Goal: Contribute content

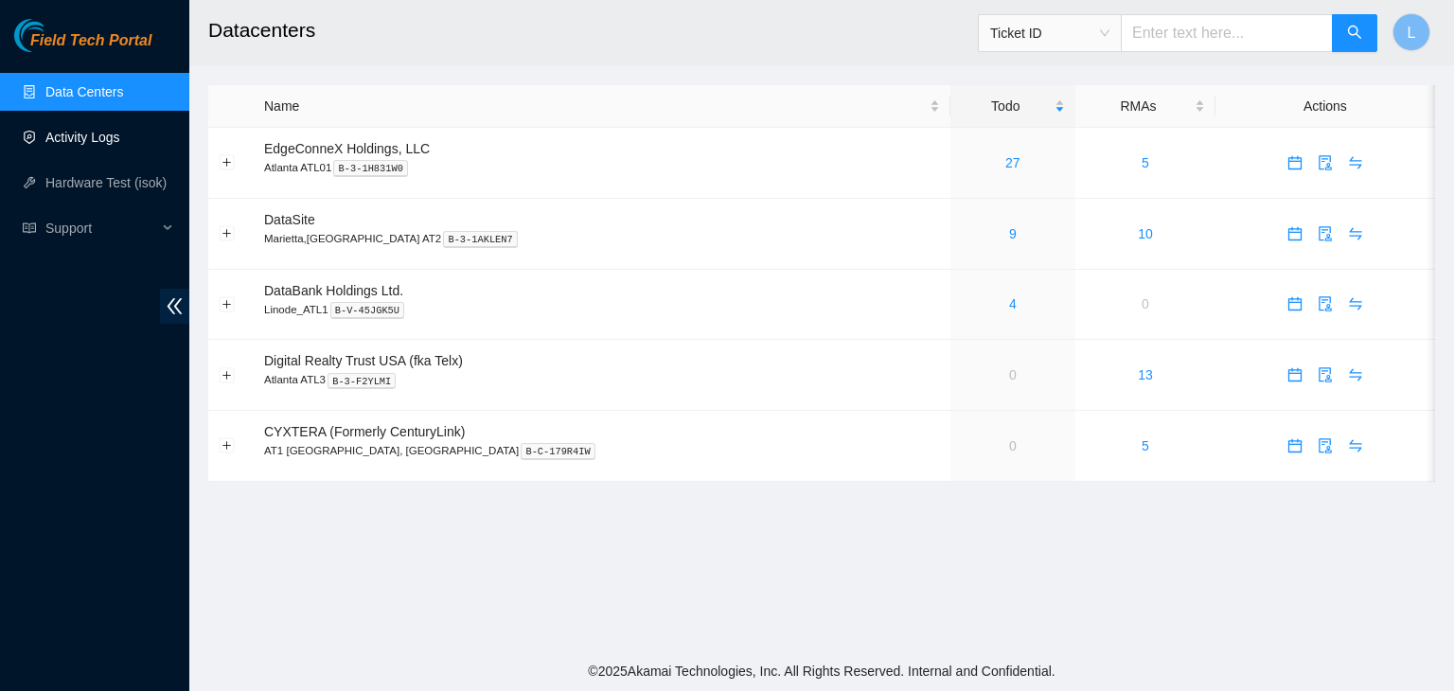
click at [107, 133] on link "Activity Logs" at bounding box center [82, 137] width 75 height 15
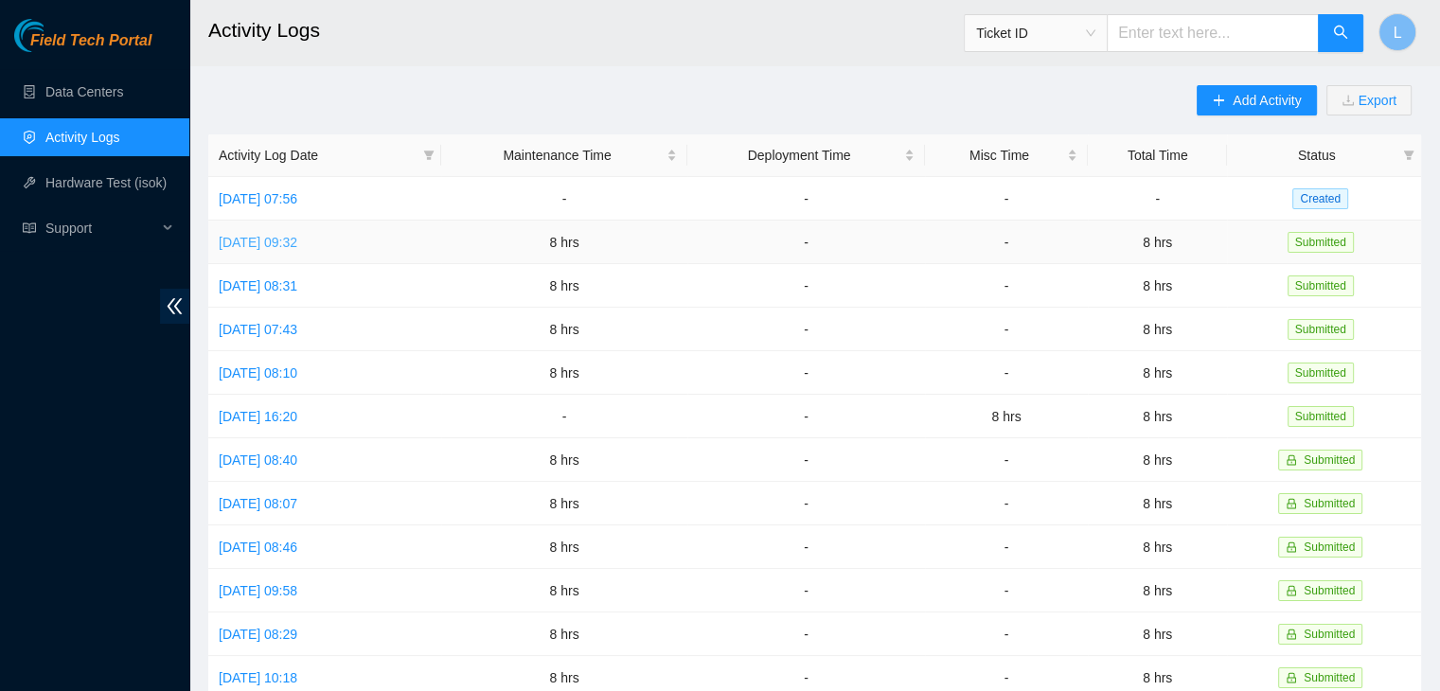
click at [297, 244] on link "Wed, 27 Aug 2025 09:32" at bounding box center [258, 242] width 79 height 15
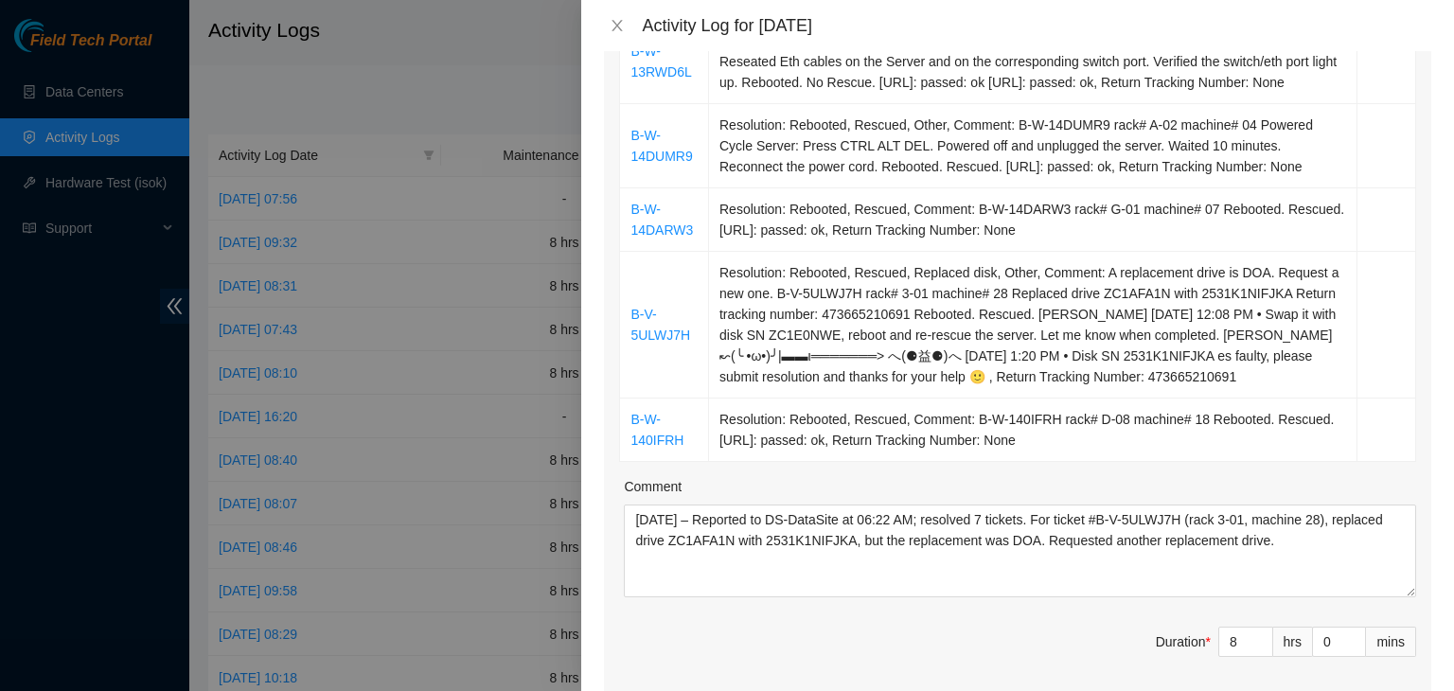
scroll to position [568, 0]
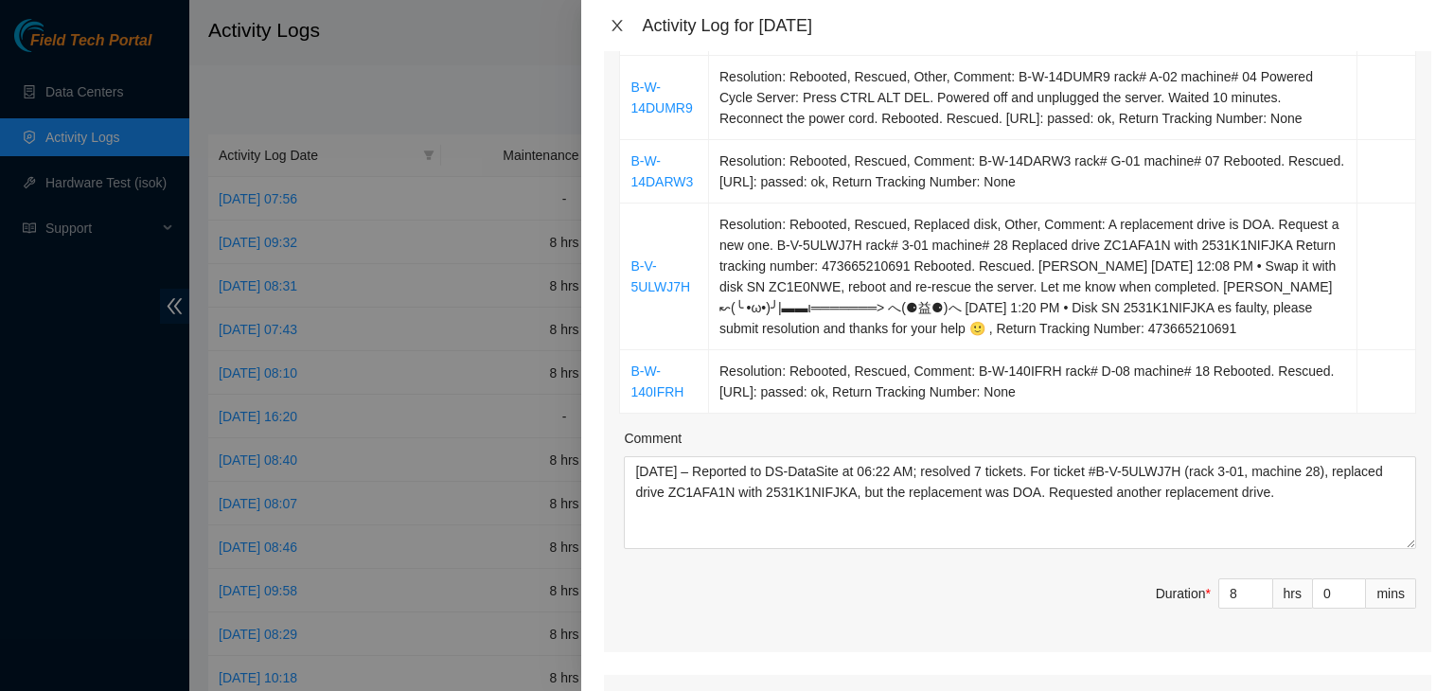
click at [620, 26] on icon "close" at bounding box center [617, 25] width 15 height 15
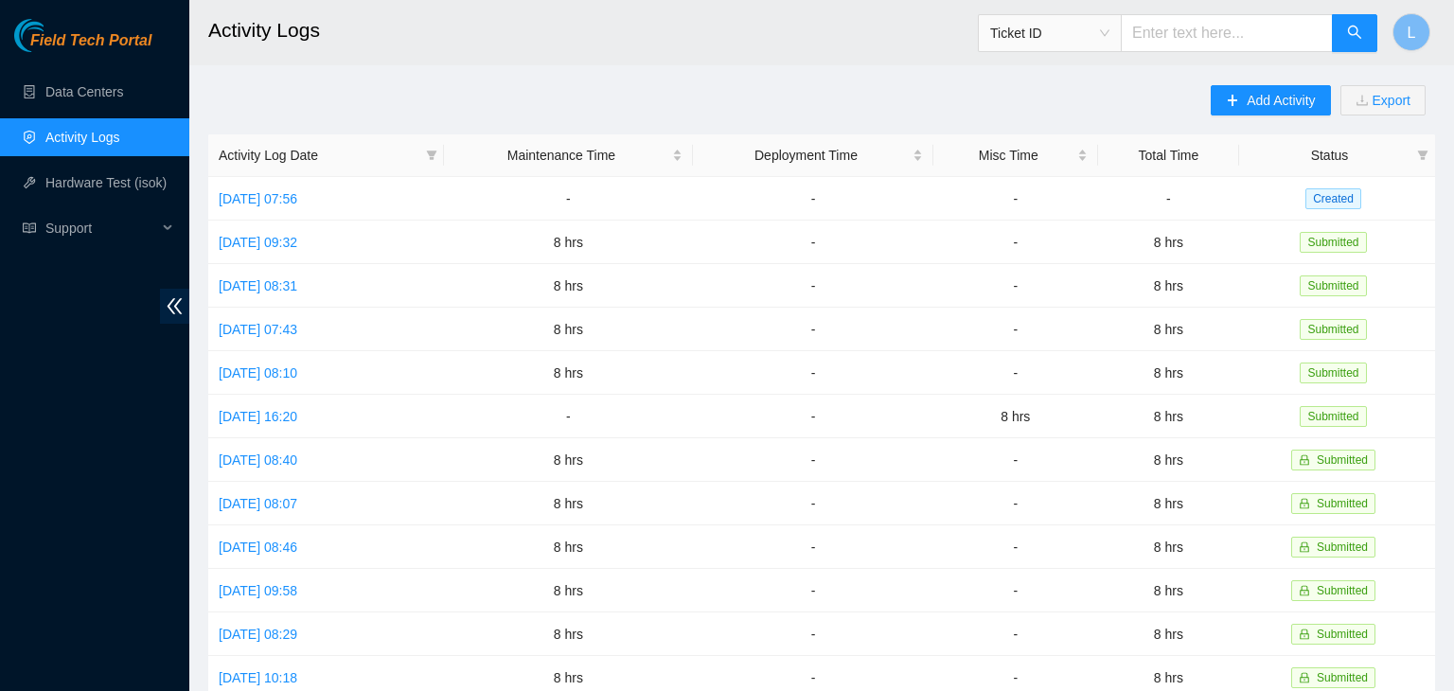
click at [620, 26] on h2 "Activity Logs" at bounding box center [703, 30] width 991 height 61
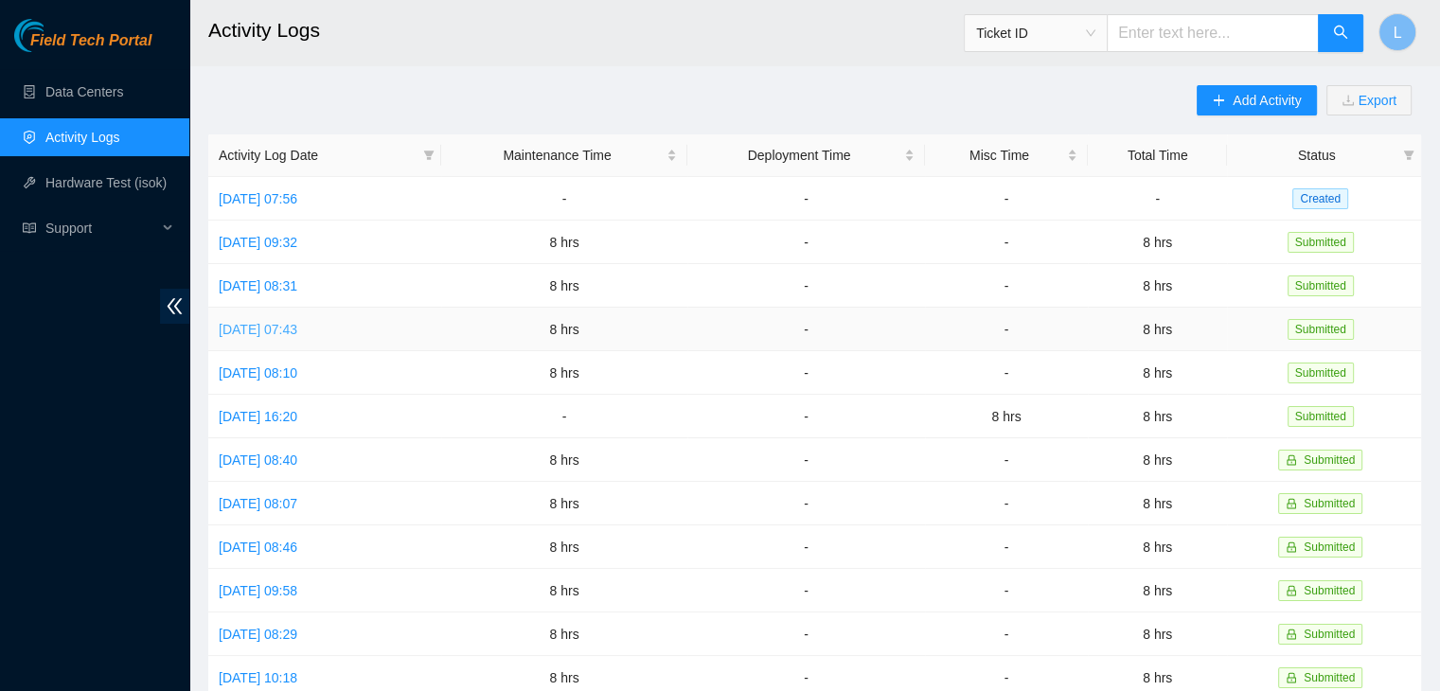
click at [280, 333] on link "Mon, 25 Aug 2025 07:43" at bounding box center [258, 329] width 79 height 15
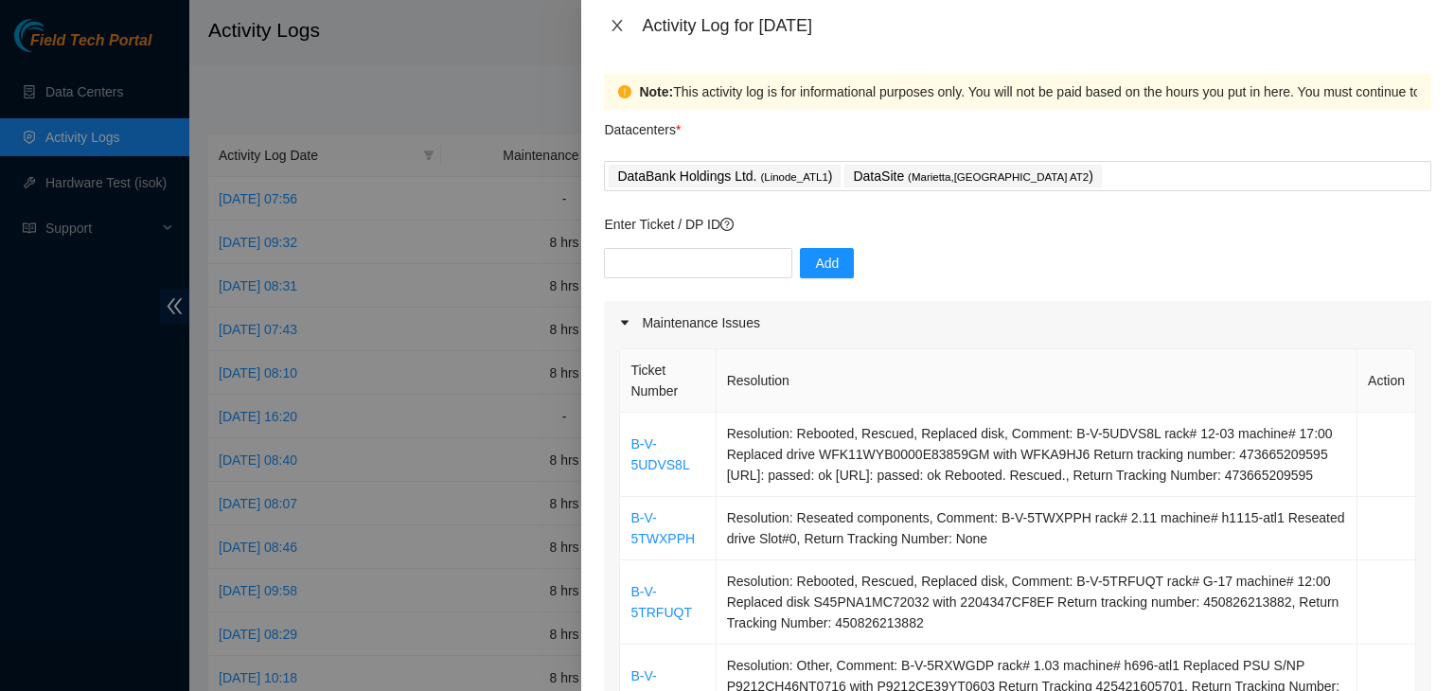
click at [627, 23] on button "Close" at bounding box center [617, 26] width 27 height 18
click at [627, 23] on h2 "Activity Logs" at bounding box center [703, 30] width 991 height 61
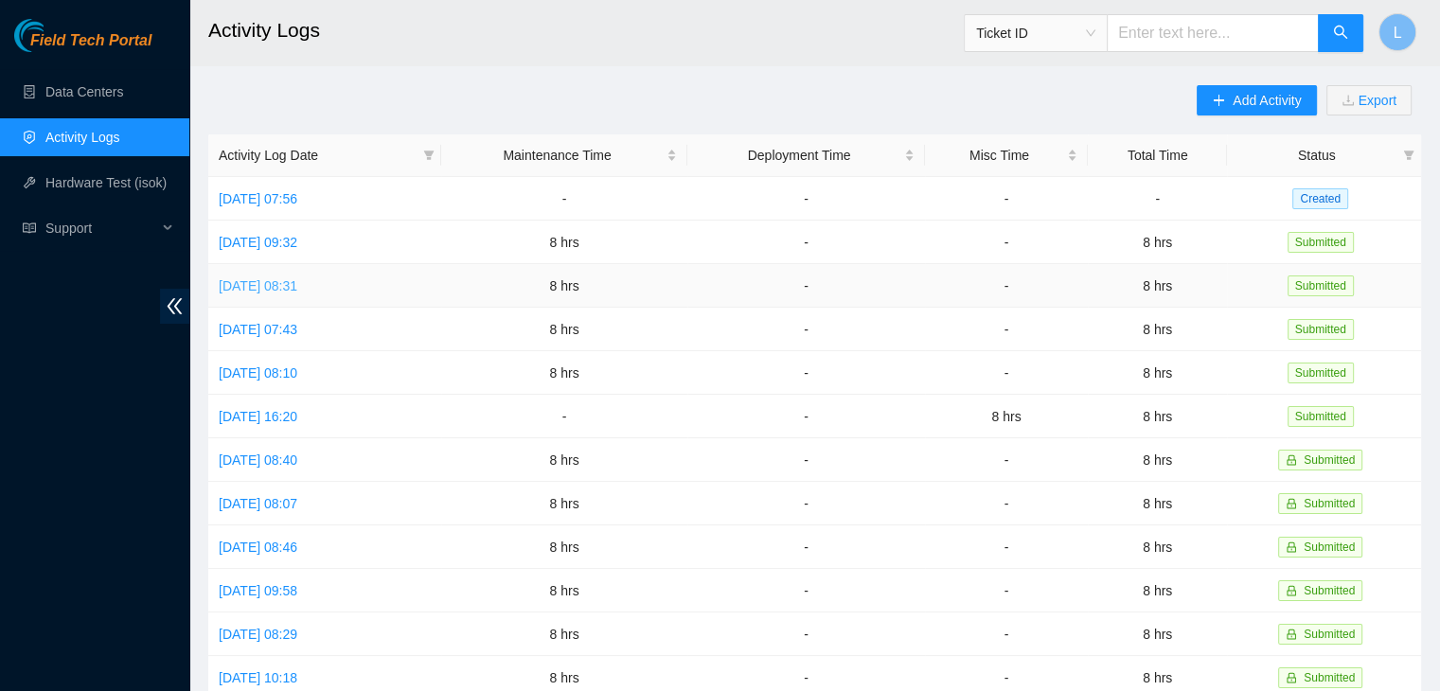
click at [286, 291] on link "Tue, 26 Aug 2025 08:31" at bounding box center [258, 285] width 79 height 15
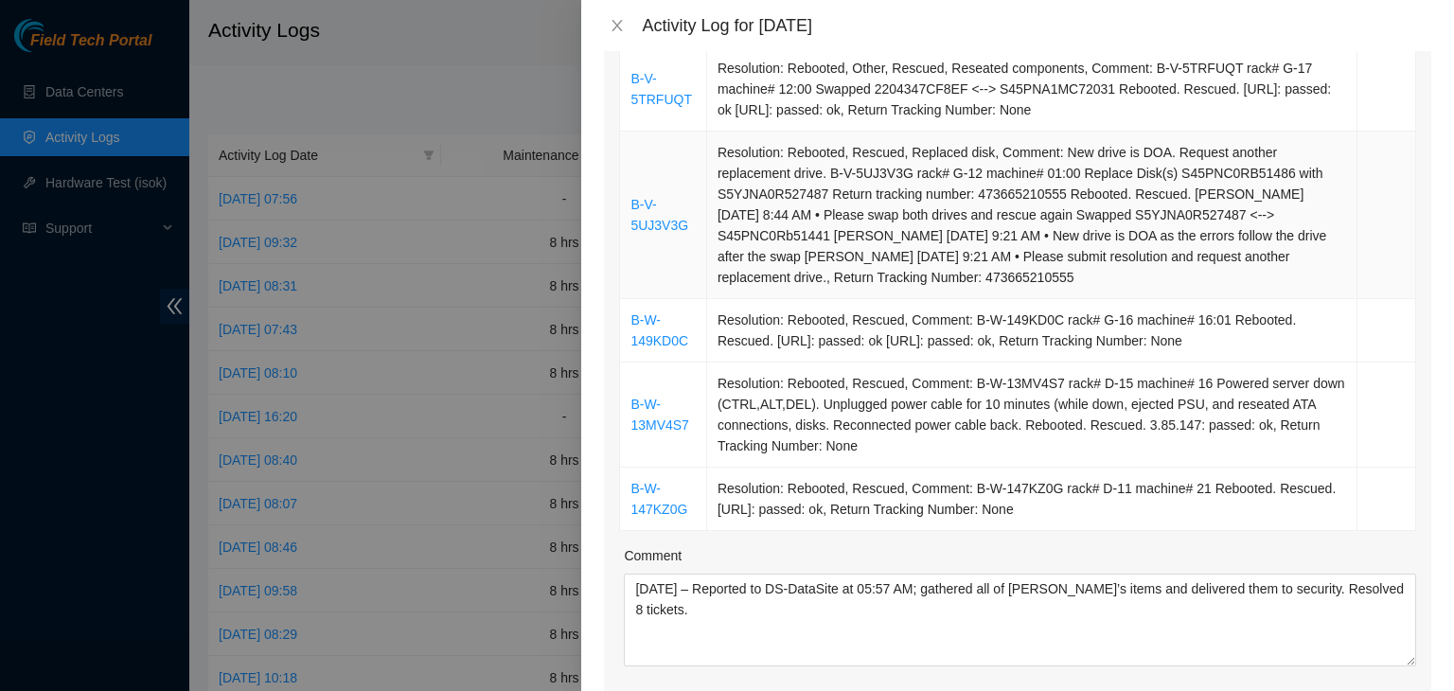
scroll to position [852, 0]
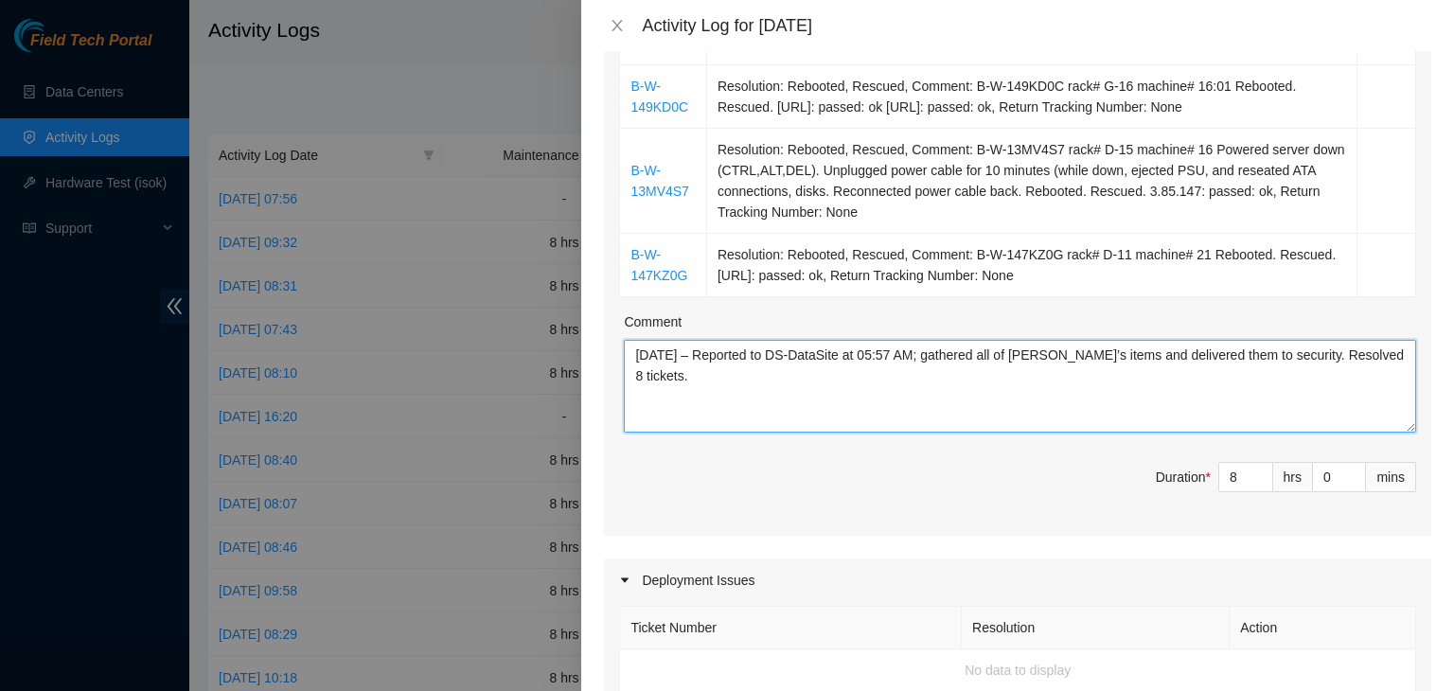
click at [714, 377] on textarea "08/26/2025 – Reported to DS-DataSite at 05:57 AM; gathered all of Duane B’s ite…" at bounding box center [1020, 386] width 792 height 93
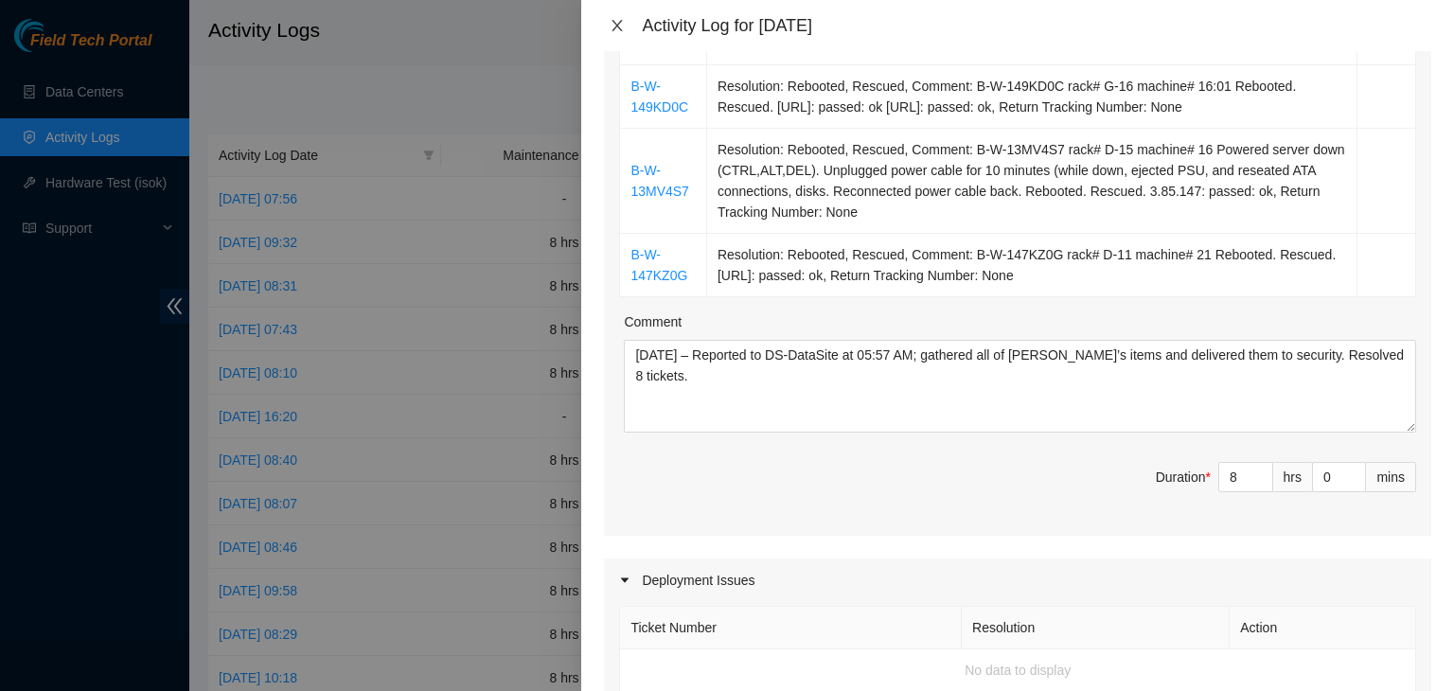
click at [612, 26] on icon "close" at bounding box center [617, 25] width 15 height 15
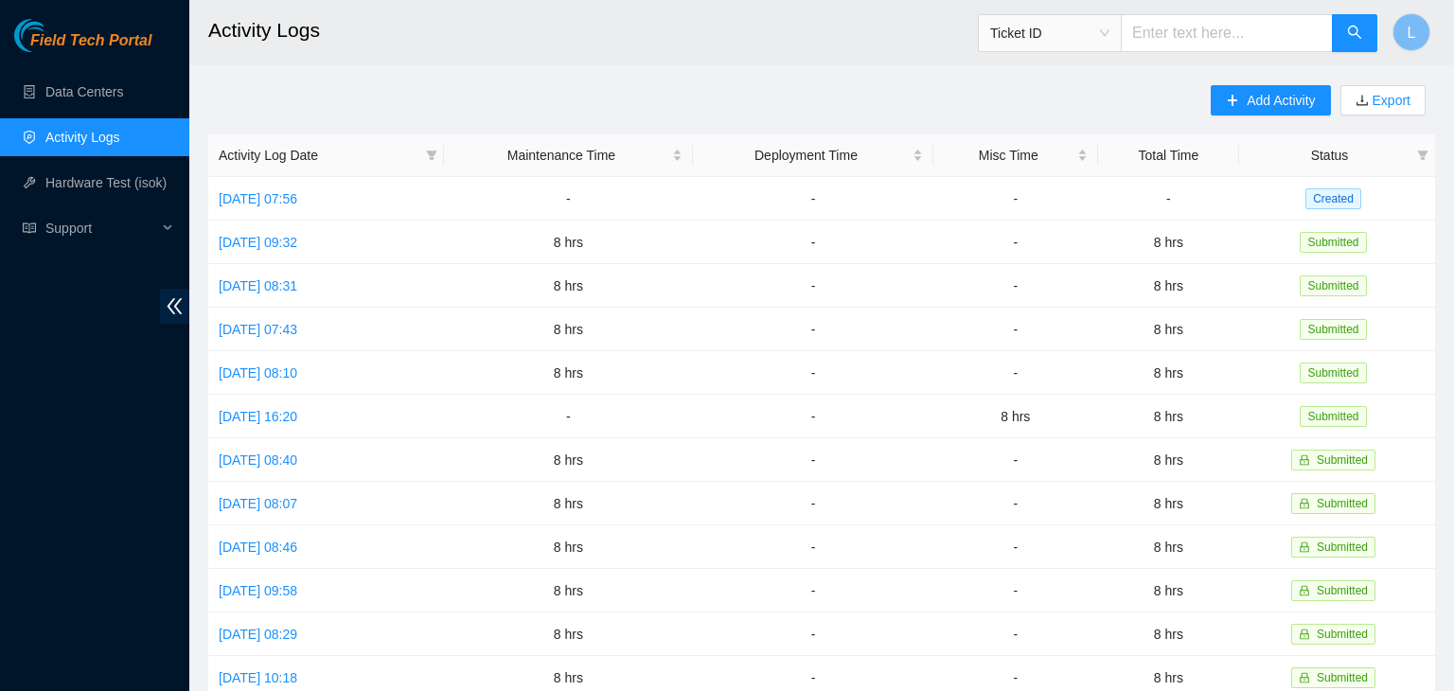
click at [613, 27] on h2 "Activity Logs" at bounding box center [703, 30] width 991 height 61
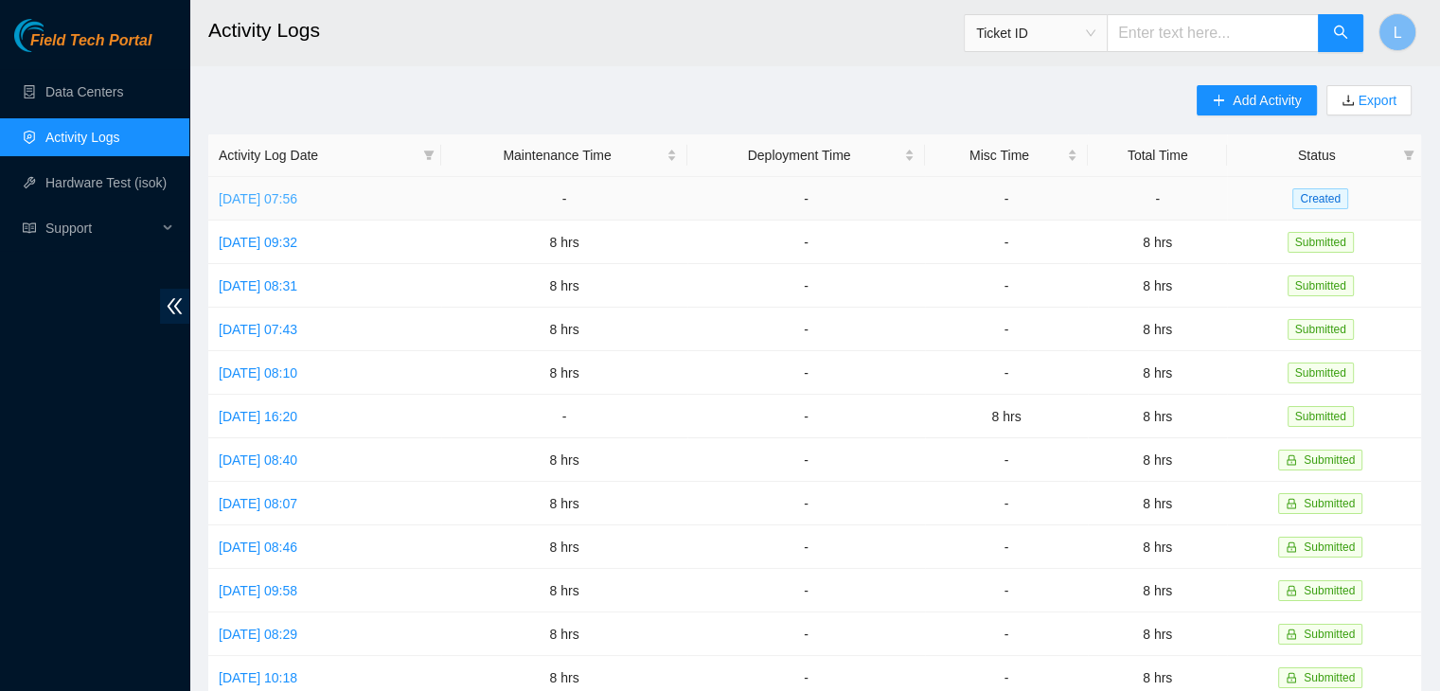
click at [297, 202] on link "Thu, 28 Aug 2025 07:56" at bounding box center [258, 198] width 79 height 15
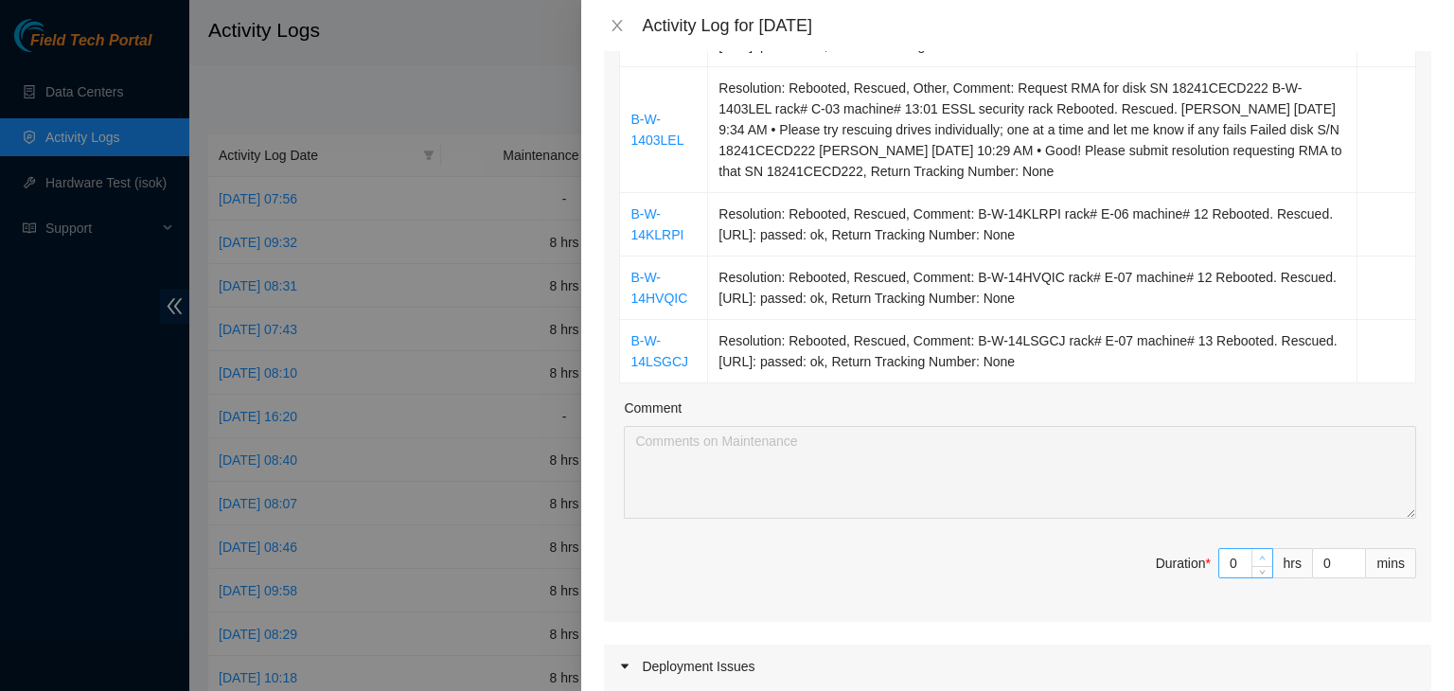
type input "1"
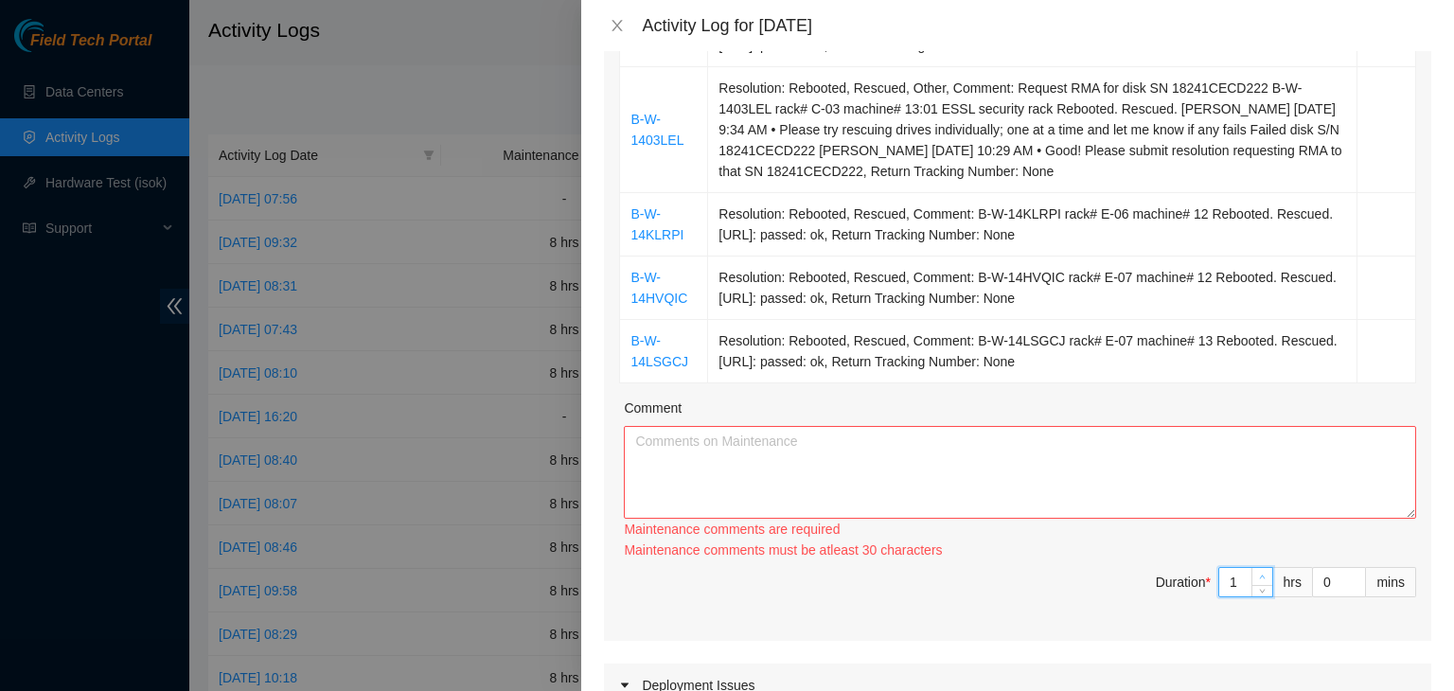
click at [1259, 574] on icon "up" at bounding box center [1262, 577] width 7 height 7
type input "2"
click at [1259, 574] on icon "up" at bounding box center [1262, 577] width 7 height 7
type input "3"
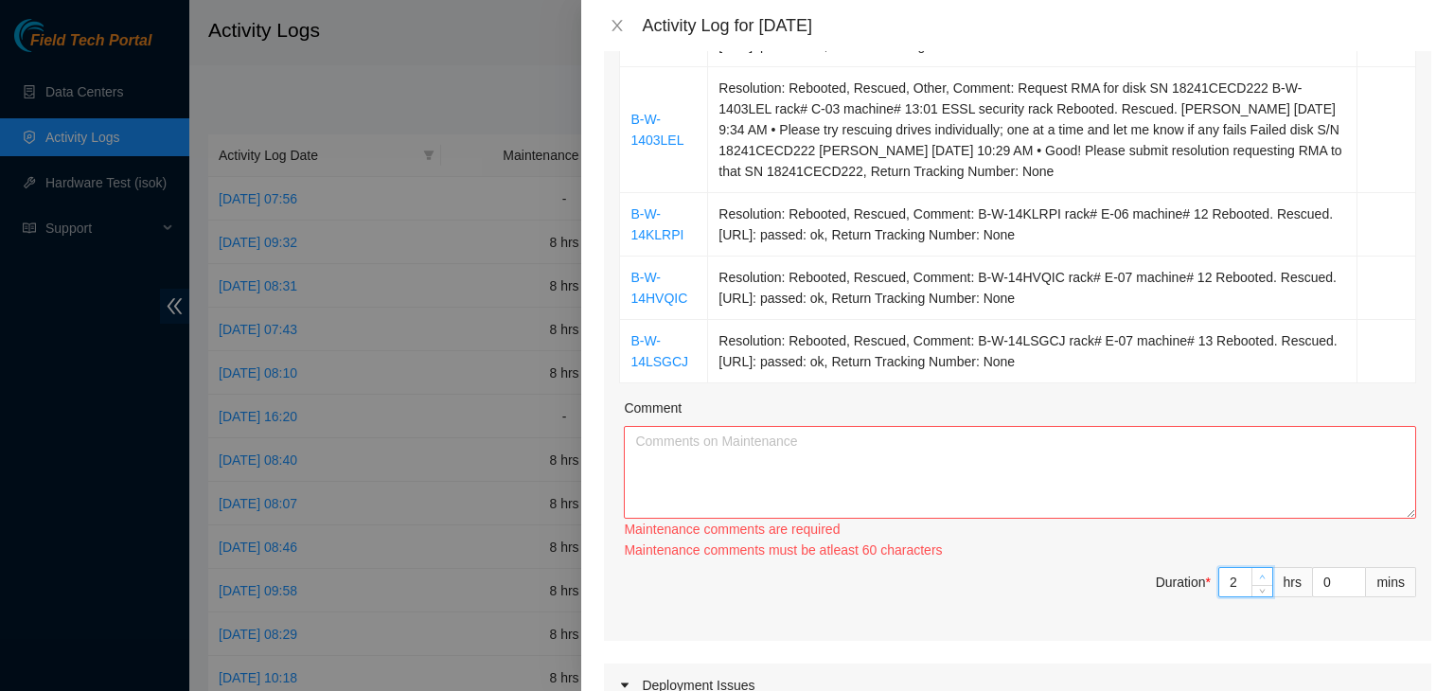
type input "3"
click at [1259, 574] on icon "up" at bounding box center [1262, 577] width 7 height 7
type input "4"
click at [1259, 574] on icon "up" at bounding box center [1262, 577] width 7 height 7
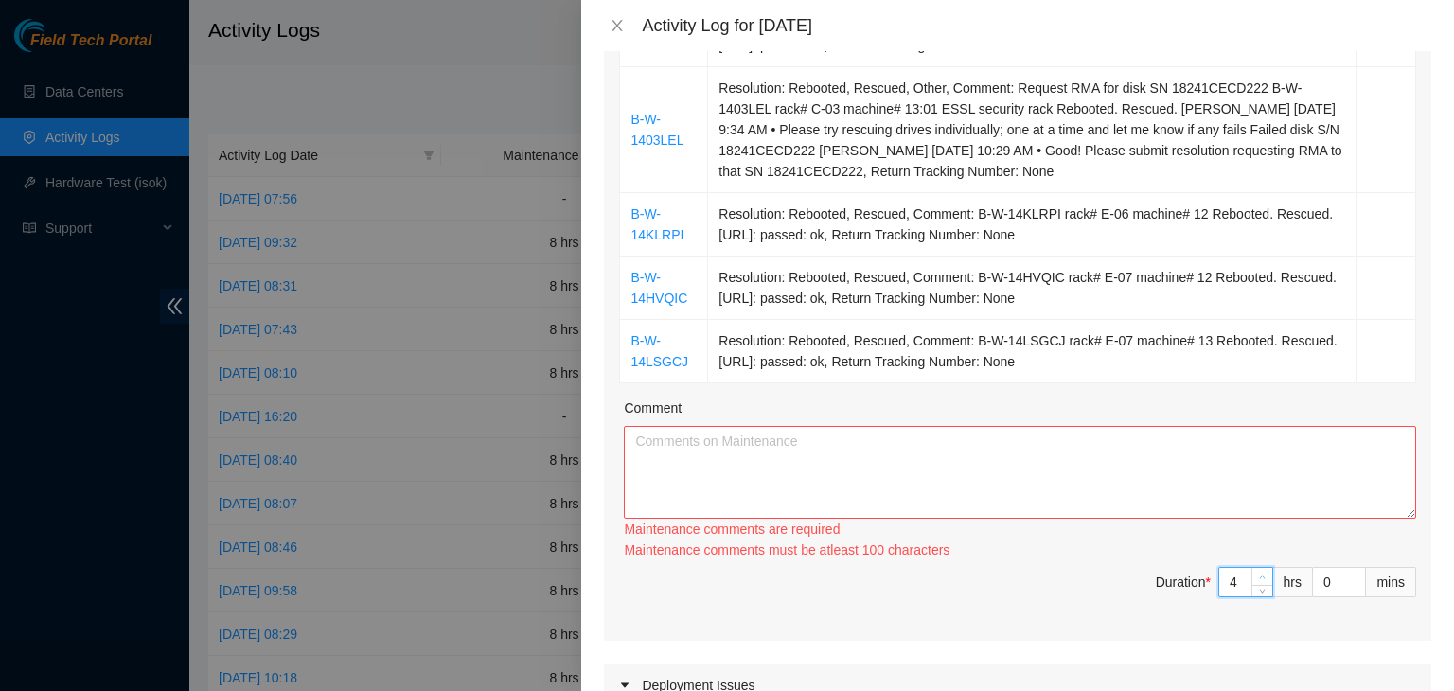
type input "5"
click at [1259, 574] on icon "up" at bounding box center [1262, 577] width 7 height 7
type input "6"
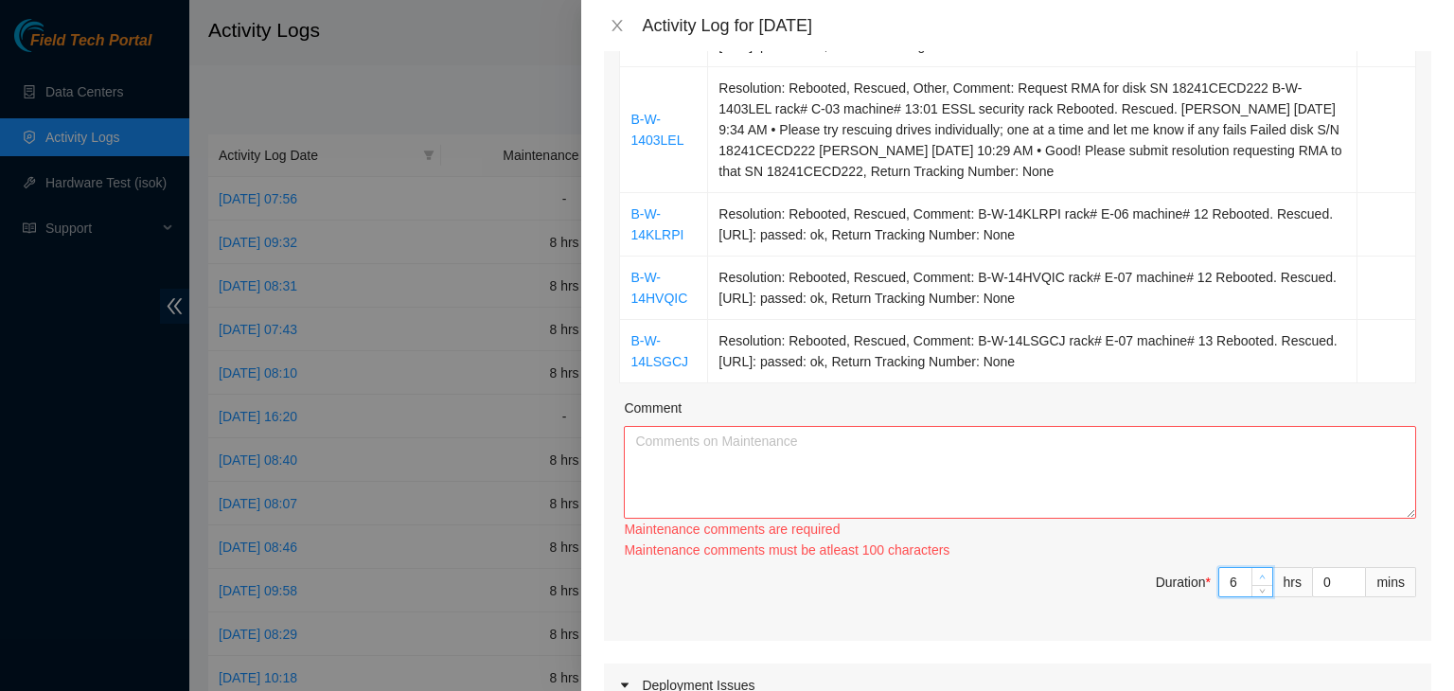
click at [1259, 574] on icon "up" at bounding box center [1262, 577] width 7 height 7
type input "7"
click at [1259, 574] on icon "up" at bounding box center [1262, 577] width 7 height 7
type input "8"
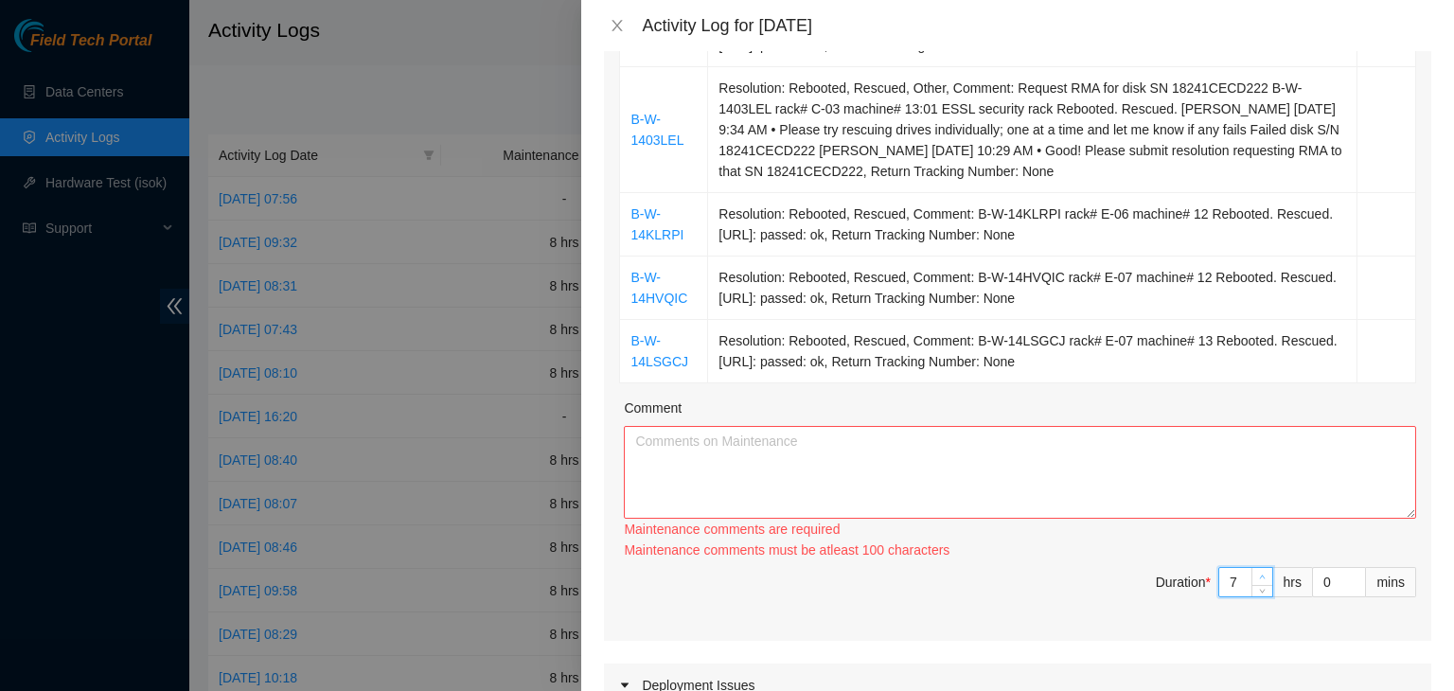
type input "8"
click at [1259, 574] on icon "up" at bounding box center [1262, 577] width 7 height 7
type input "9"
click at [1259, 574] on icon "up" at bounding box center [1262, 577] width 7 height 7
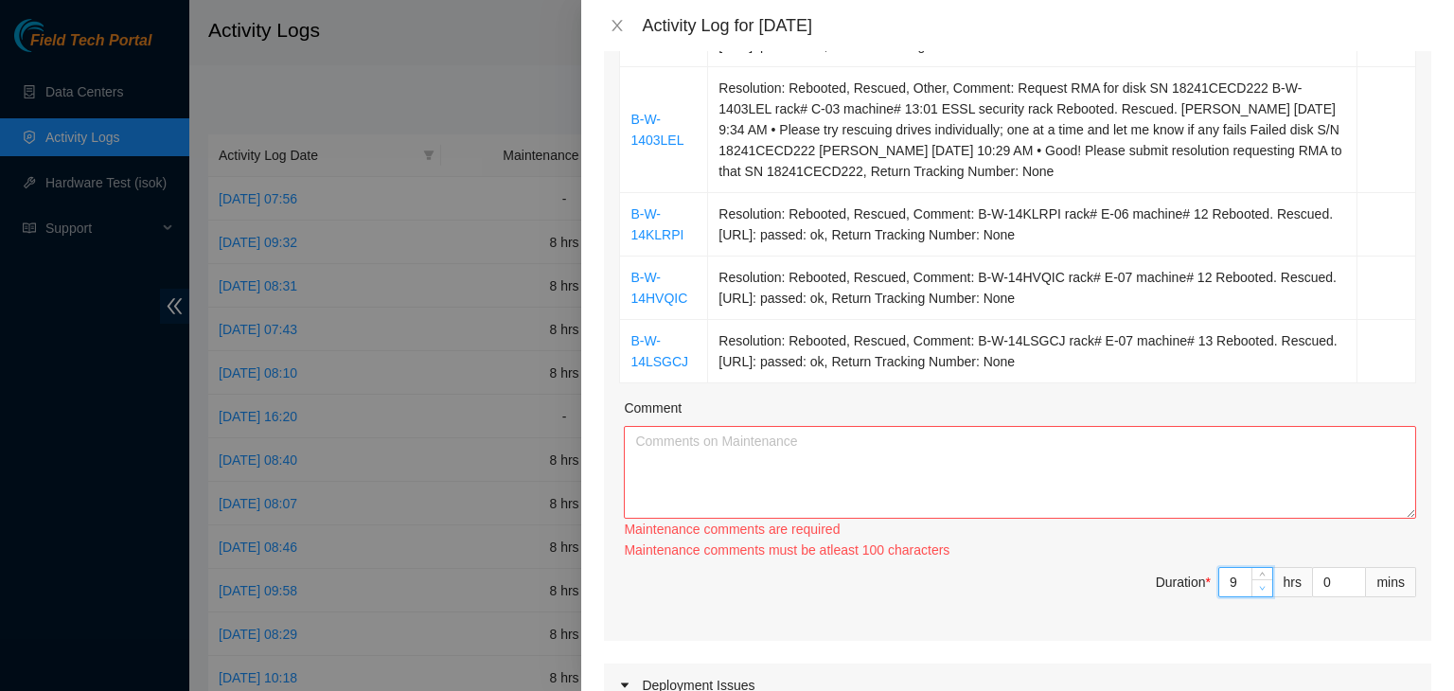
type input "8"
click at [1257, 588] on span "down" at bounding box center [1262, 587] width 11 height 11
type input "7"
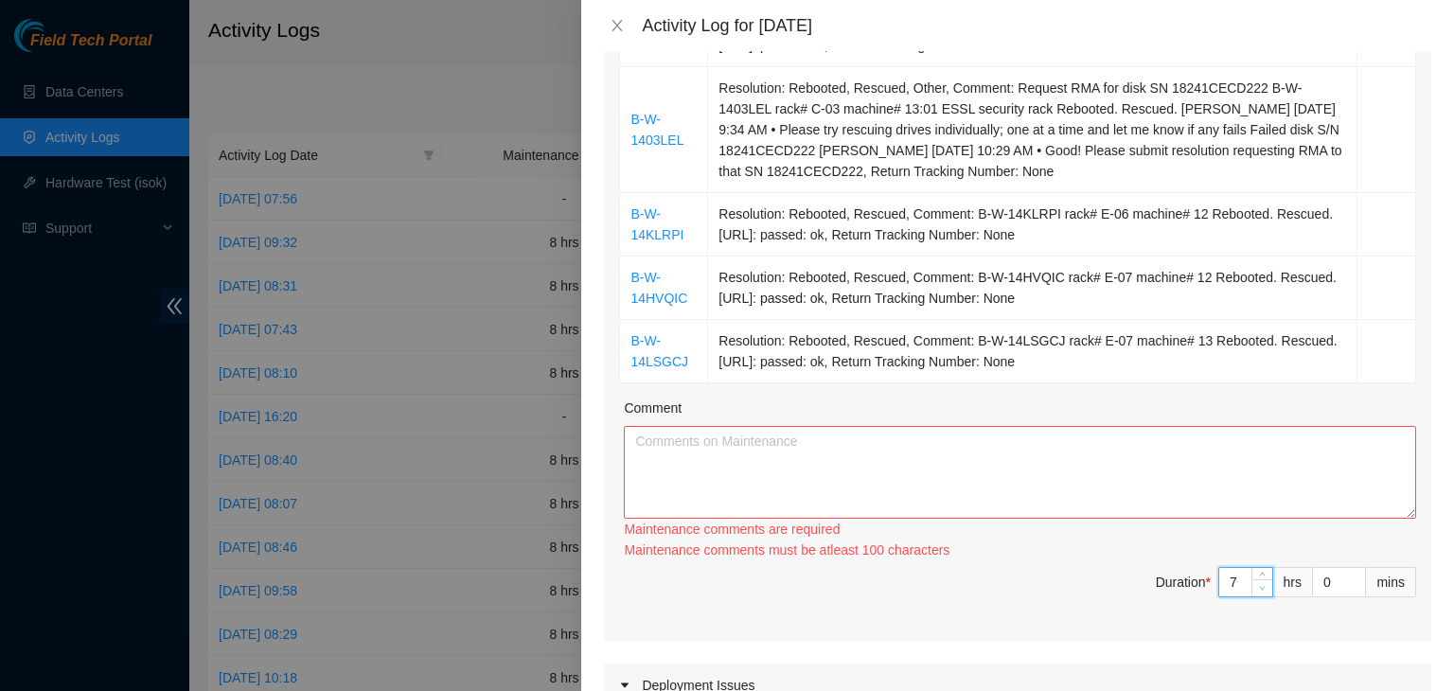
click at [1257, 588] on span "down" at bounding box center [1262, 587] width 11 height 11
click at [1144, 493] on textarea "Comment" at bounding box center [1020, 472] width 792 height 93
type input "8"
click at [1259, 575] on icon "up" at bounding box center [1262, 577] width 7 height 7
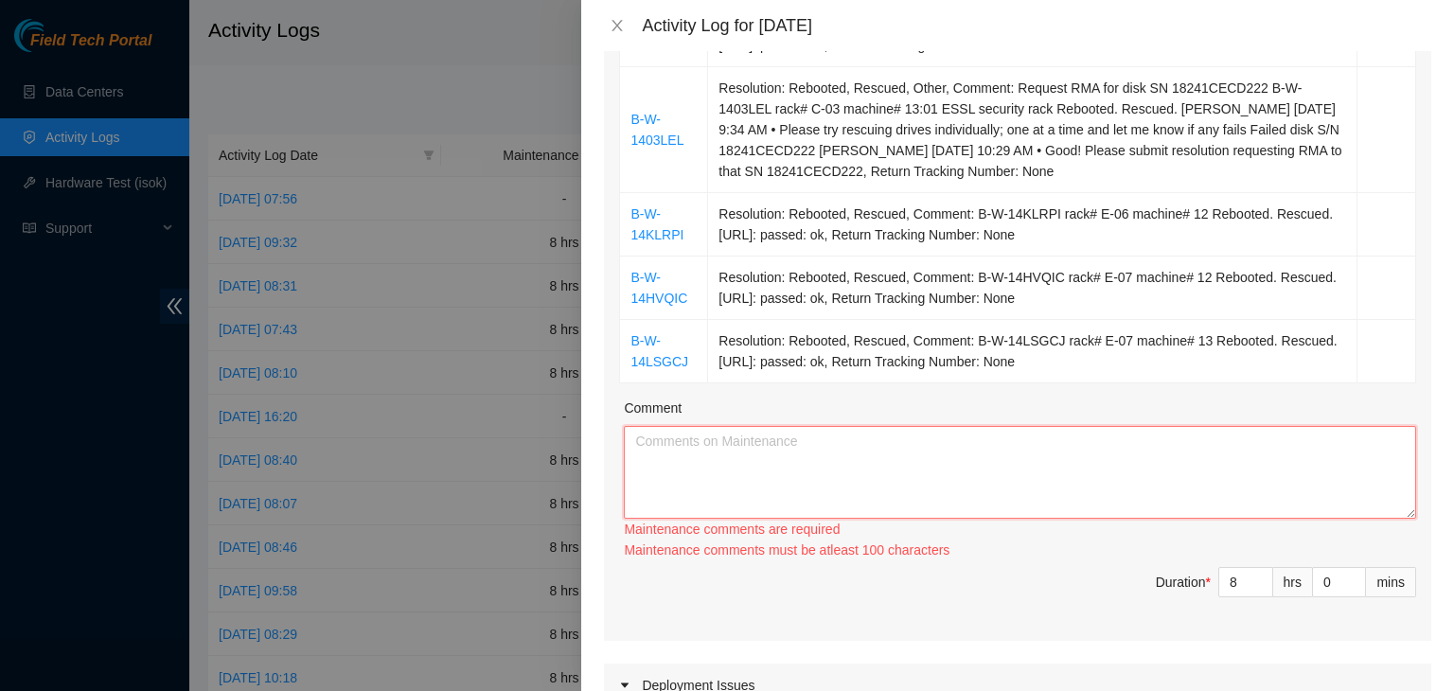
click at [1200, 515] on textarea "Comment" at bounding box center [1020, 472] width 792 height 93
paste textarea "08/26/2025 – Reported to DS-DataSite at 05:57 AM; gathered all of Duane B’s ite…"
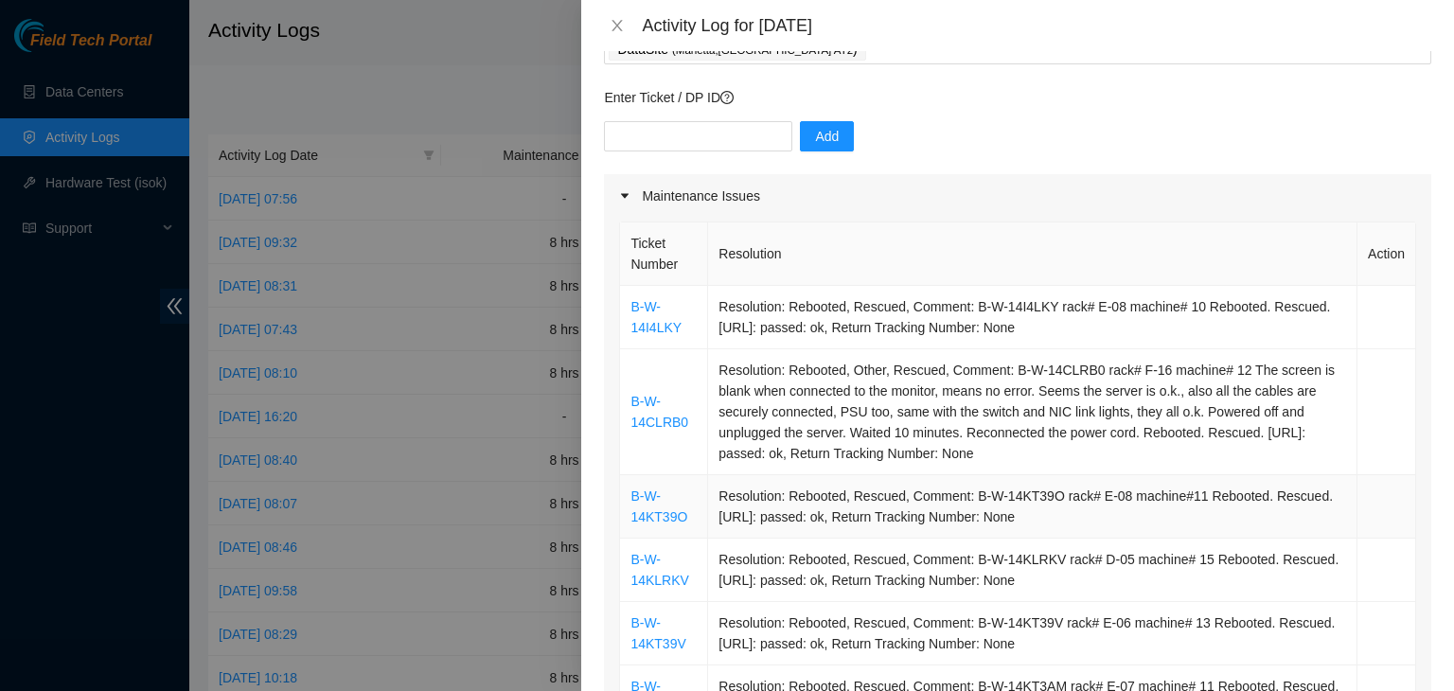
scroll to position [95, 0]
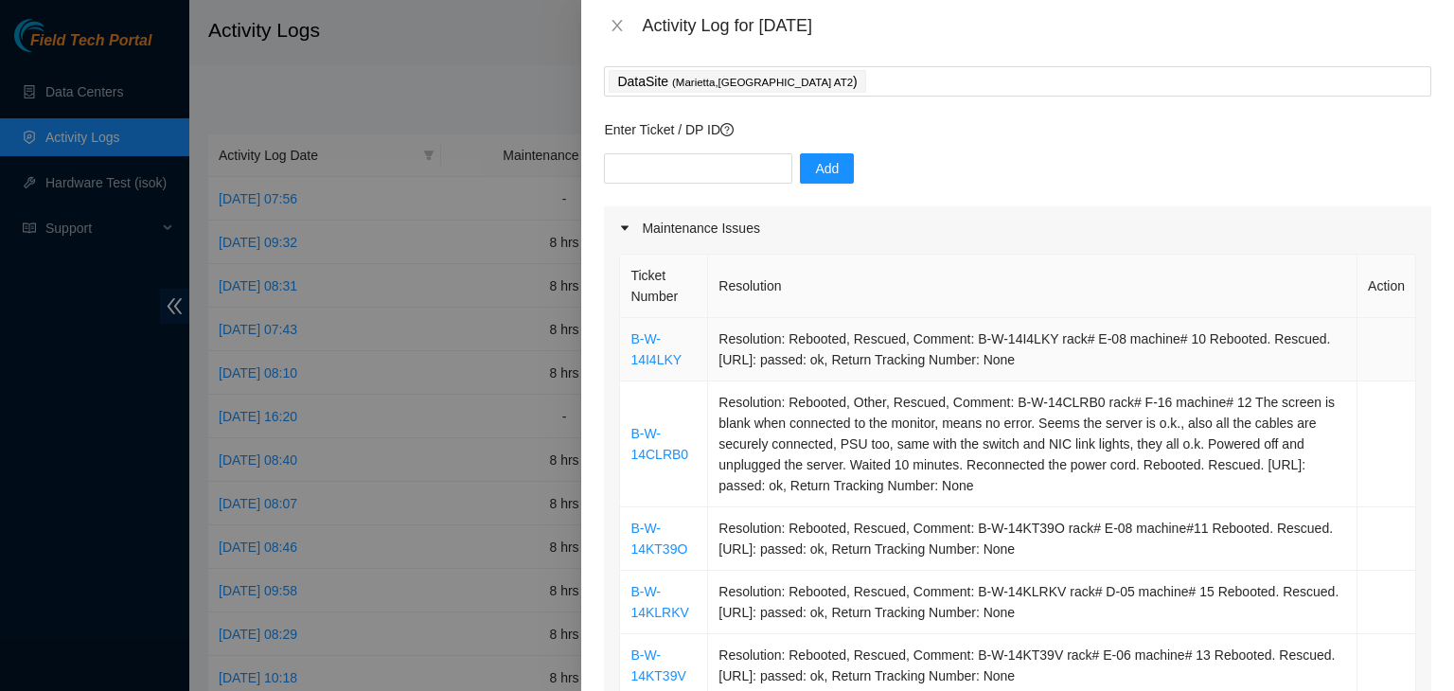
type textarea "08/26/2025 – Reported to DS-DataSite at 05:57 AM; gathered all of Duane B’s ite…"
drag, startPoint x: 966, startPoint y: 338, endPoint x: 1020, endPoint y: 336, distance: 54.0
click at [1015, 336] on td "Resolution: Rebooted, Rescued, Comment: B-W-14I4LKY rack# E-08 machine# 10 Rebo…" at bounding box center [1032, 349] width 649 height 63
drag, startPoint x: 1020, startPoint y: 336, endPoint x: 1038, endPoint y: 337, distance: 18.0
click at [1038, 337] on td "Resolution: Rebooted, Rescued, Comment: B-W-14I4LKY rack# E-08 machine# 10 Rebo…" at bounding box center [1032, 349] width 649 height 63
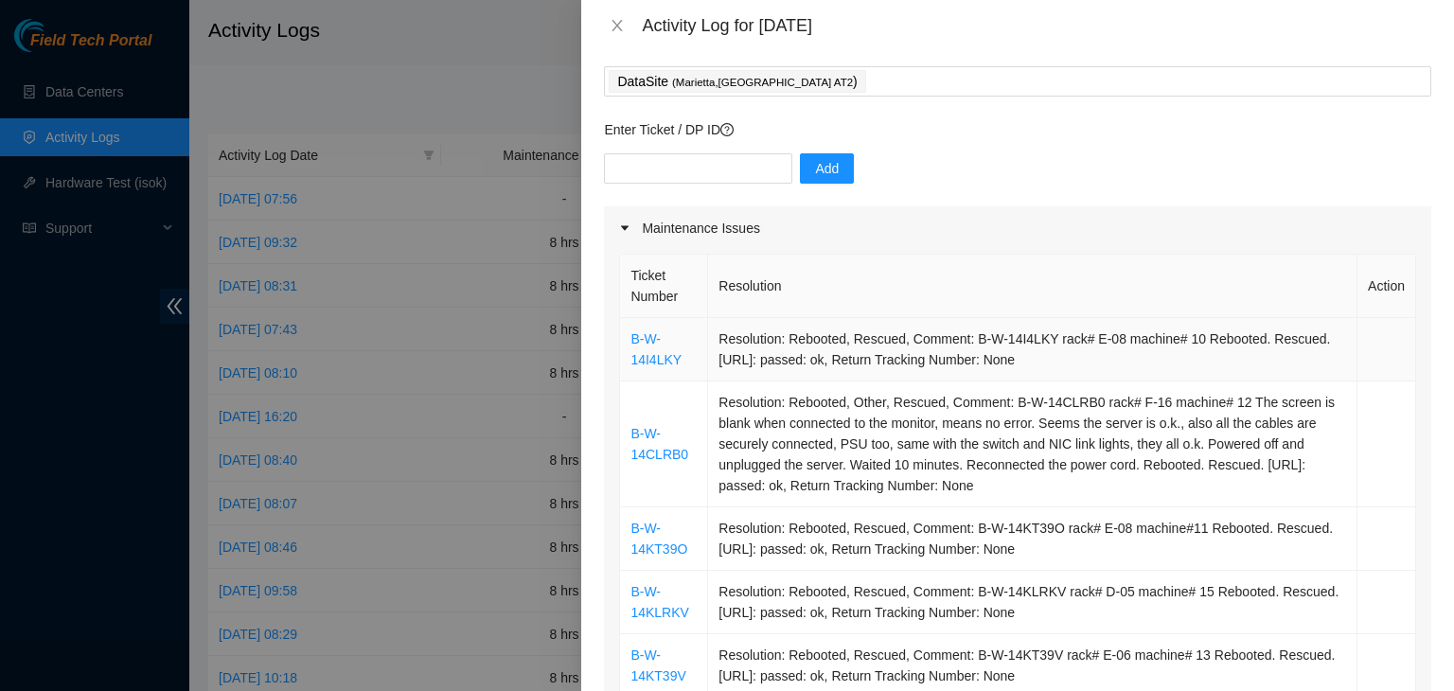
click at [1041, 339] on td "Resolution: Rebooted, Rescued, Comment: B-W-14I4LKY rack# E-08 machine# 10 Rebo…" at bounding box center [1032, 349] width 649 height 63
drag, startPoint x: 1041, startPoint y: 339, endPoint x: 964, endPoint y: 338, distance: 77.6
click at [964, 338] on td "Resolution: Rebooted, Rescued, Comment: B-W-14I4LKY rack# E-08 machine# 10 Rebo…" at bounding box center [1032, 349] width 649 height 63
copy td "B-W-14I4LKY"
click at [693, 168] on input "text" at bounding box center [698, 168] width 188 height 30
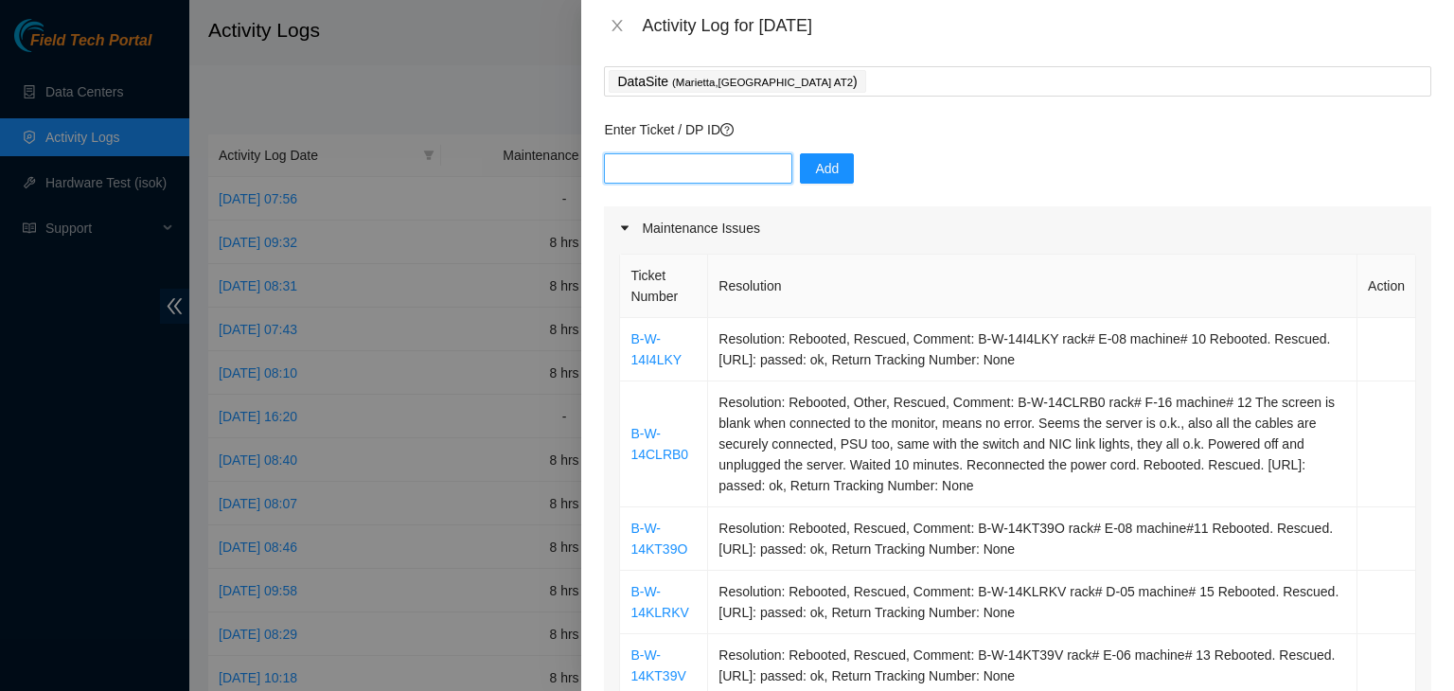
paste input "B-W-14I4LKY"
type input "B-W-14I4LKY"
click at [818, 171] on span "Add" at bounding box center [827, 168] width 24 height 21
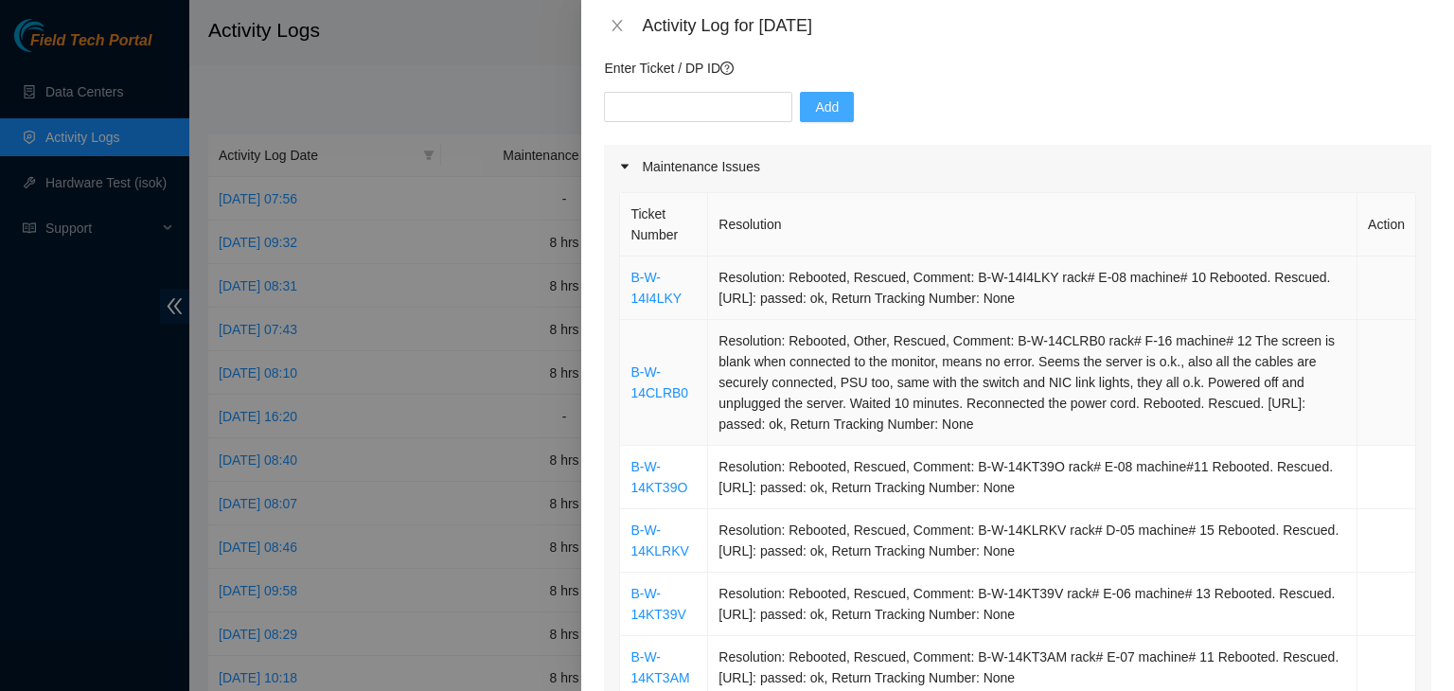
scroll to position [189, 0]
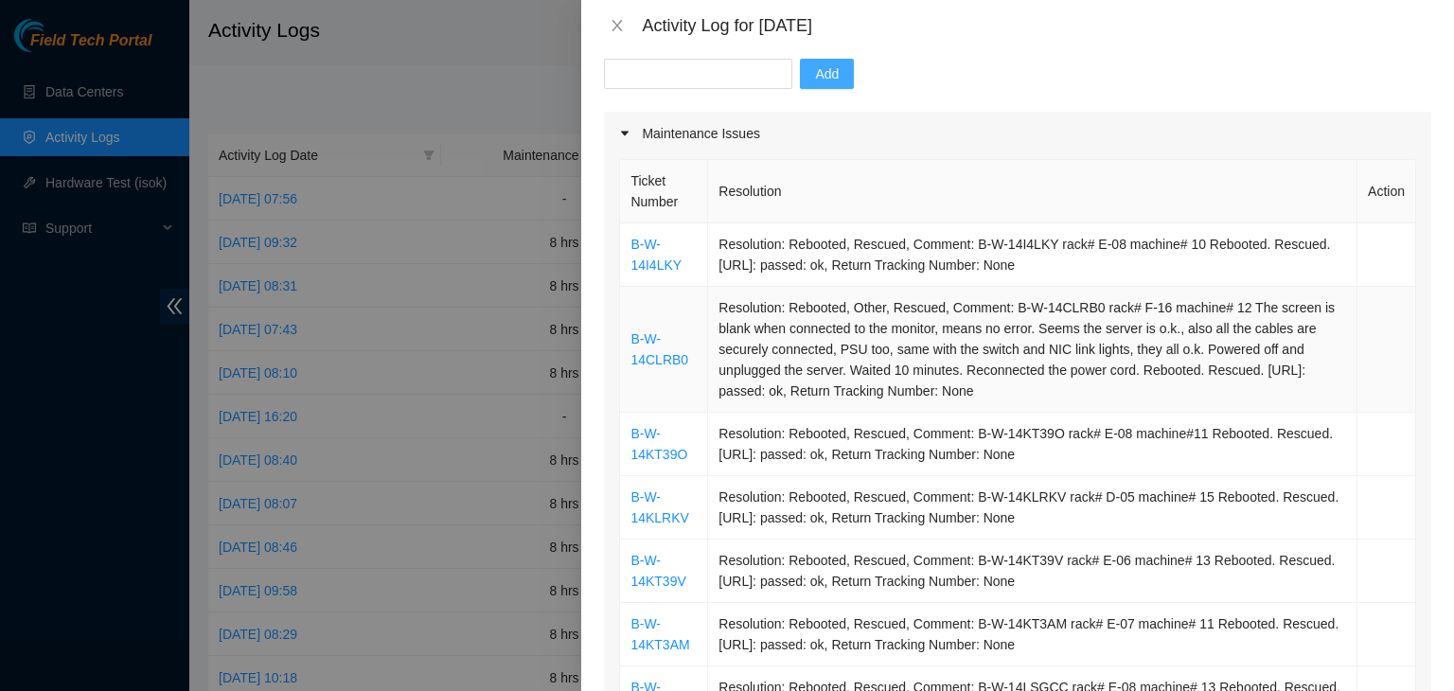
click at [1007, 308] on td "Resolution: Rebooted, Other, Rescued, Comment: B-W-14CLRB0 rack# F-16 machine# …" at bounding box center [1032, 350] width 649 height 126
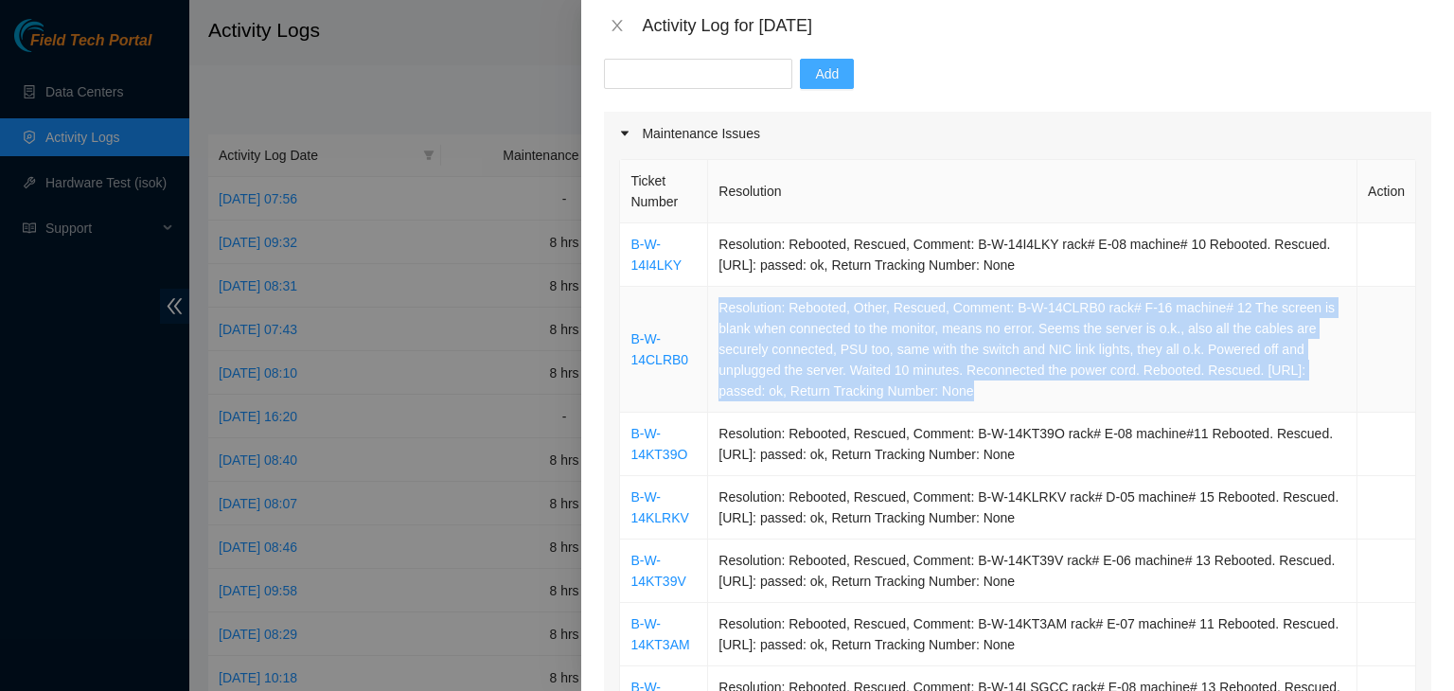
drag, startPoint x: 1007, startPoint y: 308, endPoint x: 1027, endPoint y: 306, distance: 20.0
click at [1027, 306] on td "Resolution: Rebooted, Other, Rescued, Comment: B-W-14CLRB0 rack# F-16 machine# …" at bounding box center [1032, 350] width 649 height 126
click at [1045, 314] on td "Resolution: Rebooted, Other, Rescued, Comment: B-W-14CLRB0 rack# F-16 machine# …" at bounding box center [1032, 350] width 649 height 126
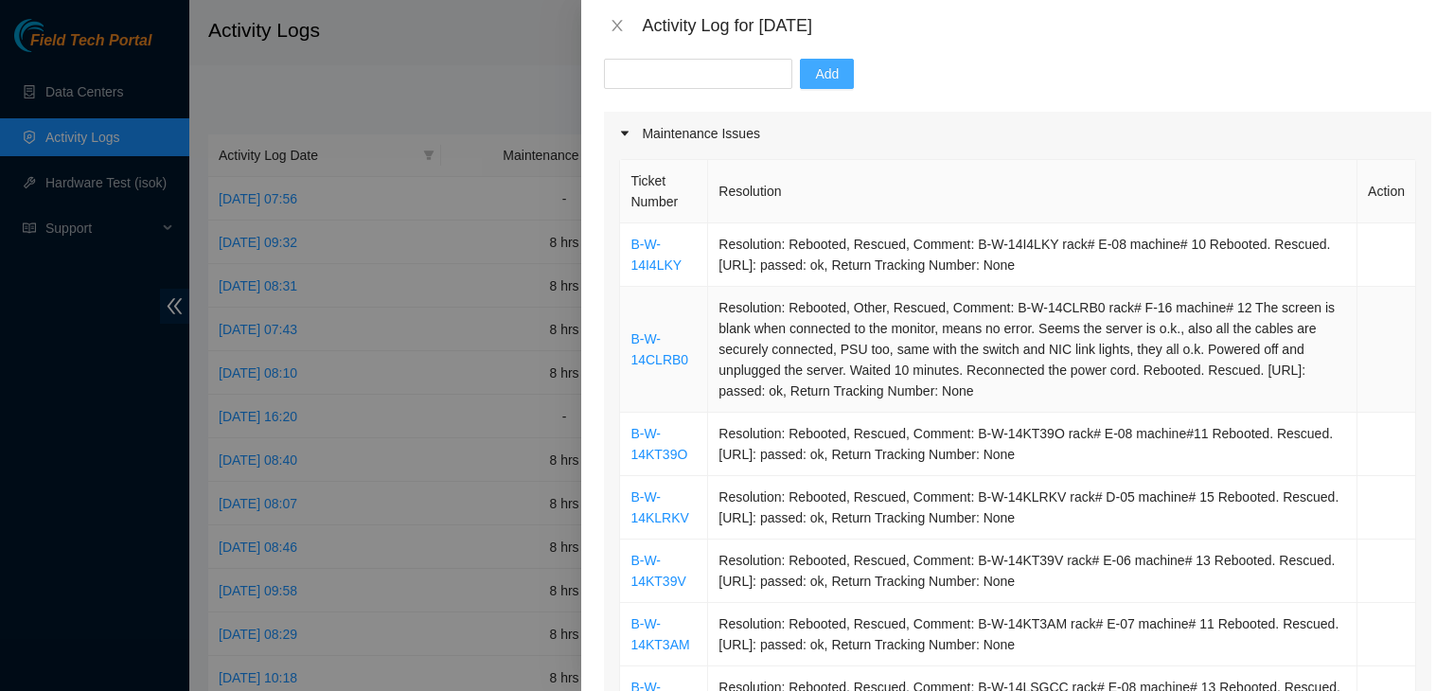
click at [1086, 307] on td "Resolution: Rebooted, Other, Rescued, Comment: B-W-14CLRB0 rack# F-16 machine# …" at bounding box center [1032, 350] width 649 height 126
drag, startPoint x: 1086, startPoint y: 307, endPoint x: 1005, endPoint y: 310, distance: 80.6
click at [1005, 310] on td "Resolution: Rebooted, Other, Rescued, Comment: B-W-14CLRB0 rack# F-16 machine# …" at bounding box center [1032, 350] width 649 height 126
copy td "B-W-14CLRB0"
click at [670, 72] on input "text" at bounding box center [698, 74] width 188 height 30
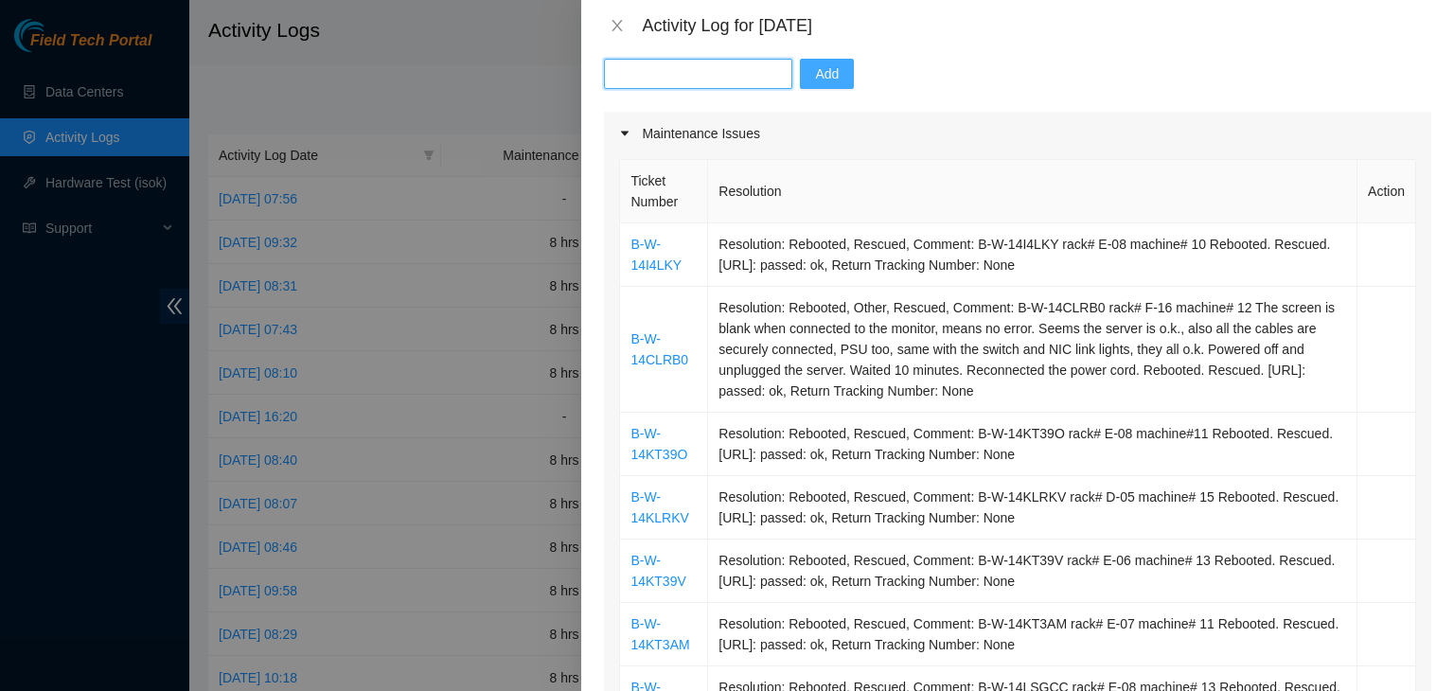
click at [670, 72] on input "text" at bounding box center [698, 74] width 188 height 30
paste input "B-W-14CLRB0"
type input "B-W-14CLRB0"
click at [821, 74] on span "Add" at bounding box center [827, 73] width 24 height 21
click at [821, 74] on button "Add" at bounding box center [827, 74] width 54 height 30
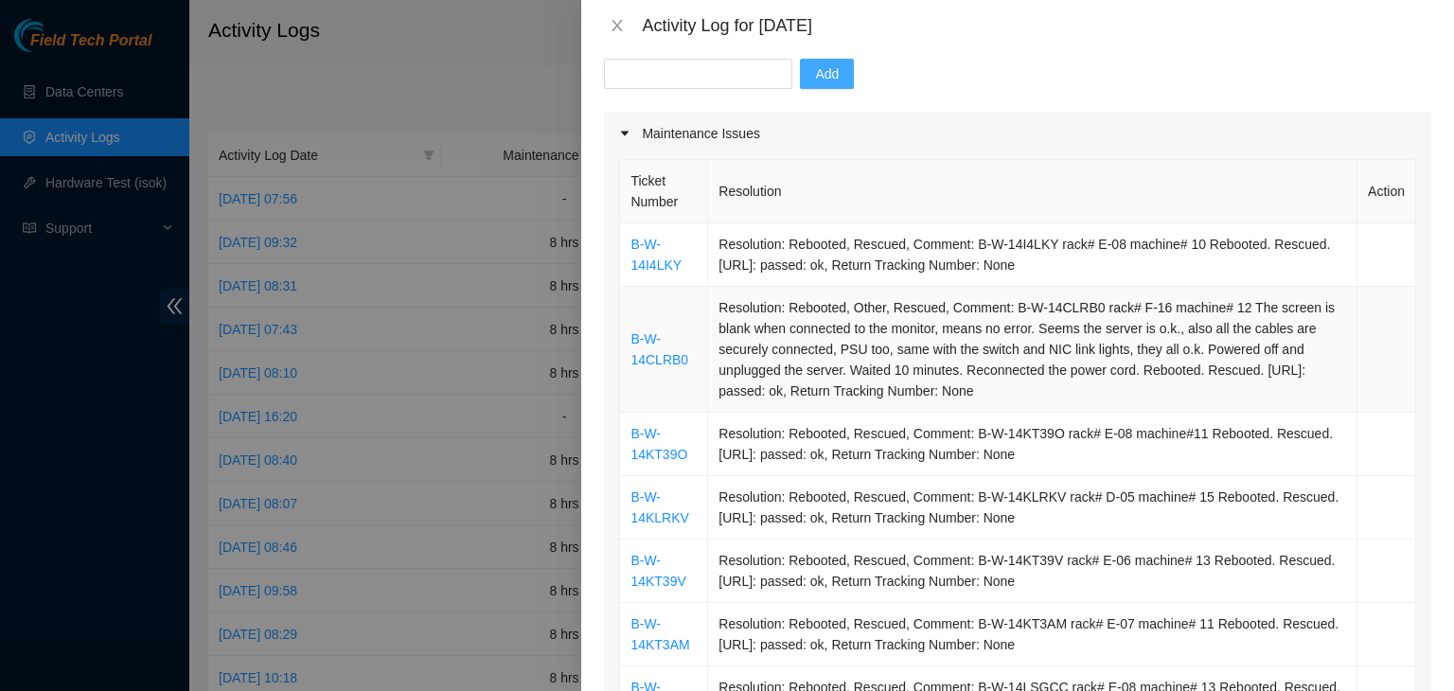
click at [1007, 308] on td "Resolution: Rebooted, Other, Rescued, Comment: B-W-14CLRB0 rack# F-16 machine# …" at bounding box center [1032, 350] width 649 height 126
drag, startPoint x: 1022, startPoint y: 312, endPoint x: 1068, endPoint y: 309, distance: 45.6
click at [1068, 309] on td "Resolution: Rebooted, Other, Rescued, Comment: B-W-14CLRB0 rack# F-16 machine# …" at bounding box center [1032, 350] width 649 height 126
click at [1081, 308] on td "Resolution: Rebooted, Other, Rescued, Comment: B-W-14CLRB0 rack# F-16 machine# …" at bounding box center [1032, 350] width 649 height 126
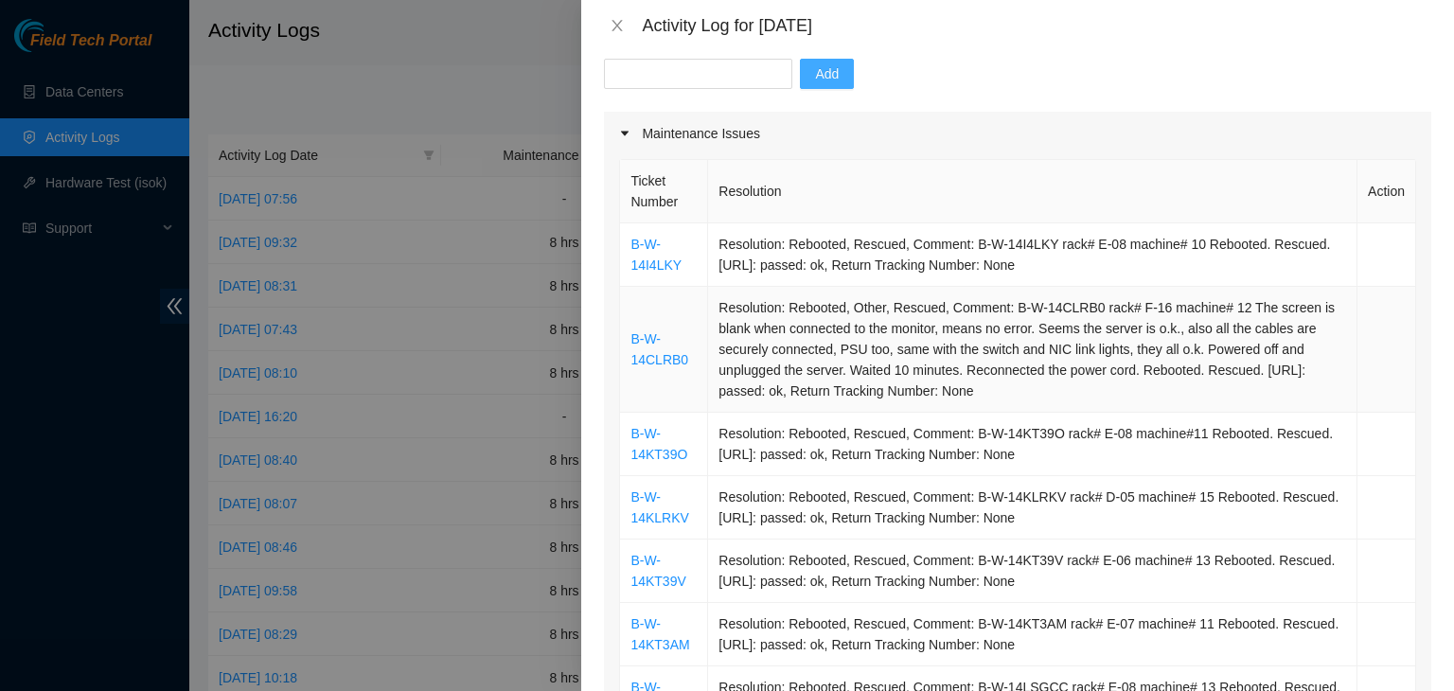
click at [1081, 308] on td "Resolution: Rebooted, Other, Rescued, Comment: B-W-14CLRB0 rack# F-16 machine# …" at bounding box center [1032, 350] width 649 height 126
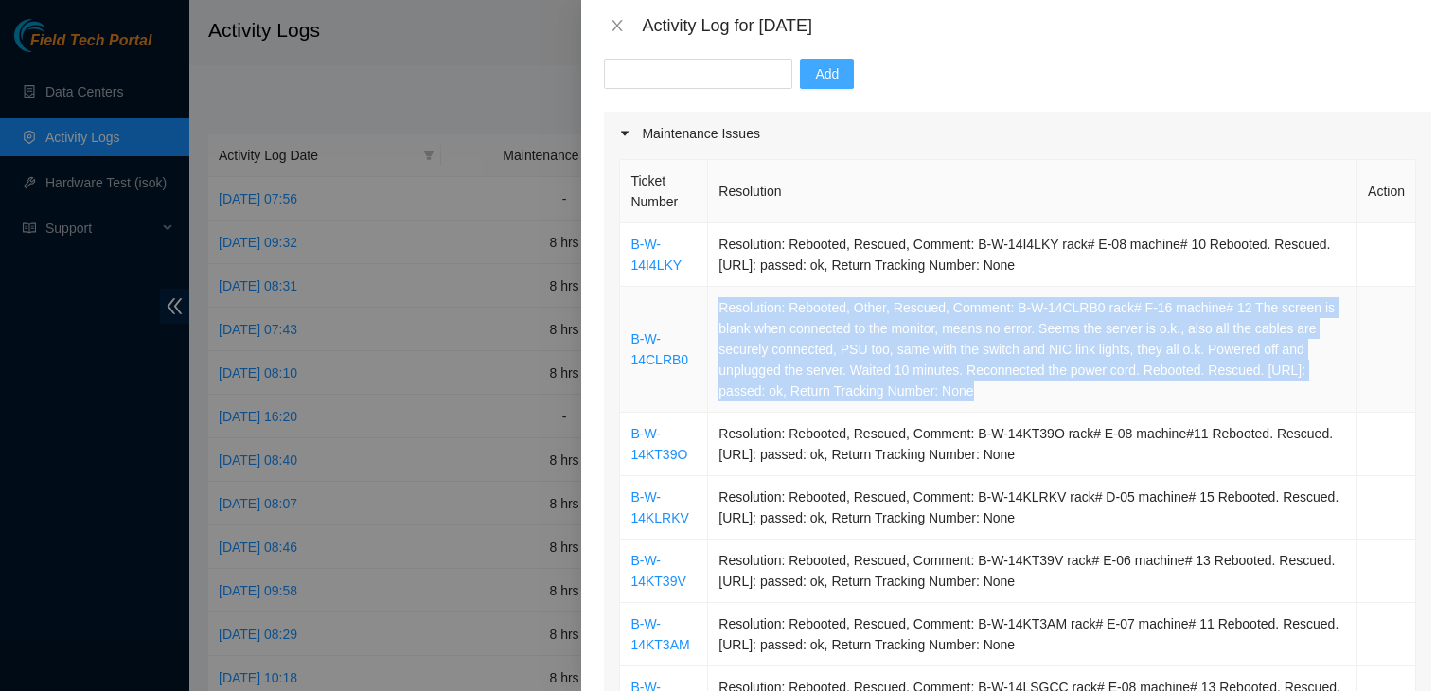
click at [1081, 308] on td "Resolution: Rebooted, Other, Rescued, Comment: B-W-14CLRB0 rack# F-16 machine# …" at bounding box center [1032, 350] width 649 height 126
click at [1082, 305] on td "Resolution: Rebooted, Other, Rescued, Comment: B-W-14CLRB0 rack# F-16 machine# …" at bounding box center [1032, 350] width 649 height 126
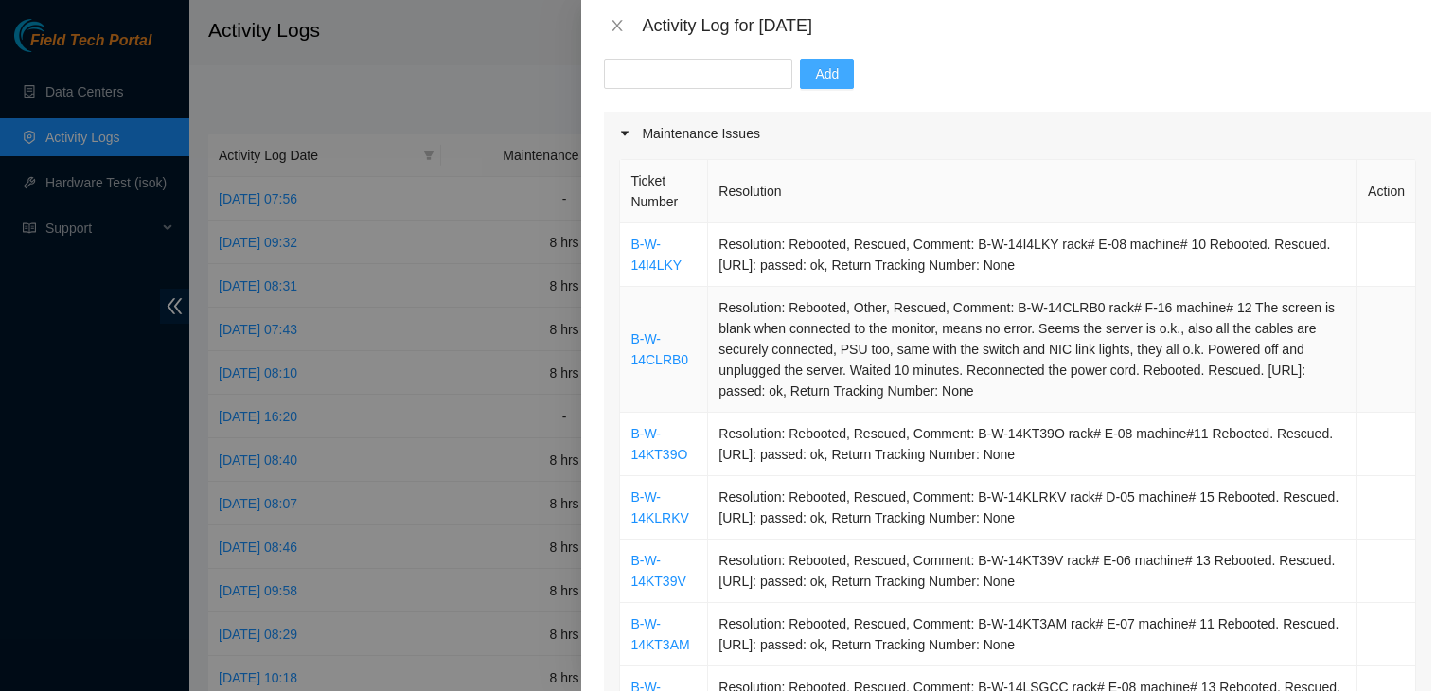
click at [1006, 306] on td "Resolution: Rebooted, Other, Rescued, Comment: B-W-14CLRB0 rack# F-16 machine# …" at bounding box center [1032, 350] width 649 height 126
drag, startPoint x: 1006, startPoint y: 306, endPoint x: 1056, endPoint y: 311, distance: 49.6
click at [1048, 311] on td "Resolution: Rebooted, Other, Rescued, Comment: B-W-14CLRB0 rack# F-16 machine# …" at bounding box center [1032, 350] width 649 height 126
copy td "B-W-14CLRB0"
click at [676, 73] on input "text" at bounding box center [698, 74] width 188 height 30
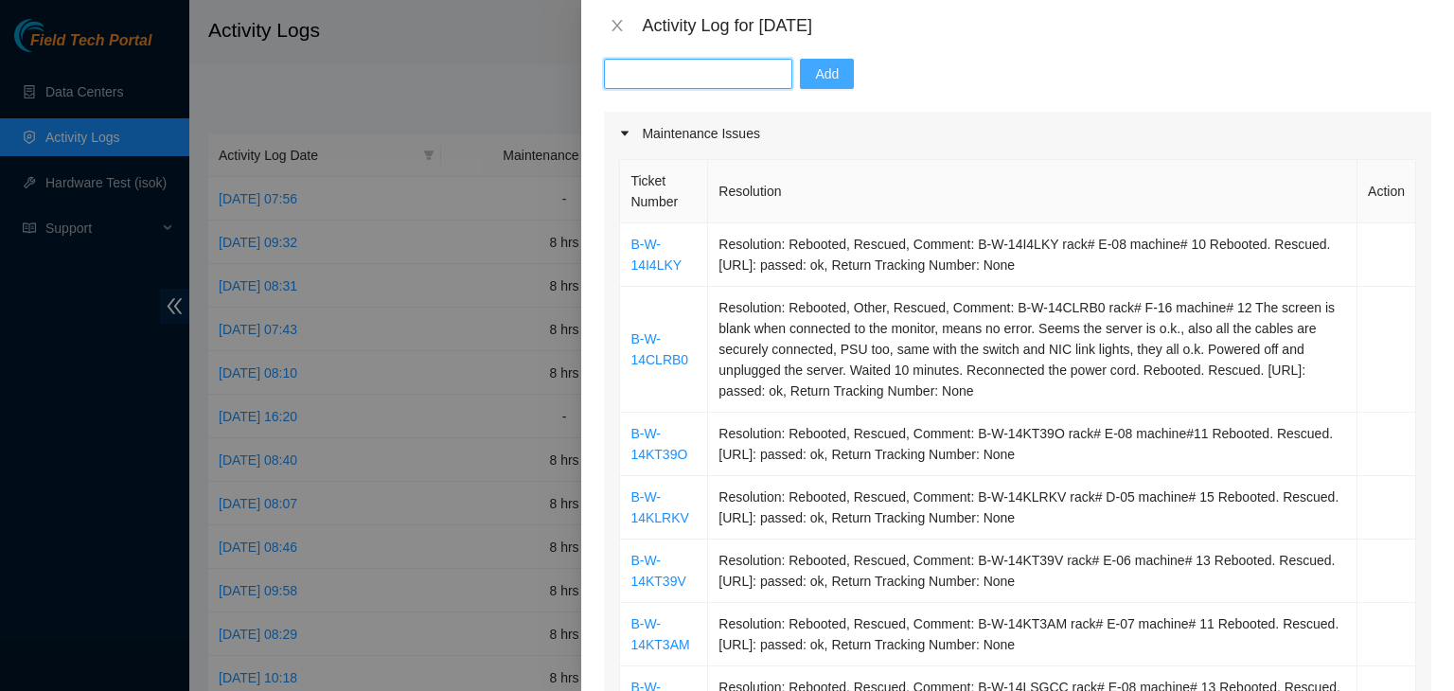
paste input "B-W-14CLRB0"
type input "B-W-14CLRB0"
click at [815, 71] on span "Add" at bounding box center [827, 73] width 24 height 21
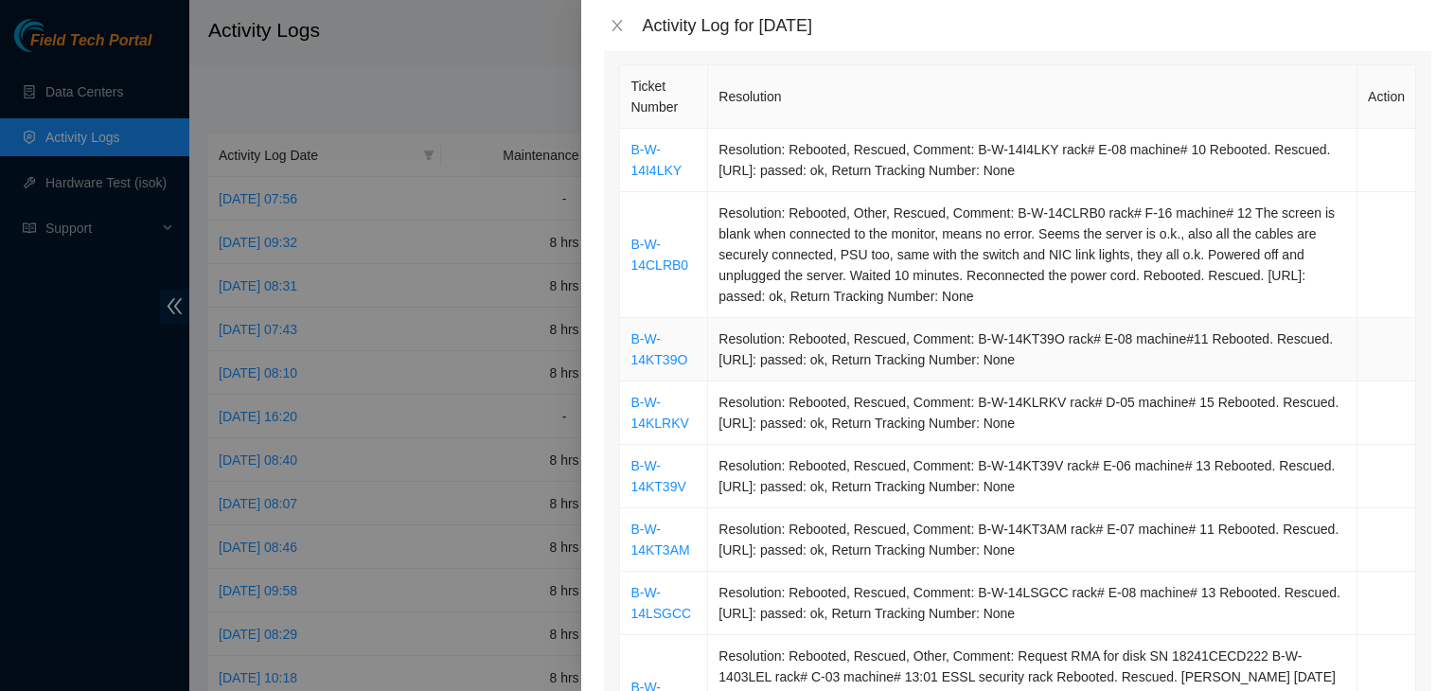
click at [967, 339] on td "Resolution: Rebooted, Rescued, Comment: B-W-14KT39O rack# E-08 machine#11 Reboo…" at bounding box center [1032, 349] width 649 height 63
click at [980, 339] on td "Resolution: Rebooted, Rescued, Comment: B-W-14KT39O rack# E-08 machine#11 Reboo…" at bounding box center [1032, 349] width 649 height 63
click at [967, 340] on td "Resolution: Rebooted, Rescued, Comment: B-W-14KT39O rack# E-08 machine#11 Reboo…" at bounding box center [1032, 349] width 649 height 63
drag, startPoint x: 967, startPoint y: 340, endPoint x: 1020, endPoint y: 338, distance: 53.0
click at [1020, 338] on td "Resolution: Rebooted, Rescued, Comment: B-W-14KT39O rack# E-08 machine#11 Reboo…" at bounding box center [1032, 349] width 649 height 63
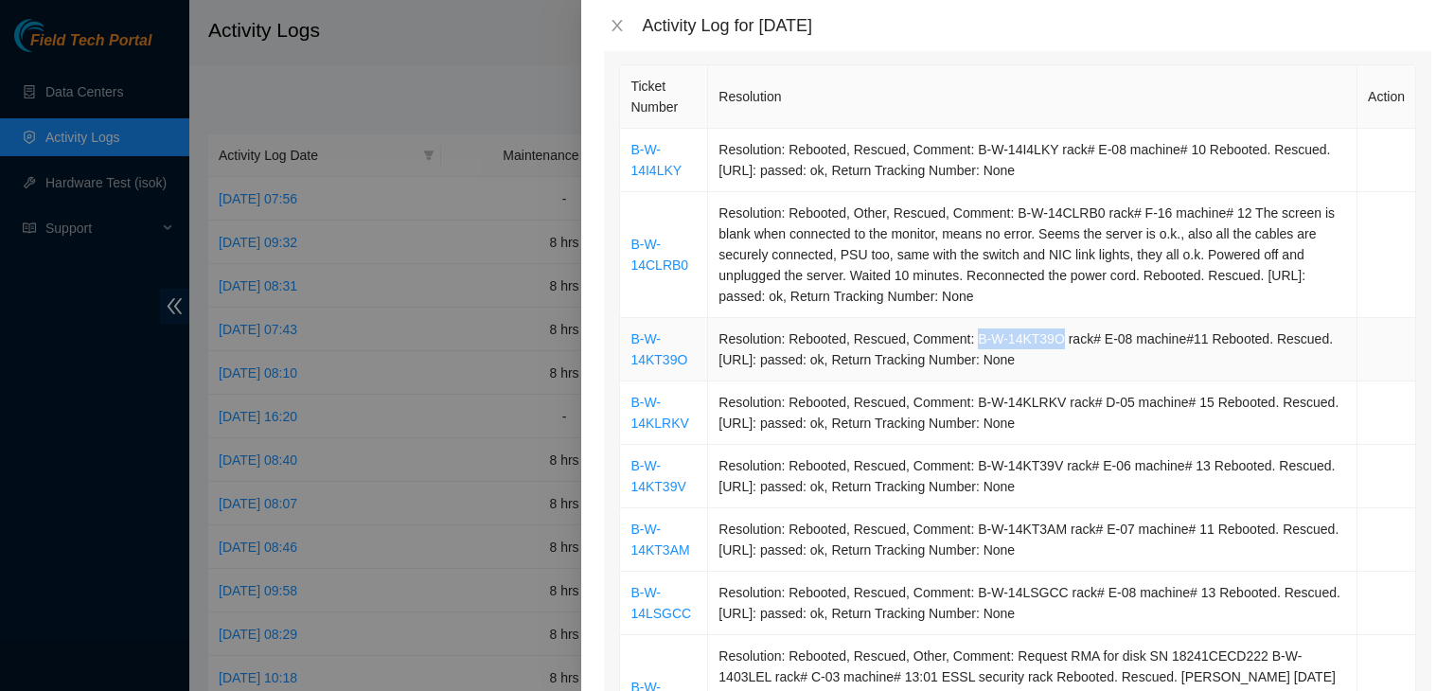
copy td "B-W-14KT39O"
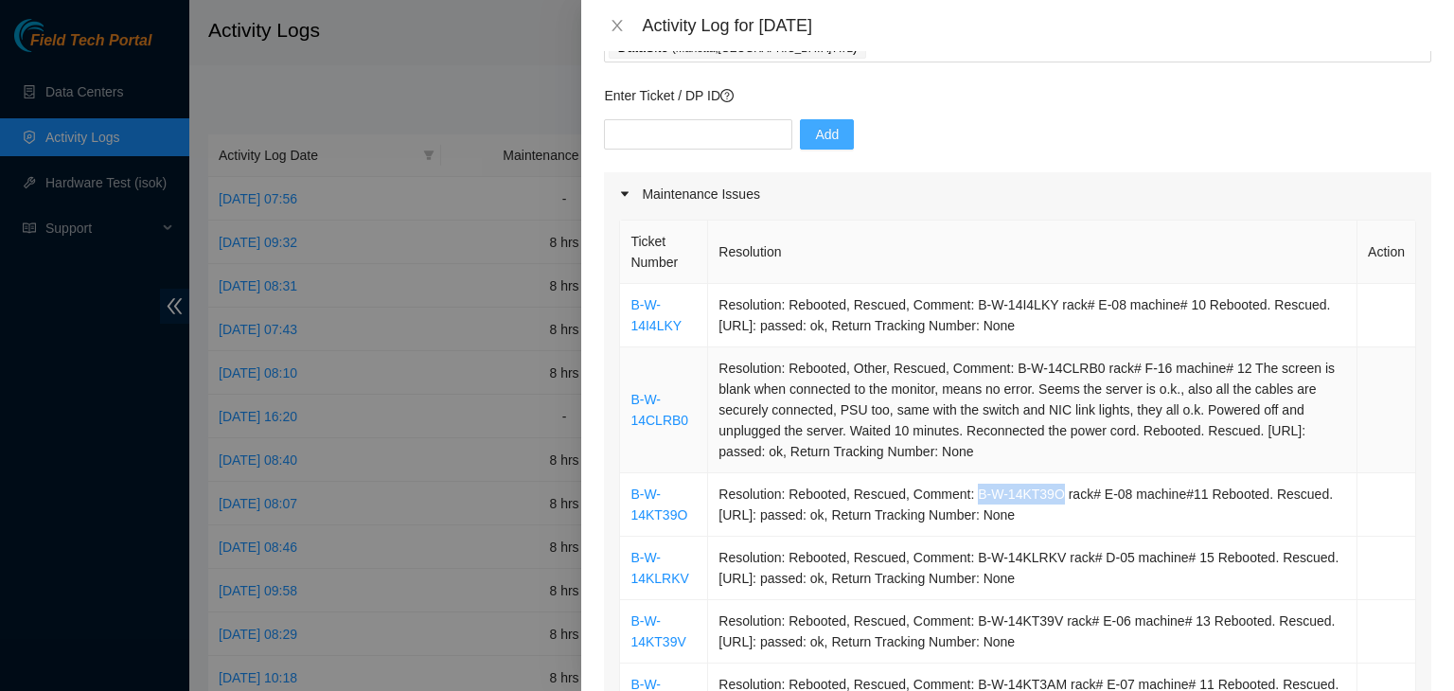
scroll to position [95, 0]
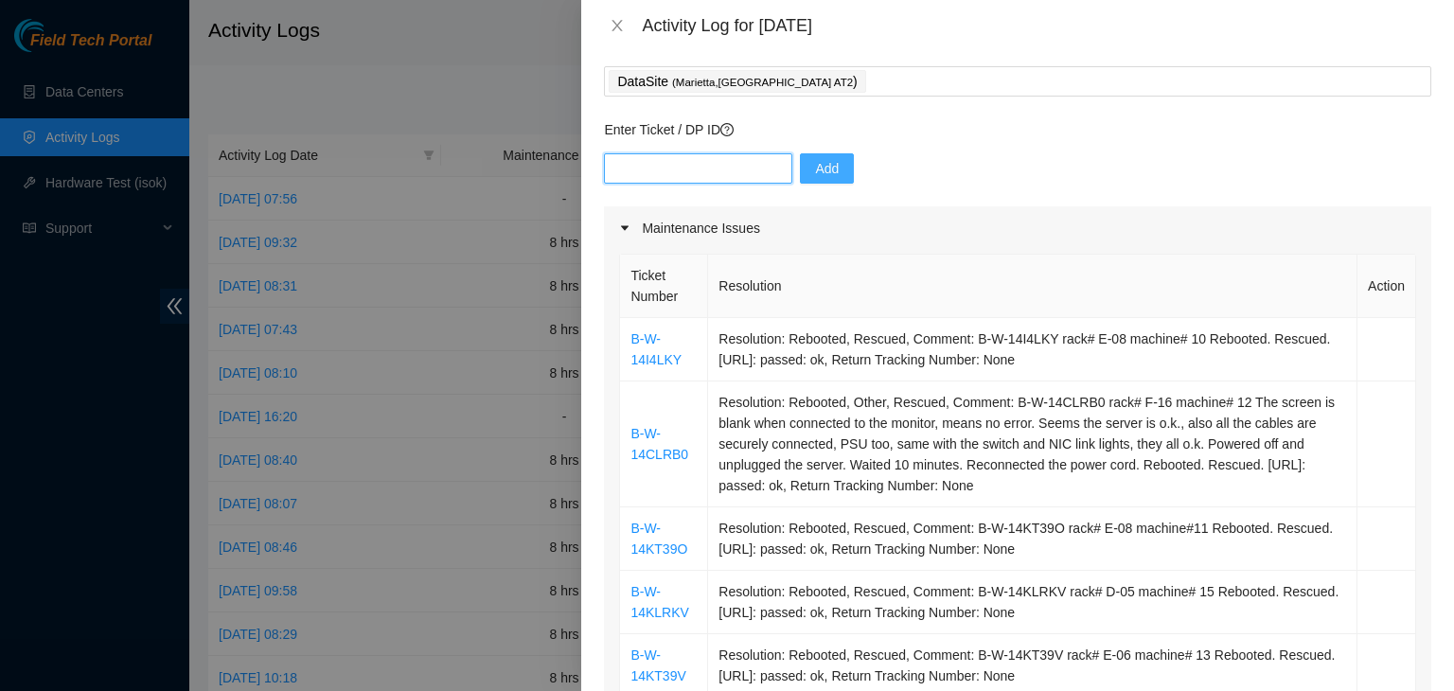
click at [714, 176] on input "text" at bounding box center [698, 168] width 188 height 30
paste input "B-W-14KT39O"
type input "B-W-14KT39O"
click at [818, 172] on span "Add" at bounding box center [827, 168] width 24 height 21
click at [818, 172] on button "button" at bounding box center [822, 168] width 44 height 30
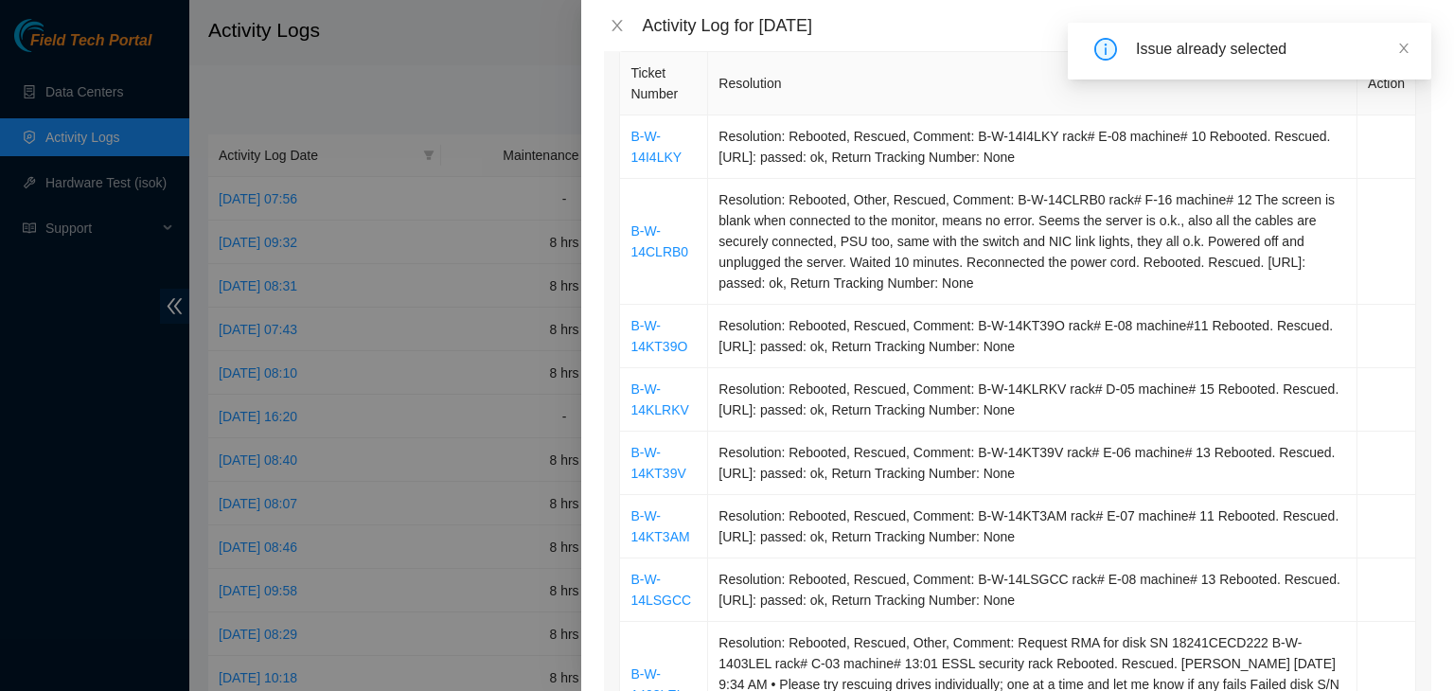
scroll to position [379, 0]
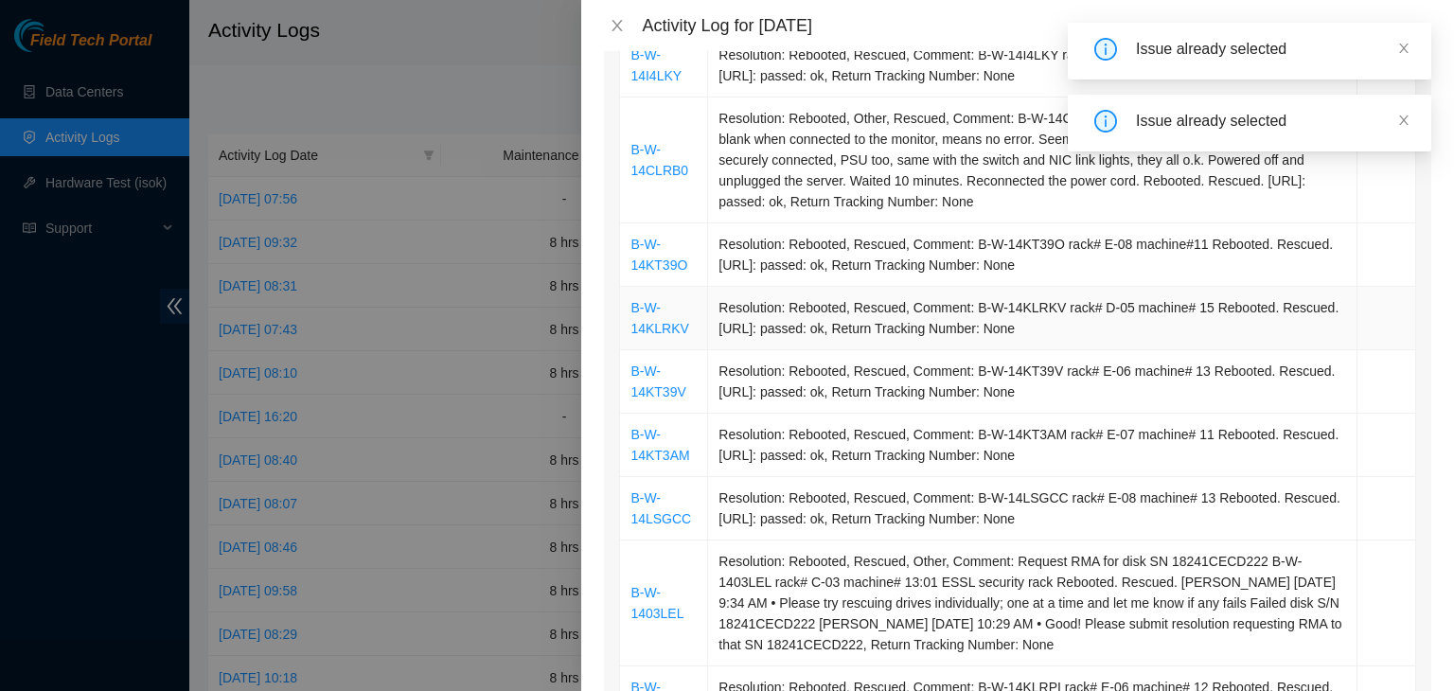
click at [966, 310] on td "Resolution: Rebooted, Rescued, Comment: B-W-14KLRKV rack# D-05 machine# 15 Rebo…" at bounding box center [1032, 318] width 649 height 63
drag, startPoint x: 966, startPoint y: 310, endPoint x: 1019, endPoint y: 305, distance: 53.2
click at [1019, 305] on td "Resolution: Rebooted, Rescued, Comment: B-W-14KLRKV rack# D-05 machine# 15 Rebo…" at bounding box center [1032, 318] width 649 height 63
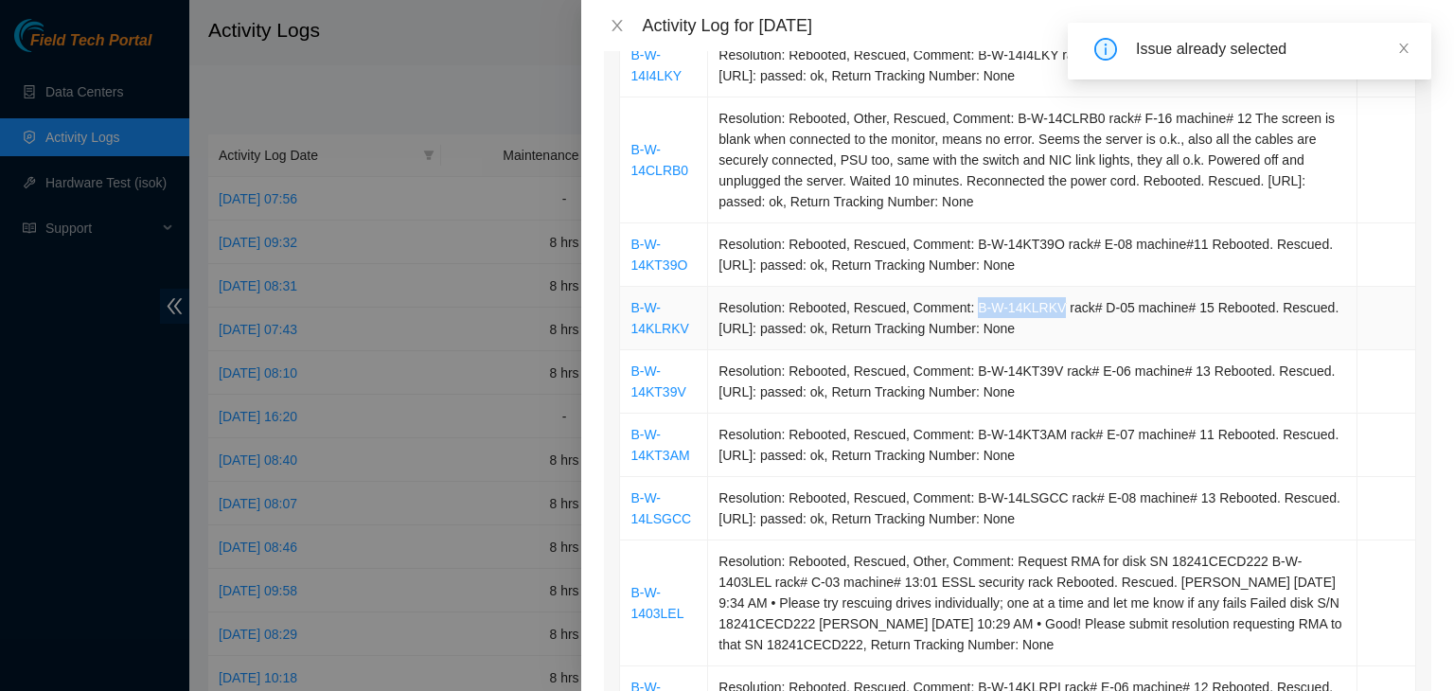
copy td "B-W-14KLRKV"
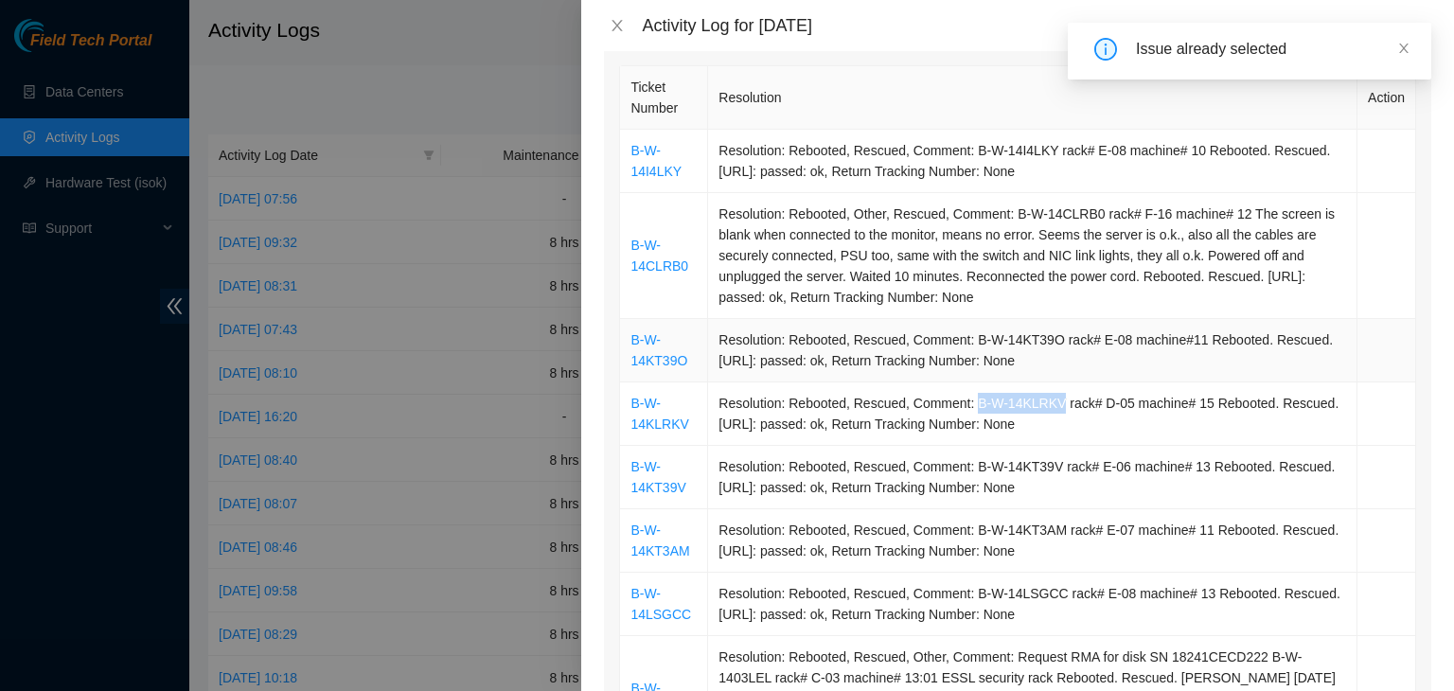
scroll to position [189, 0]
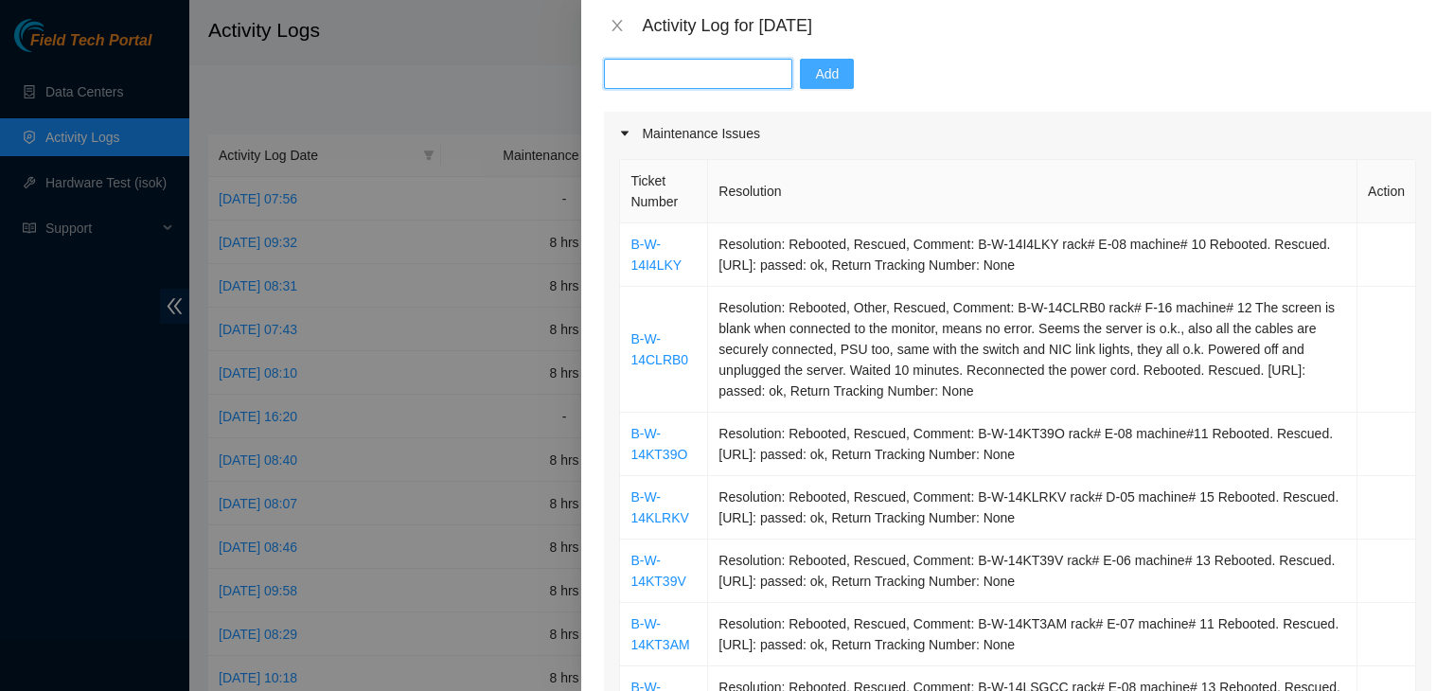
click at [676, 73] on input "text" at bounding box center [698, 74] width 188 height 30
paste input "B-W-14KLRKV"
type input "B-W-14KLRKV"
click at [815, 74] on span "Add" at bounding box center [827, 73] width 24 height 21
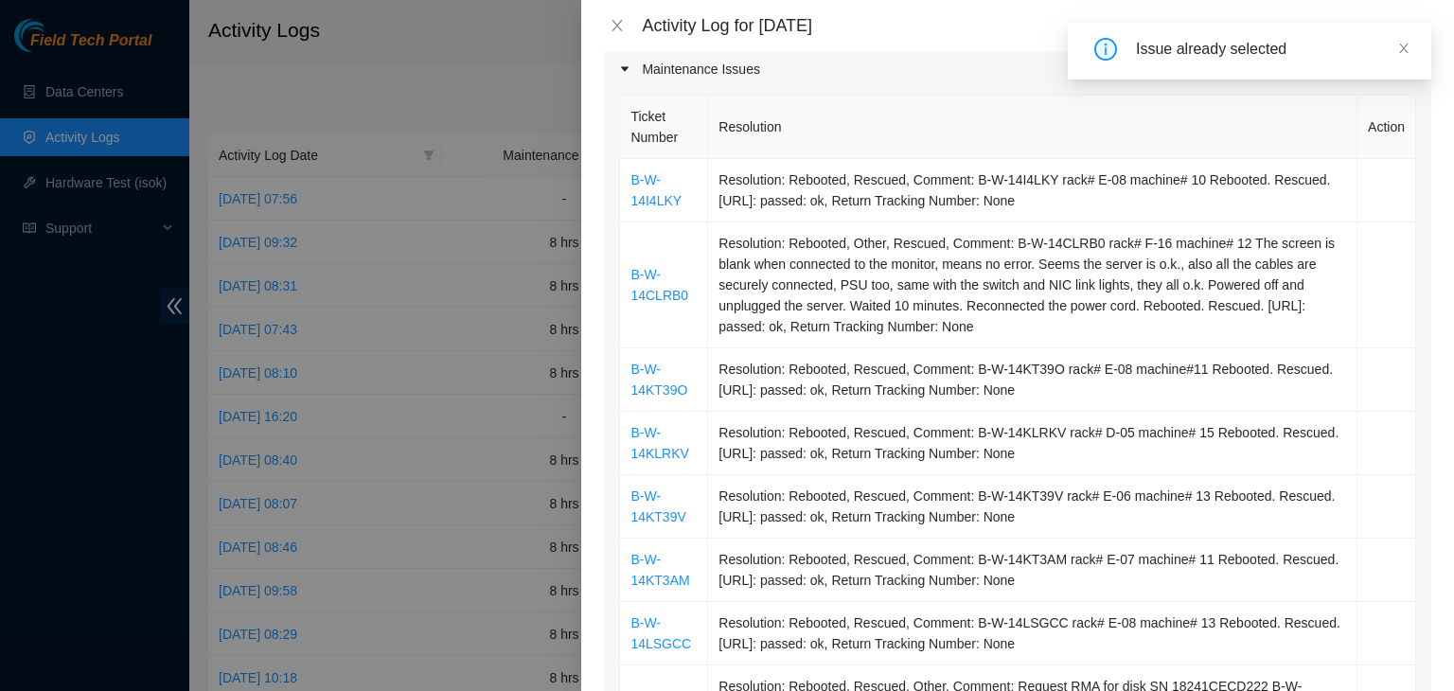
scroll to position [284, 0]
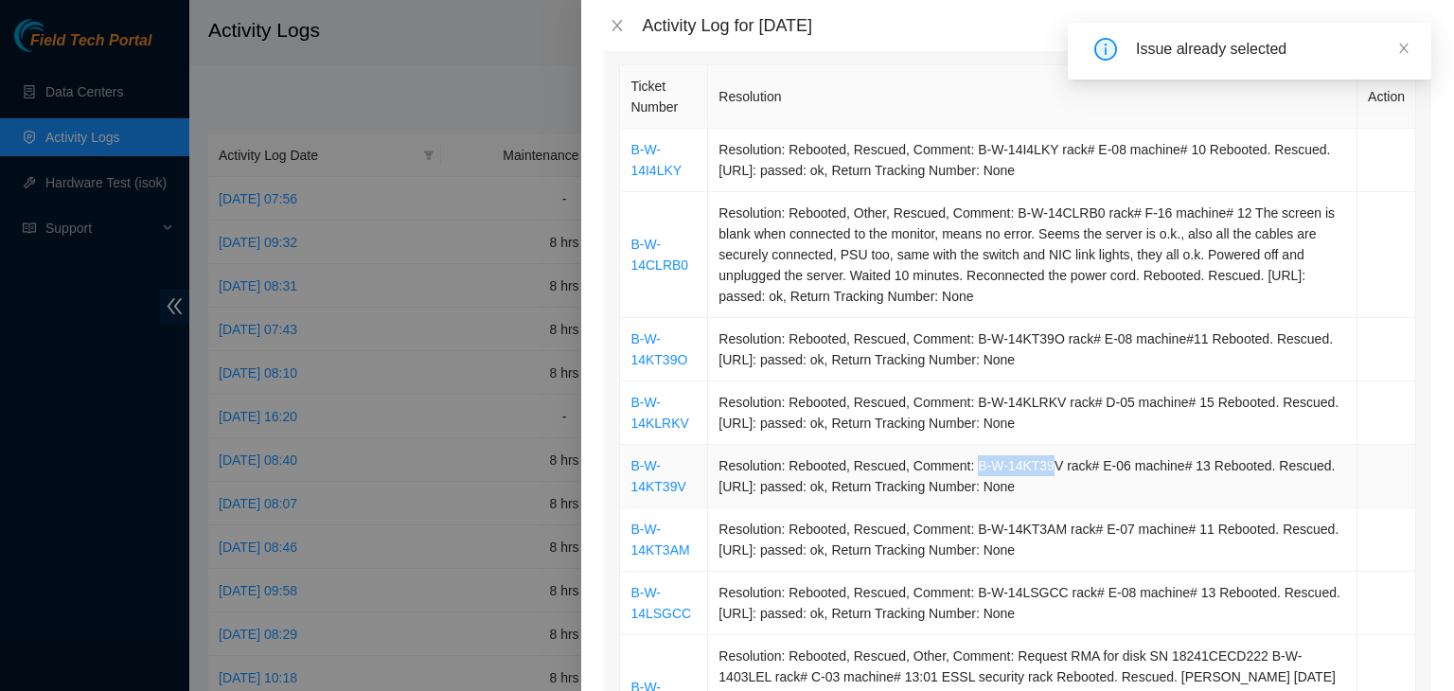
drag, startPoint x: 967, startPoint y: 464, endPoint x: 1041, endPoint y: 464, distance: 73.8
click at [1041, 464] on td "Resolution: Rebooted, Rescued, Comment: B-W-14KT39V rack# E-06 machine# 13 Rebo…" at bounding box center [1032, 476] width 649 height 63
drag, startPoint x: 1049, startPoint y: 465, endPoint x: 966, endPoint y: 463, distance: 83.3
click at [966, 463] on td "Resolution: Rebooted, Rescued, Comment: B-W-14KT39V rack# E-06 machine# 13 Rebo…" at bounding box center [1032, 476] width 649 height 63
copy td "B-W-14KT39V"
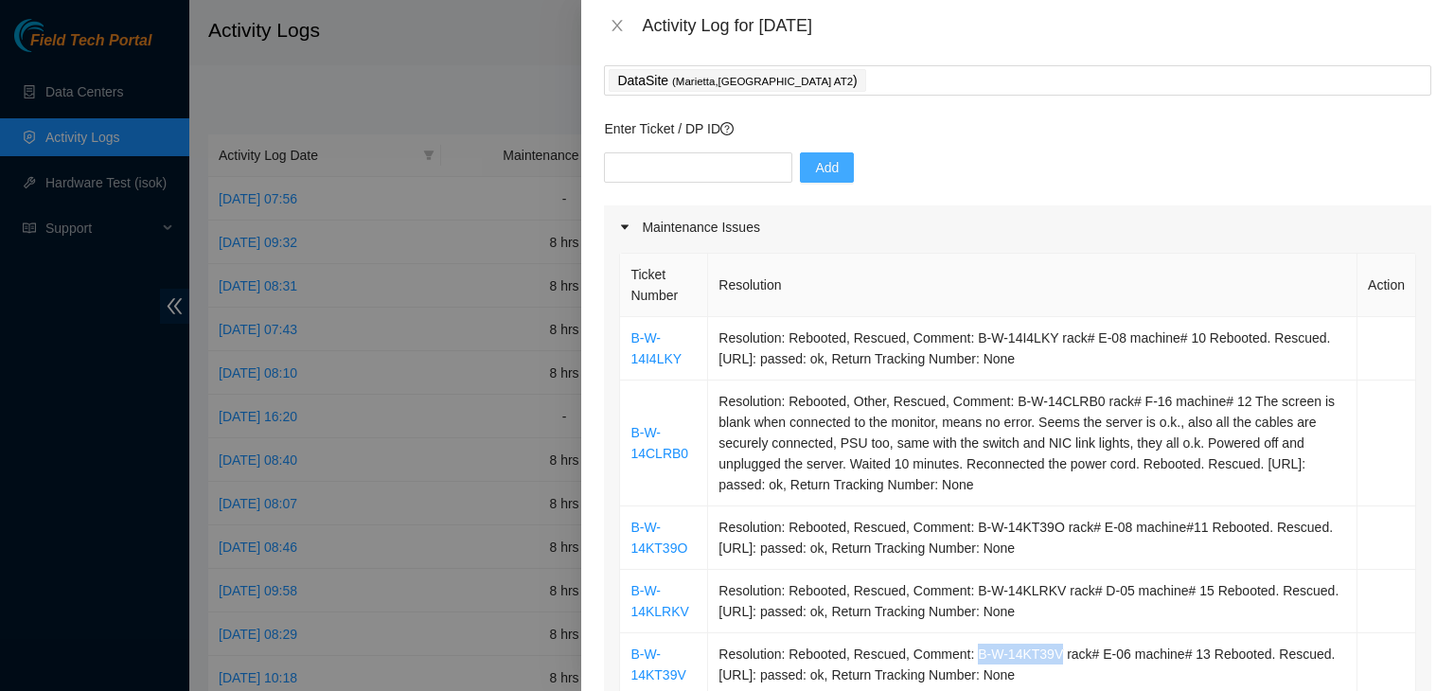
scroll to position [95, 0]
click at [663, 169] on input "text" at bounding box center [698, 168] width 188 height 30
paste input "B-W-14KT39V"
type input "B-W-14KT39V"
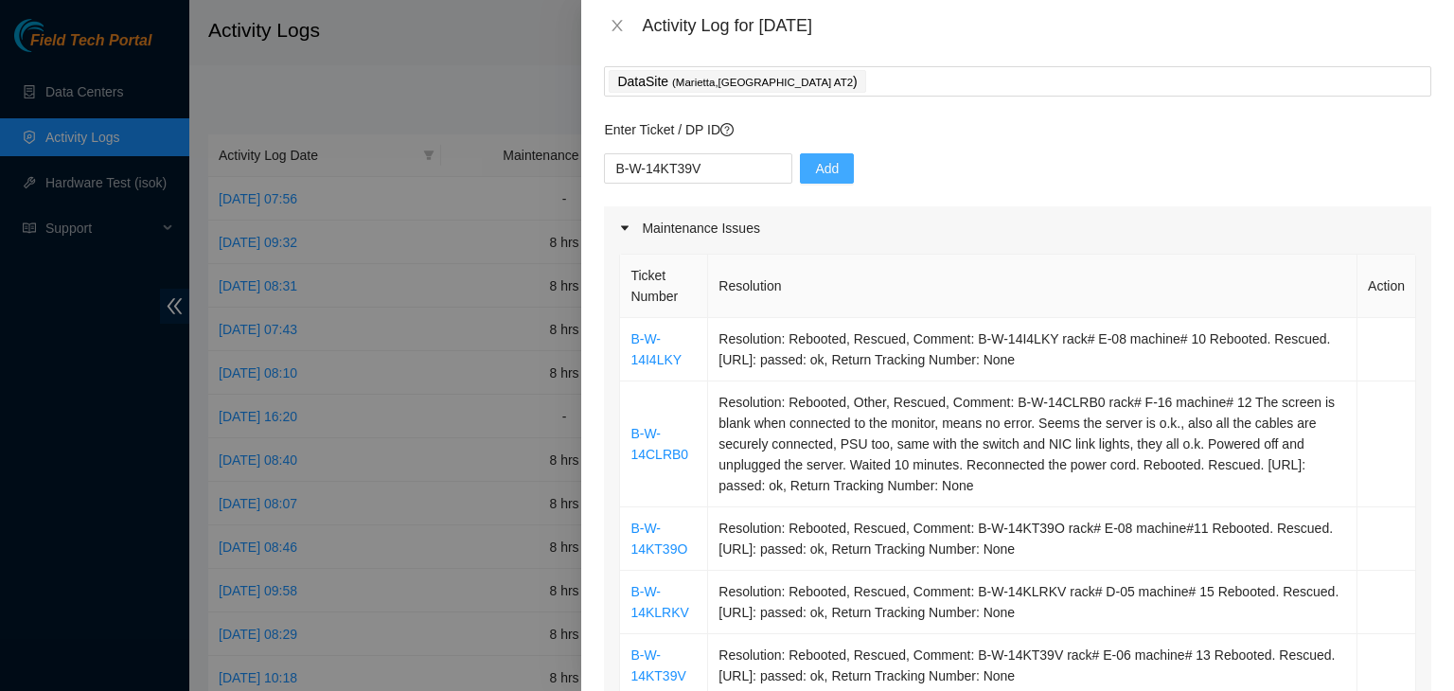
click at [815, 176] on span "Add" at bounding box center [827, 168] width 24 height 21
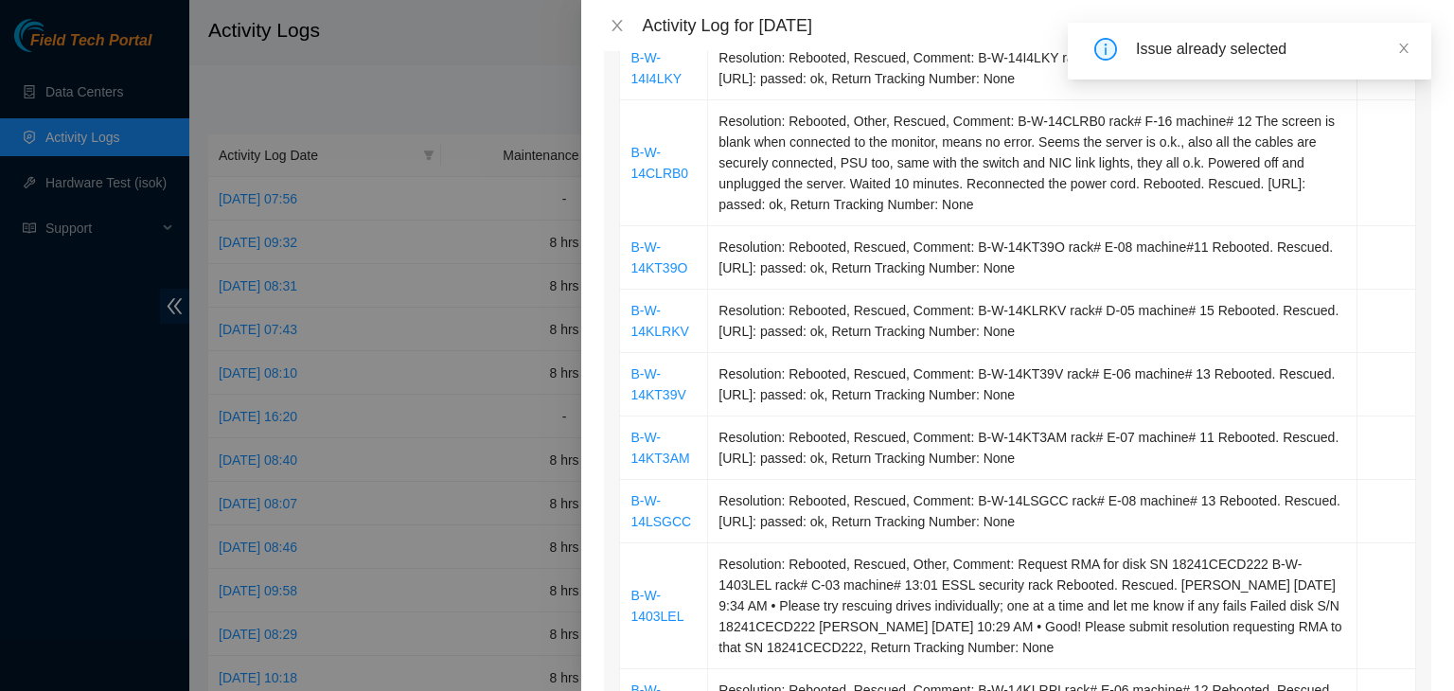
scroll to position [379, 0]
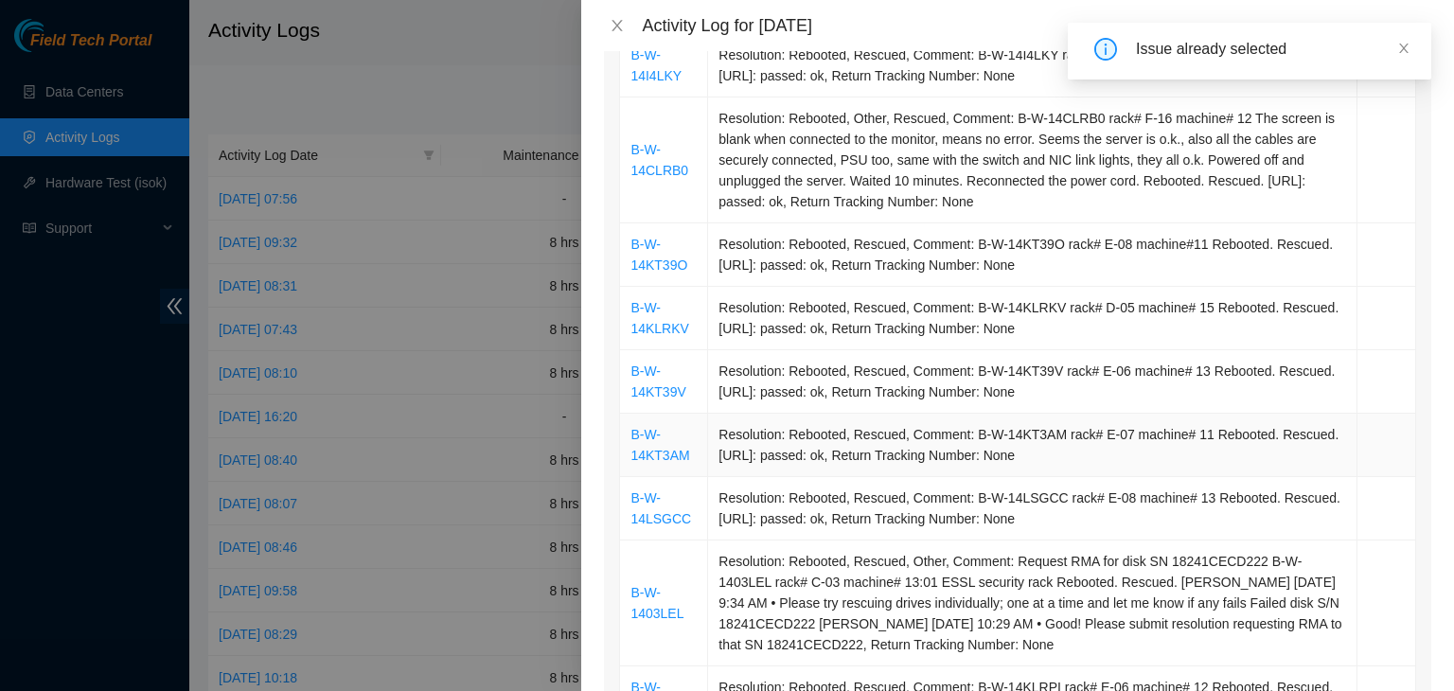
click at [967, 432] on td "Resolution: Rebooted, Rescued, Comment: B-W-14KT3AM rack# E-07 machine# 11 Rebo…" at bounding box center [1032, 445] width 649 height 63
drag, startPoint x: 996, startPoint y: 433, endPoint x: 1011, endPoint y: 436, distance: 15.6
click at [1011, 436] on td "Resolution: Rebooted, Rescued, Comment: B-W-14KT3AM rack# E-07 machine# 11 Rebo…" at bounding box center [1032, 445] width 649 height 63
click at [967, 429] on td "Resolution: Rebooted, Rescued, Comment: B-W-14KT3AM rack# E-07 machine# 11 Rebo…" at bounding box center [1032, 445] width 649 height 63
drag, startPoint x: 967, startPoint y: 429, endPoint x: 1000, endPoint y: 430, distance: 33.1
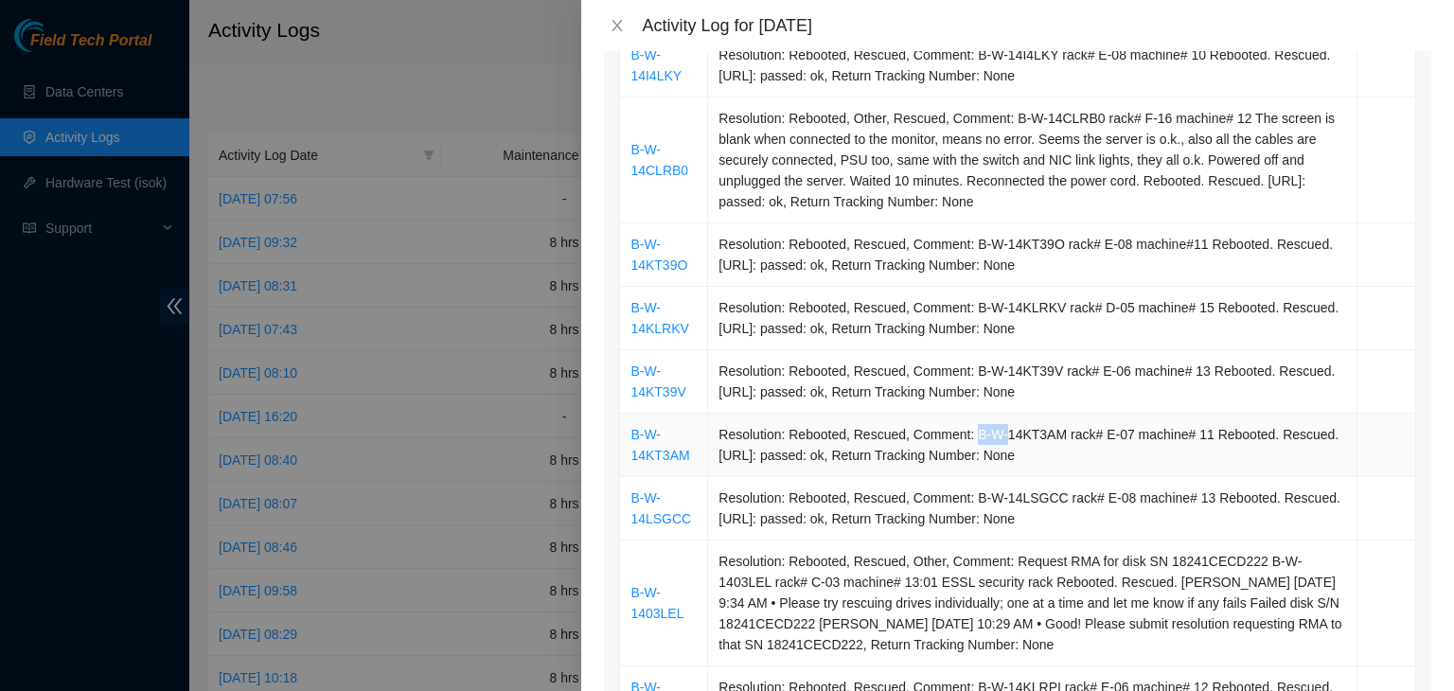
click at [995, 429] on td "Resolution: Rebooted, Rescued, Comment: B-W-14KT3AM rack# E-07 machine# 11 Rebo…" at bounding box center [1032, 445] width 649 height 63
copy td "B-W-14KT3AM"
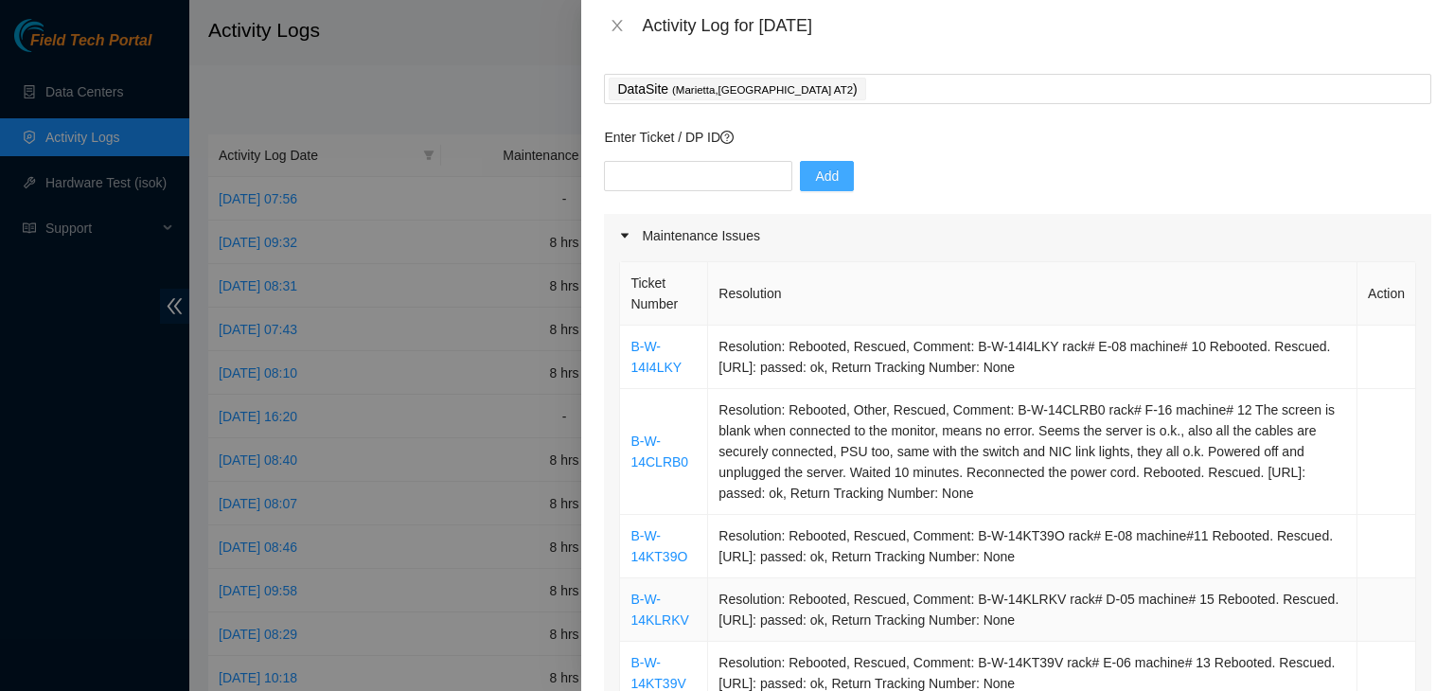
scroll to position [0, 0]
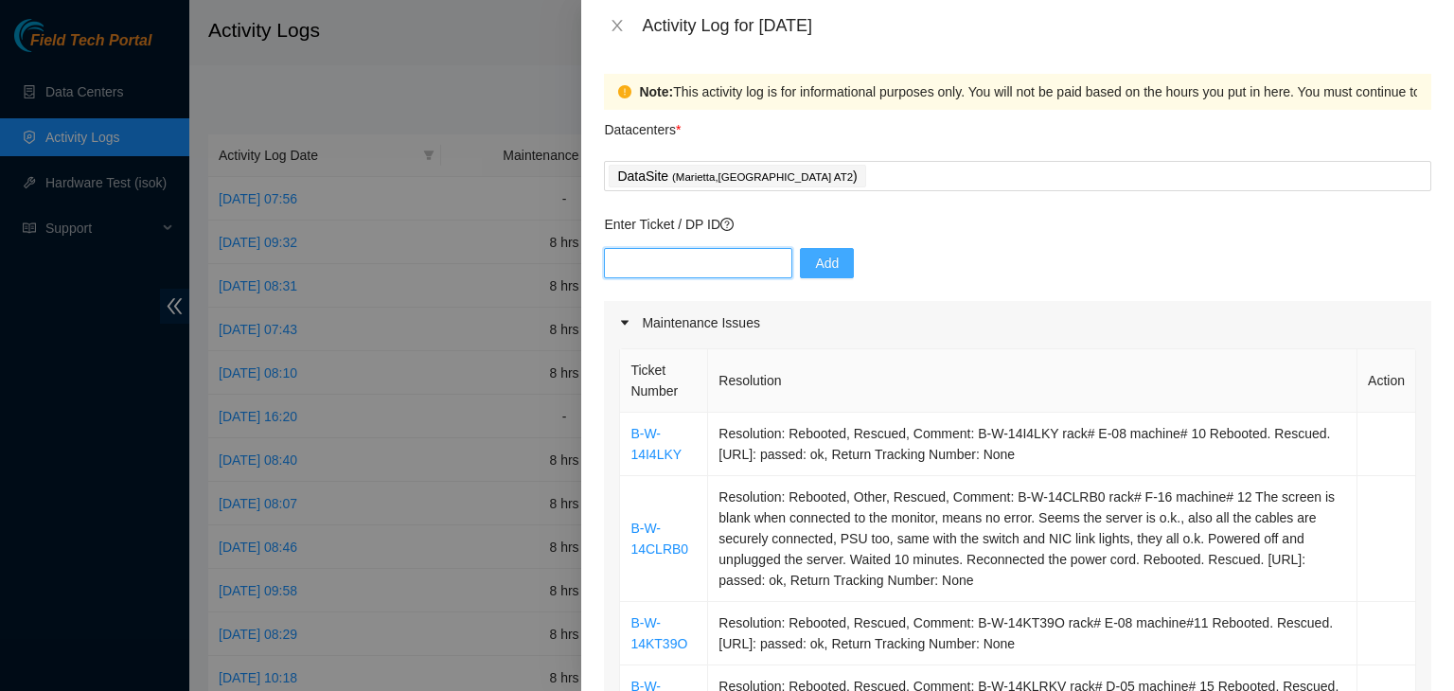
click at [723, 257] on input "text" at bounding box center [698, 263] width 188 height 30
paste input "B-W-14KT3AM"
type input "B-W-14KT3AM"
click at [816, 271] on span "Add" at bounding box center [827, 263] width 24 height 21
click at [816, 271] on button "Add" at bounding box center [827, 263] width 54 height 30
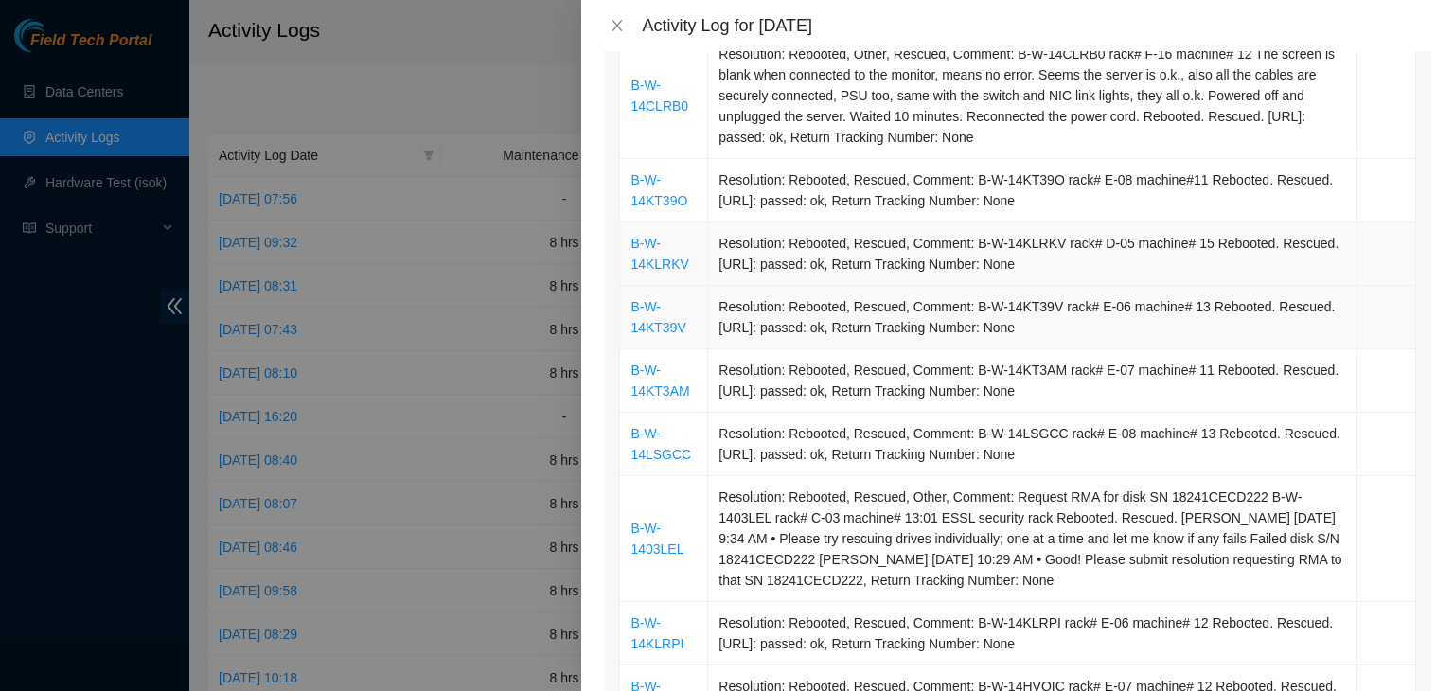
scroll to position [473, 0]
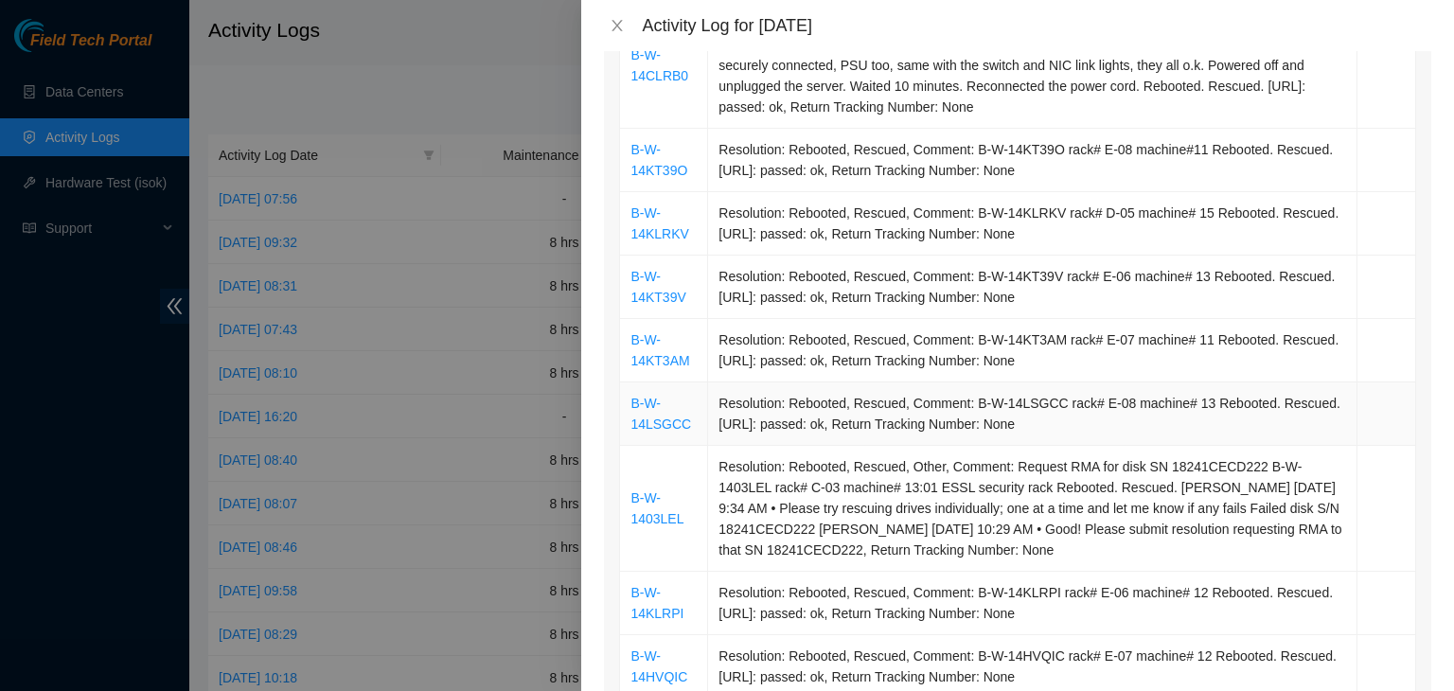
click at [967, 404] on td "Resolution: Rebooted, Rescued, Comment: B-W-14LSGCC rack# E-08 machine# 13 Rebo…" at bounding box center [1032, 413] width 649 height 63
drag, startPoint x: 967, startPoint y: 404, endPoint x: 988, endPoint y: 402, distance: 21.9
click at [986, 402] on td "Resolution: Rebooted, Rescued, Comment: B-W-14LSGCC rack# E-08 machine# 13 Rebo…" at bounding box center [1032, 413] width 649 height 63
click at [1047, 401] on td "Resolution: Rebooted, Rescued, Comment: B-W-14LSGCC rack# E-08 machine# 13 Rebo…" at bounding box center [1032, 413] width 649 height 63
drag, startPoint x: 1047, startPoint y: 401, endPoint x: 967, endPoint y: 400, distance: 80.5
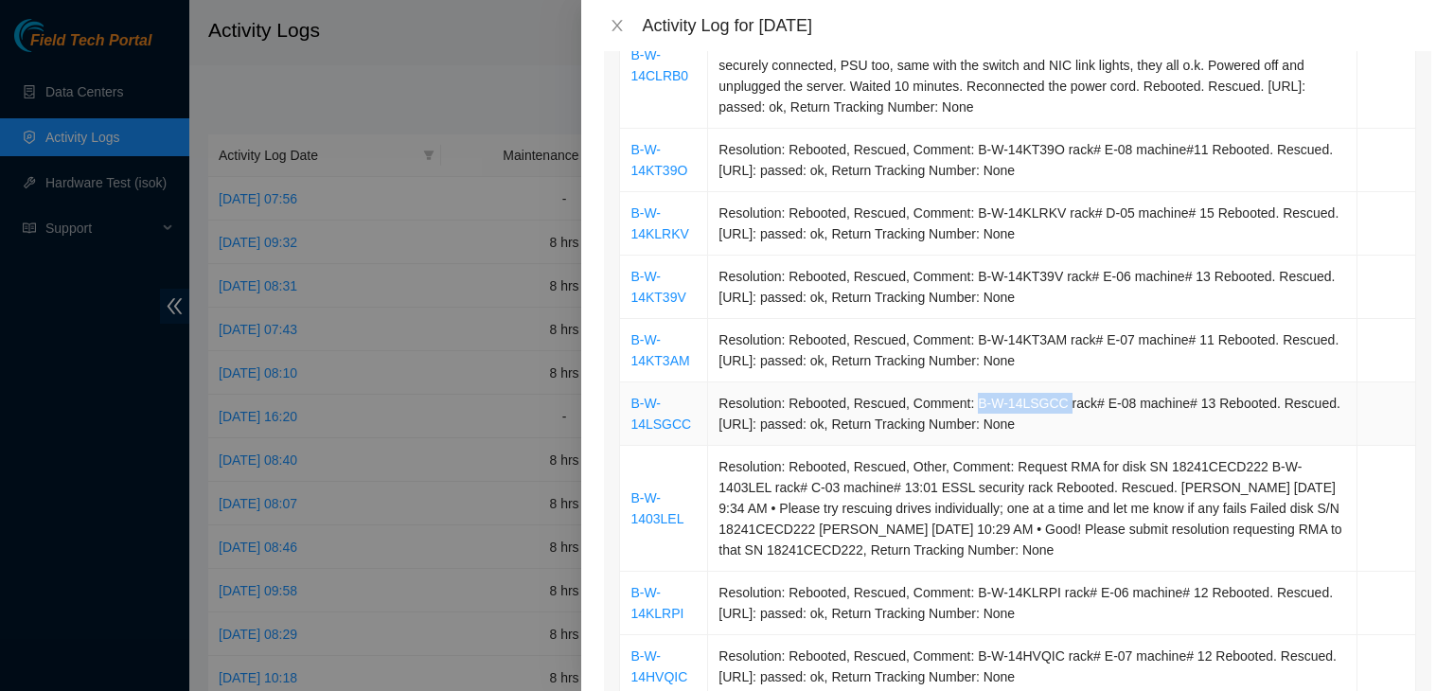
click at [967, 400] on td "Resolution: Rebooted, Rescued, Comment: B-W-14LSGCC rack# E-08 machine# 13 Rebo…" at bounding box center [1032, 413] width 649 height 63
copy td "B-W-14LSGCC"
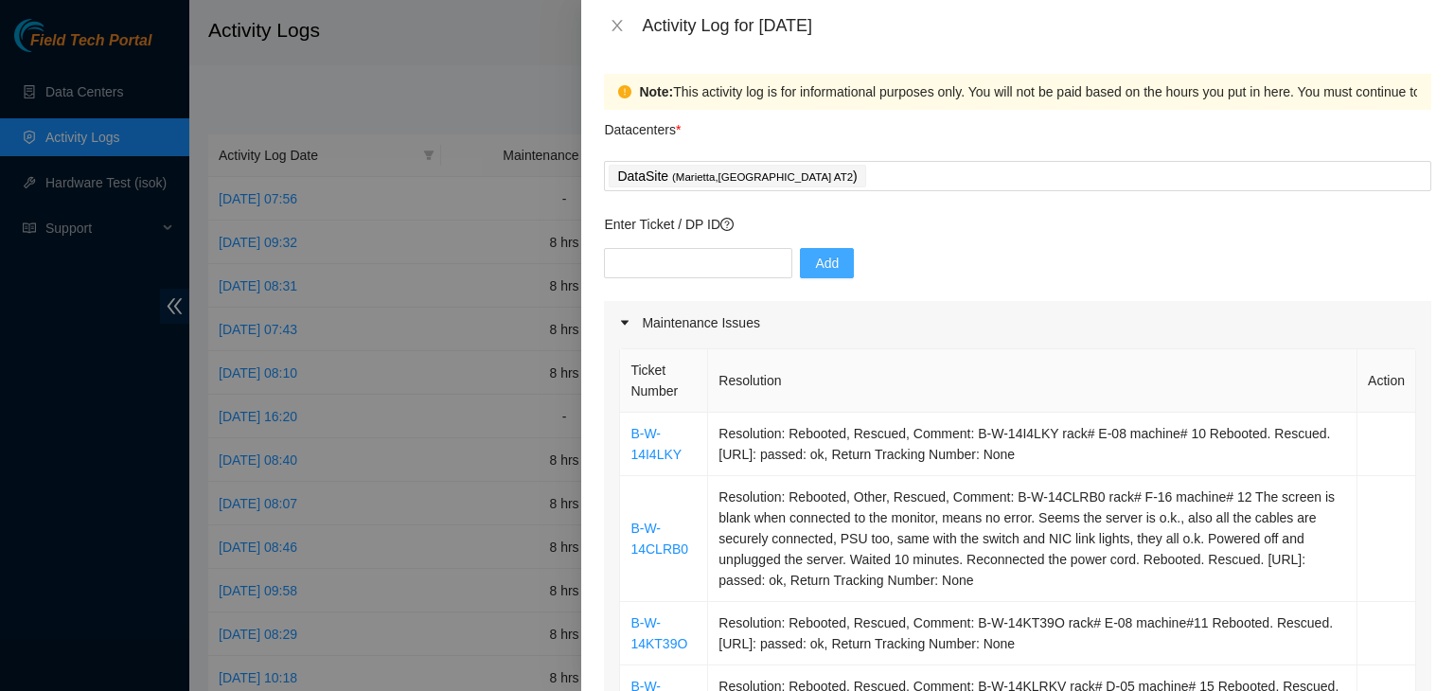
scroll to position [0, 0]
click at [701, 258] on input "text" at bounding box center [698, 263] width 188 height 30
paste input "B-W-14LSGCC"
type input "B-W-14LSGCC"
click at [812, 277] on button "Add" at bounding box center [827, 263] width 54 height 30
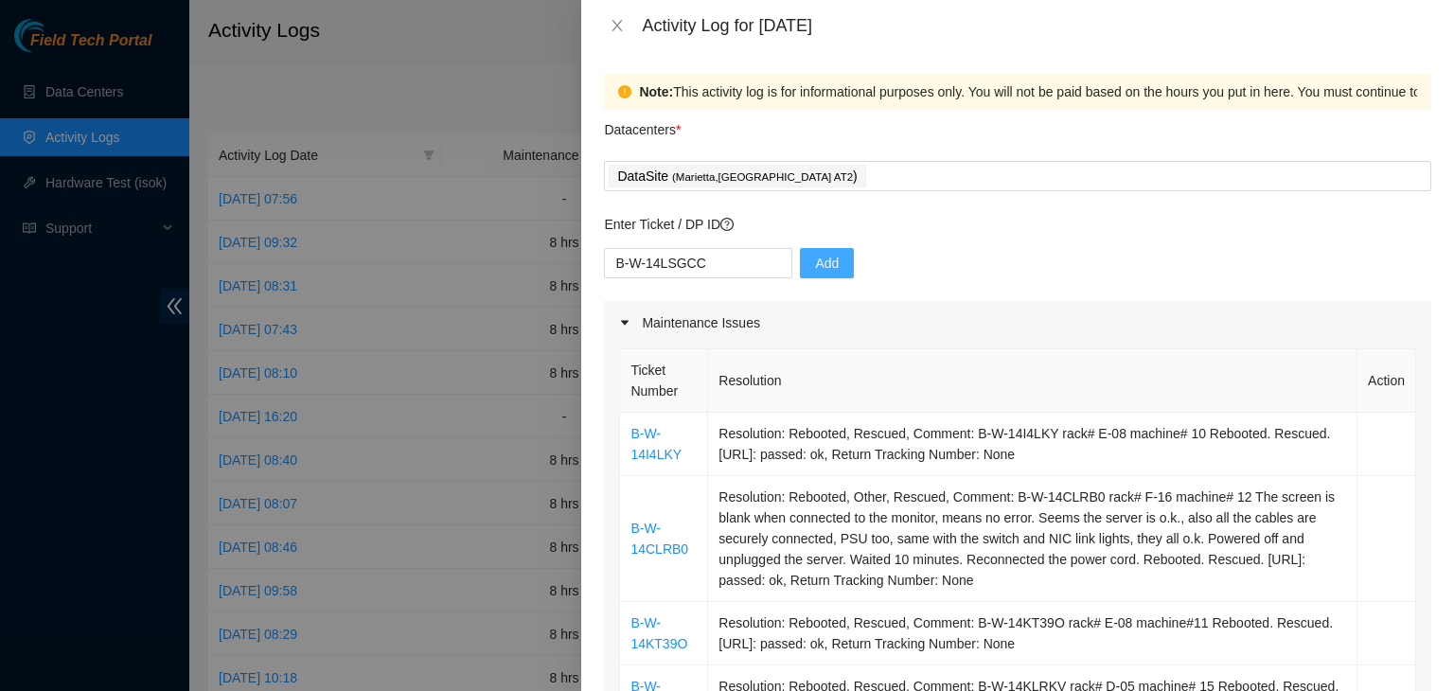
click at [811, 277] on button "Add" at bounding box center [827, 263] width 54 height 30
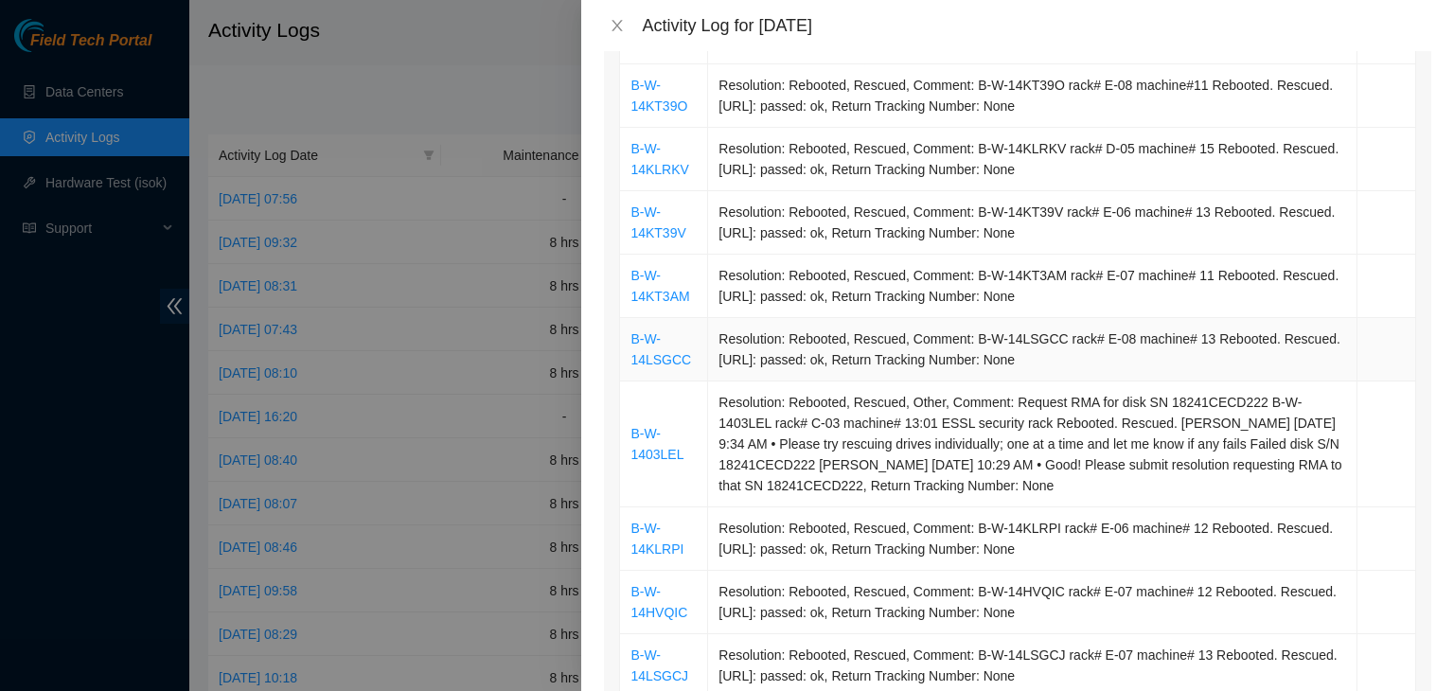
scroll to position [568, 0]
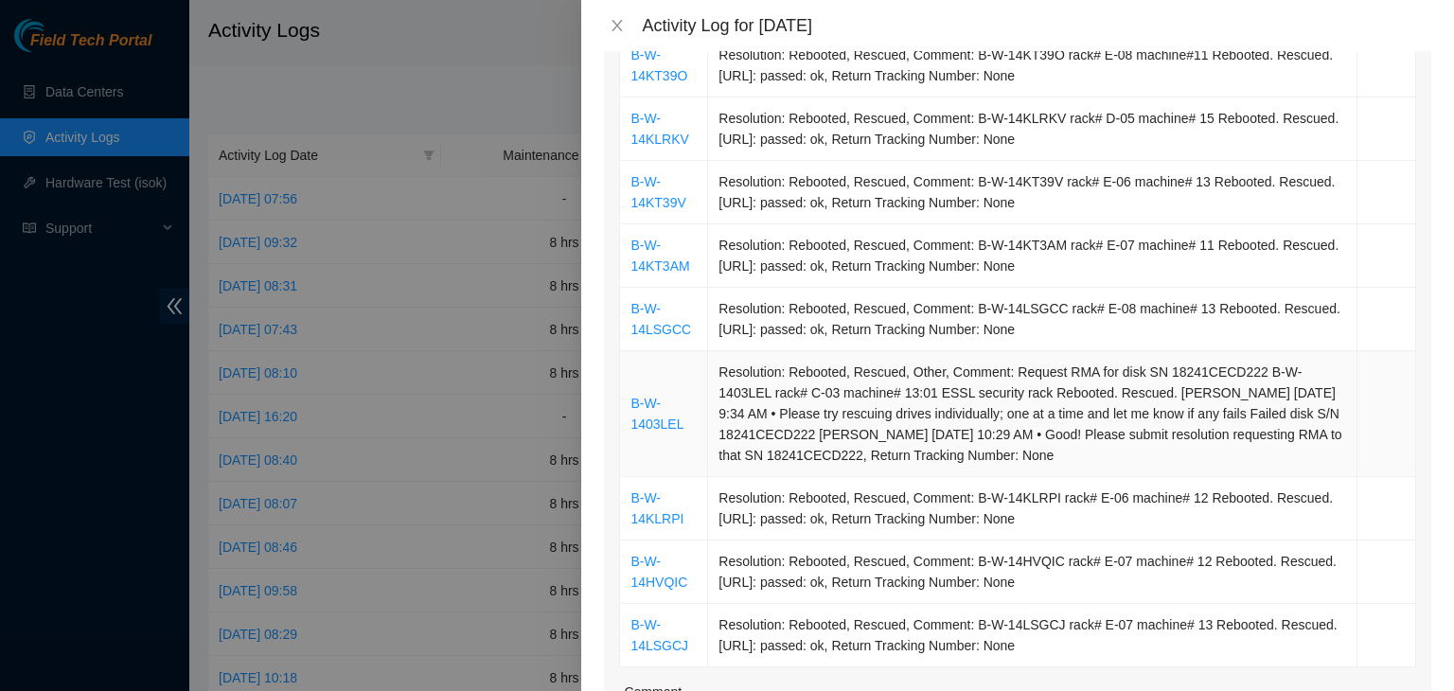
click at [1252, 368] on td "Resolution: Rebooted, Rescued, Other, Comment: Request RMA for disk SN 18241CEC…" at bounding box center [1032, 414] width 649 height 126
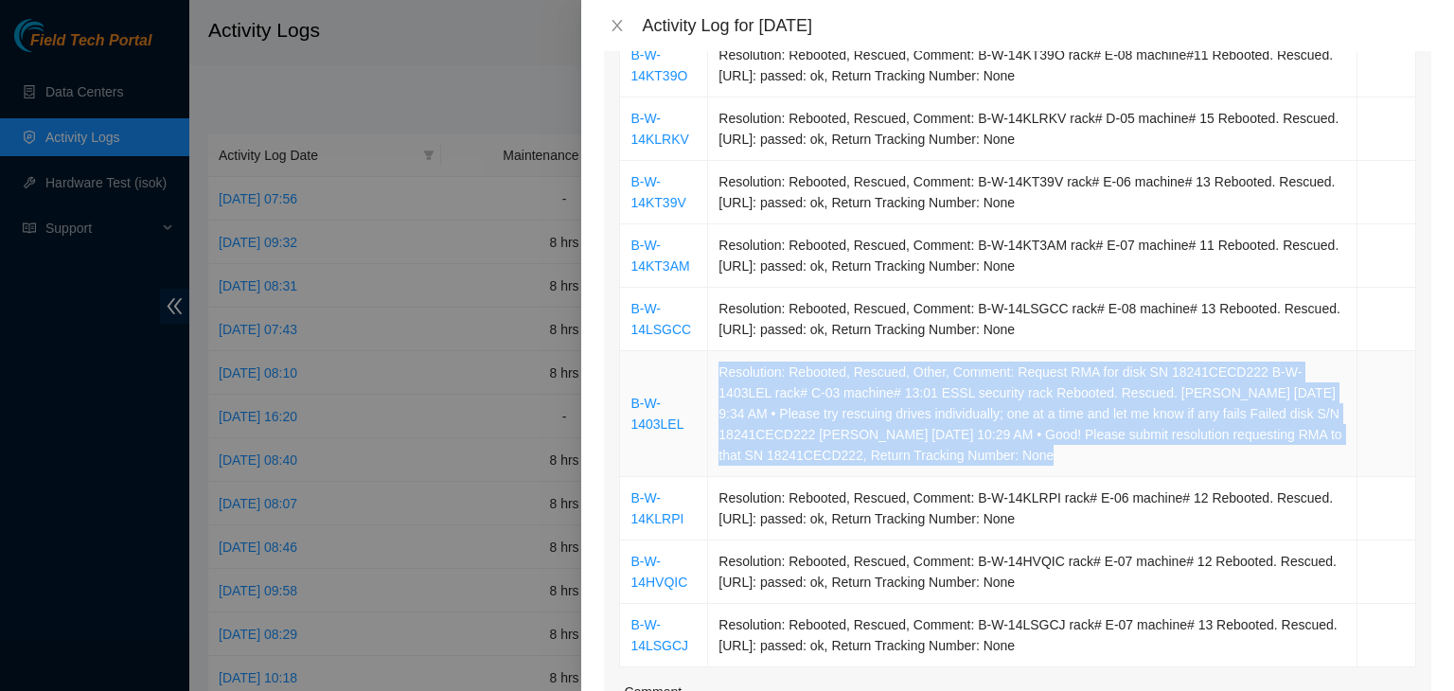
click at [1252, 368] on td "Resolution: Rebooted, Rescued, Other, Comment: Request RMA for disk SN 18241CEC…" at bounding box center [1032, 414] width 649 height 126
click at [1271, 364] on td "Resolution: Rebooted, Rescued, Other, Comment: Request RMA for disk SN 18241CEC…" at bounding box center [1032, 414] width 649 height 126
click at [1272, 364] on td "Resolution: Rebooted, Rescued, Other, Comment: Request RMA for disk SN 18241CEC…" at bounding box center [1032, 414] width 649 height 126
click at [1293, 364] on td "Resolution: Rebooted, Rescued, Other, Comment: Request RMA for disk SN 18241CEC…" at bounding box center [1032, 414] width 649 height 126
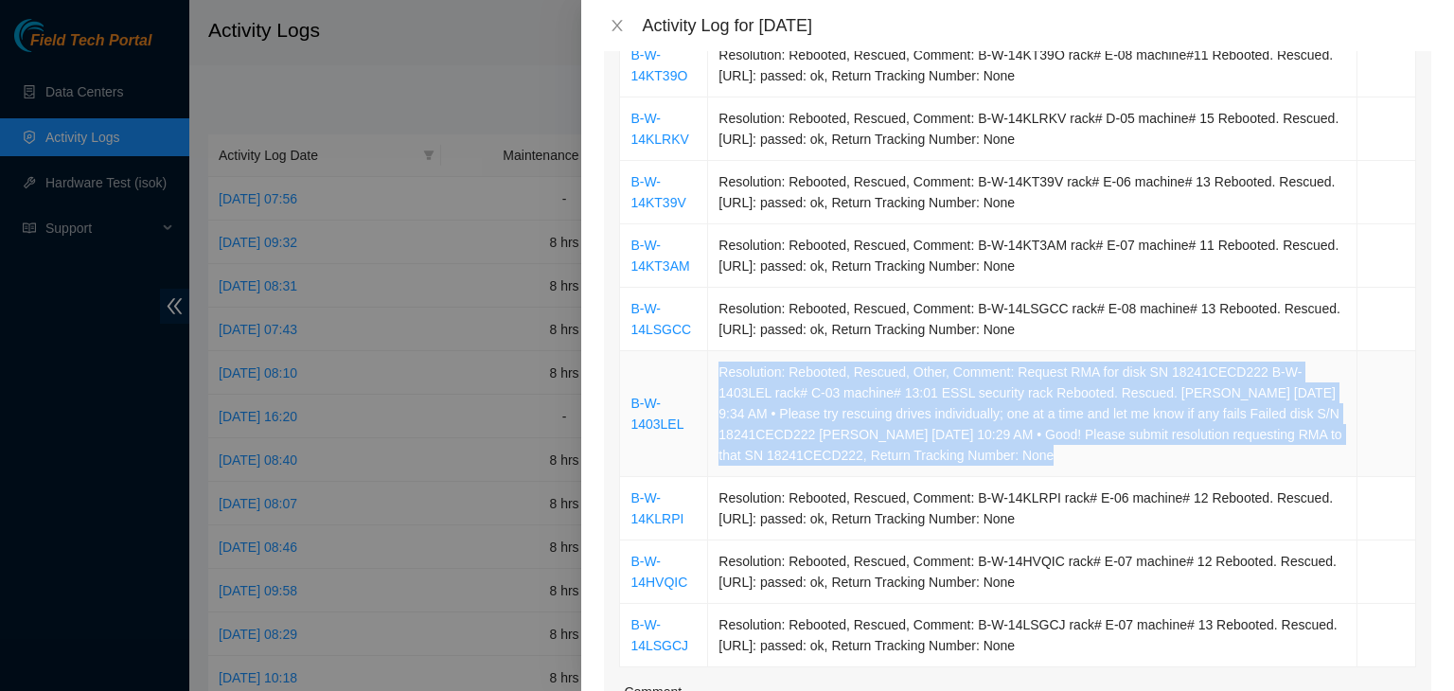
click at [1293, 364] on td "Resolution: Rebooted, Rescued, Other, Comment: Request RMA for disk SN 18241CEC…" at bounding box center [1032, 414] width 649 height 126
click at [1265, 368] on td "Resolution: Rebooted, Rescued, Other, Comment: Request RMA for disk SN 18241CEC…" at bounding box center [1032, 414] width 649 height 126
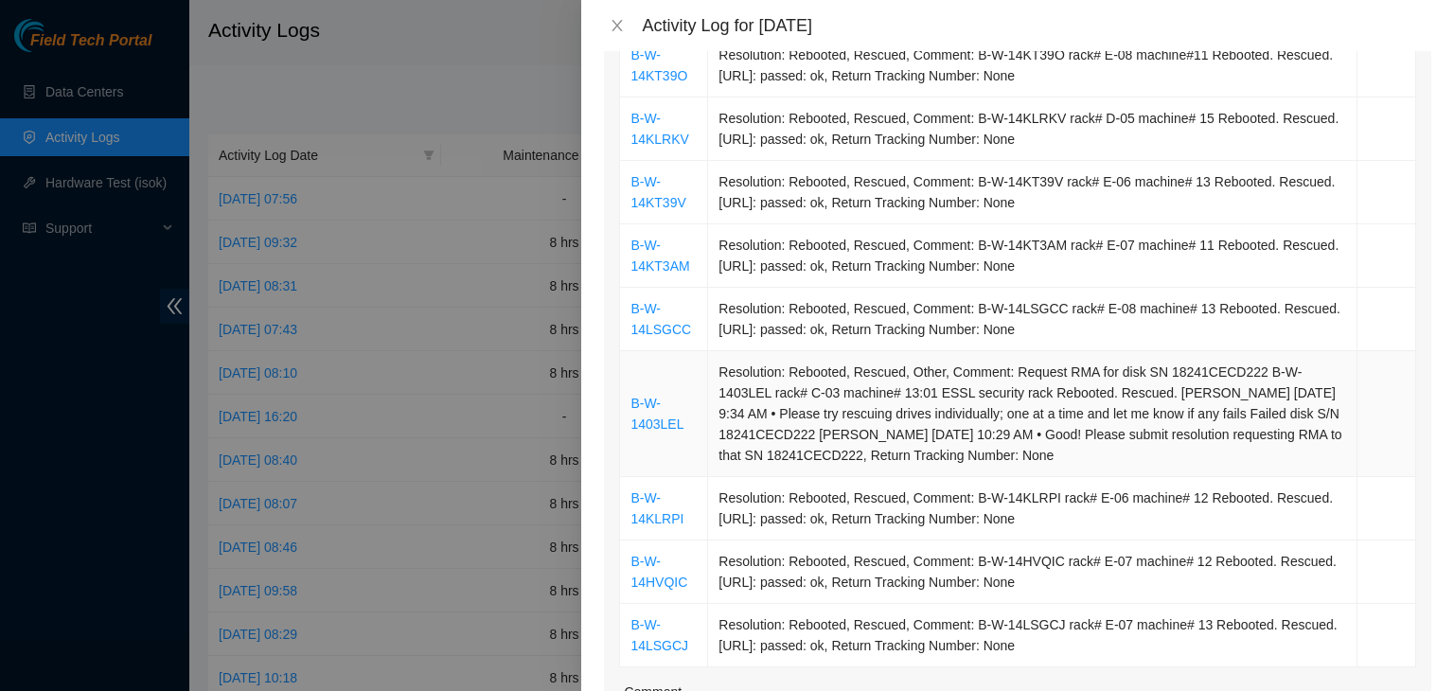
click at [1250, 369] on td "Resolution: Rebooted, Rescued, Other, Comment: Request RMA for disk SN 18241CEC…" at bounding box center [1032, 414] width 649 height 126
drag, startPoint x: 1250, startPoint y: 369, endPoint x: 1298, endPoint y: 366, distance: 48.4
click at [1298, 366] on td "Resolution: Rebooted, Rescued, Other, Comment: Request RMA for disk SN 18241CEC…" at bounding box center [1032, 414] width 649 height 126
copy td "B-W-1403LEL"
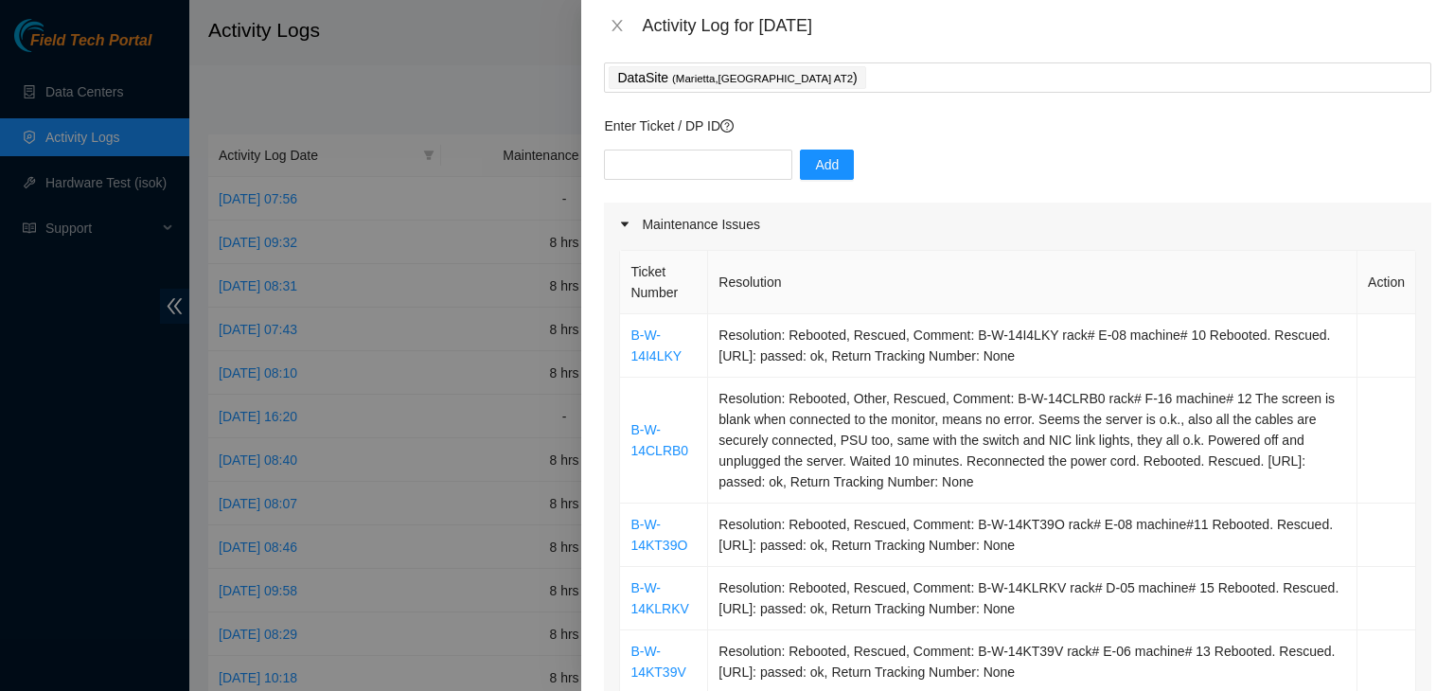
scroll to position [95, 0]
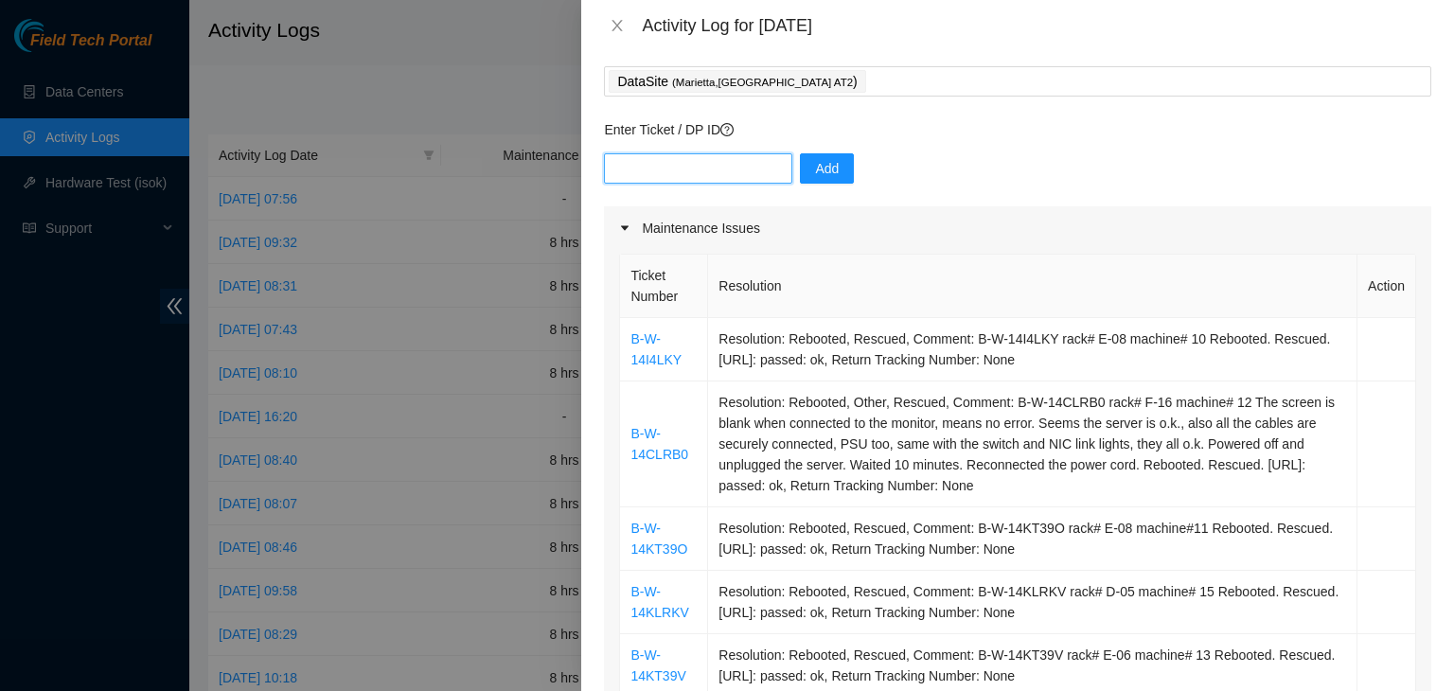
click at [727, 172] on input "text" at bounding box center [698, 168] width 188 height 30
paste input "B-W-1403LEL"
type input "B-W-1403LEL"
click at [815, 174] on span "Add" at bounding box center [827, 168] width 24 height 21
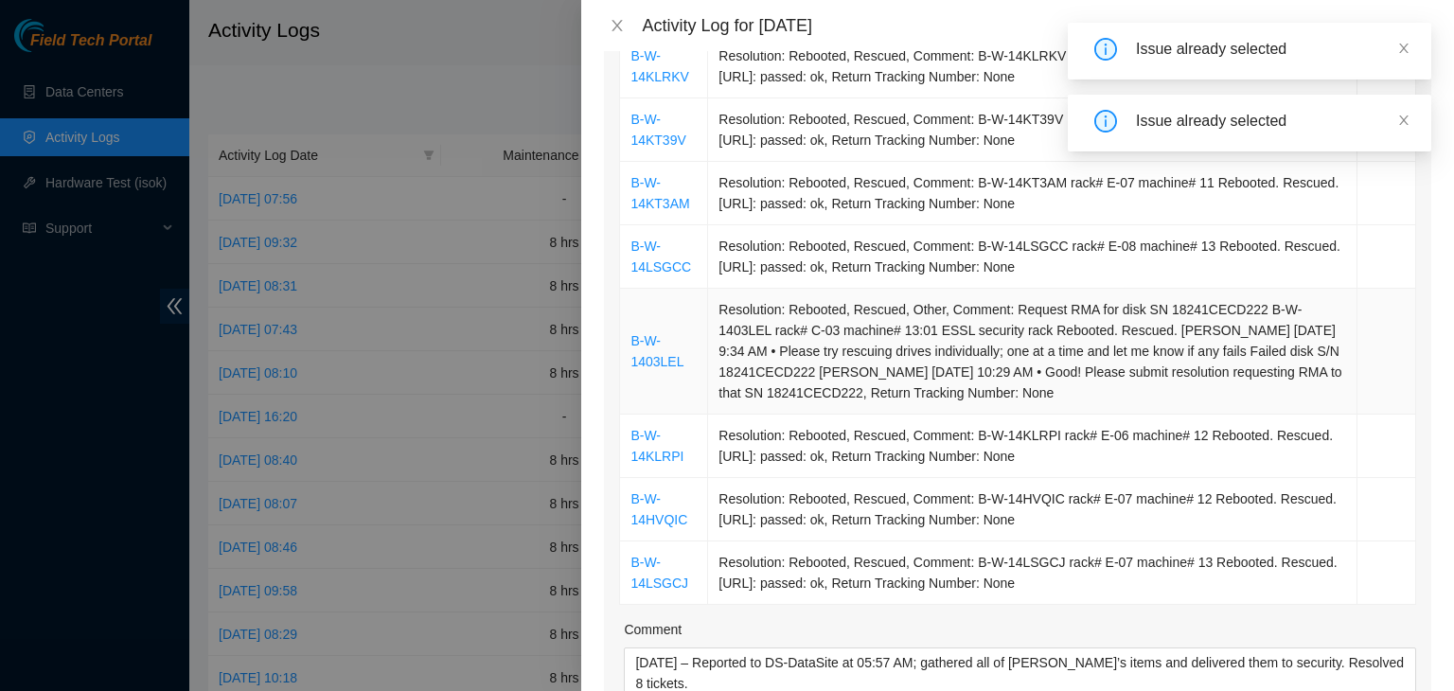
scroll to position [663, 0]
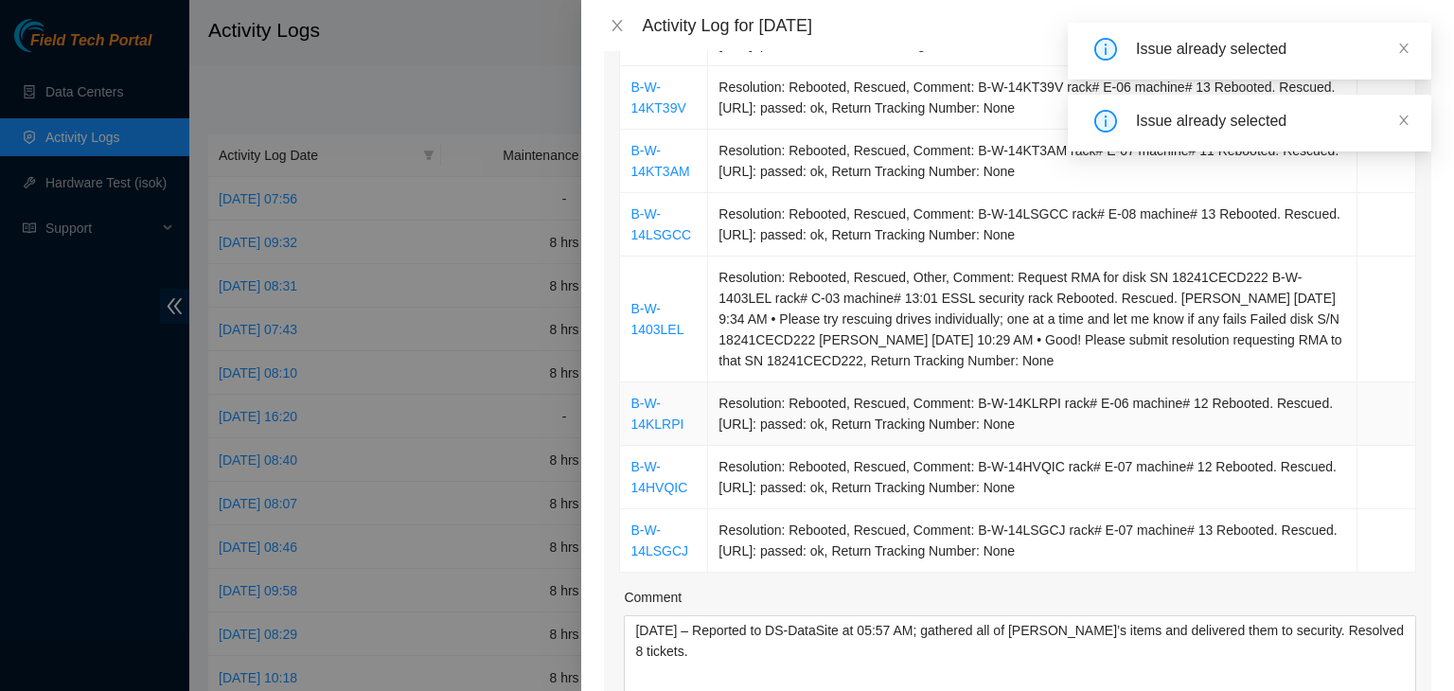
click at [967, 400] on td "Resolution: Rebooted, Rescued, Comment: B-W-14KLRPI rack# E-06 machine# 12 Rebo…" at bounding box center [1032, 413] width 649 height 63
click at [1015, 406] on td "Resolution: Rebooted, Rescued, Comment: B-W-14KLRPI rack# E-06 machine# 12 Rebo…" at bounding box center [1032, 413] width 649 height 63
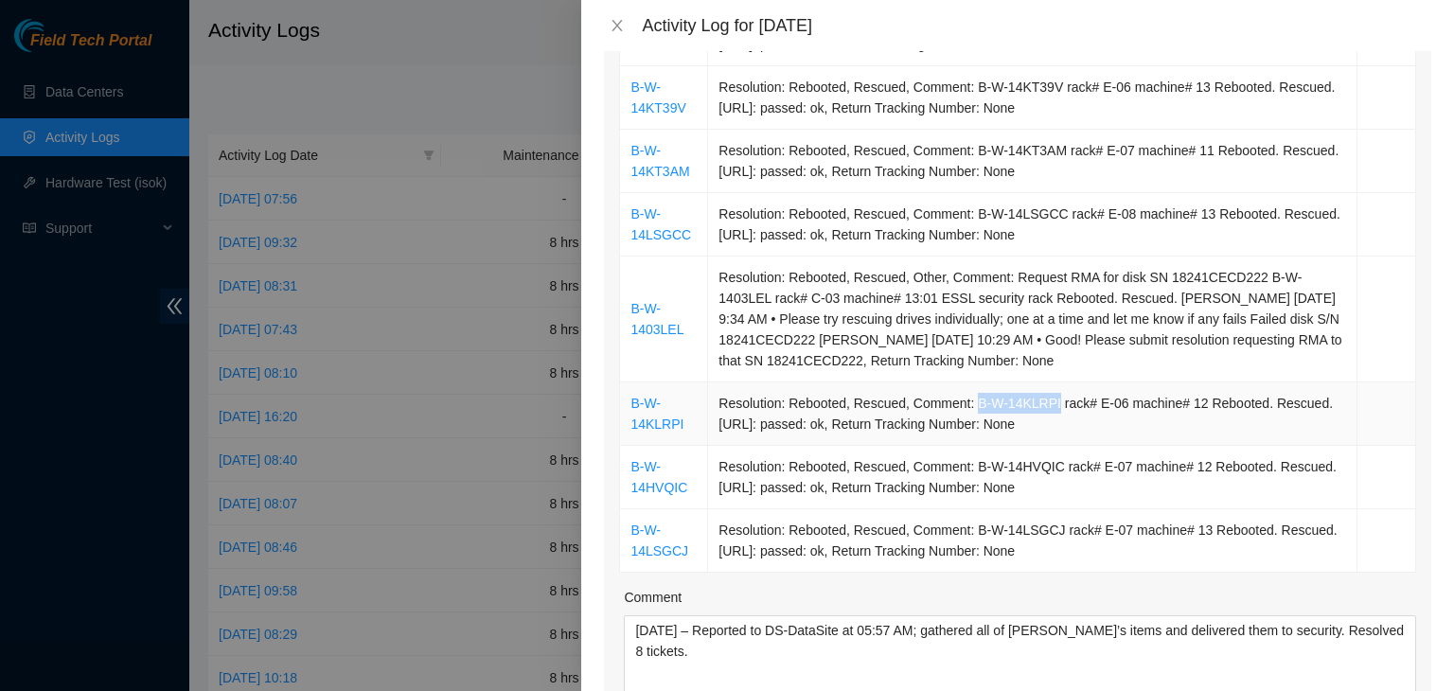
drag, startPoint x: 1041, startPoint y: 404, endPoint x: 964, endPoint y: 400, distance: 77.7
click at [964, 400] on td "Resolution: Rebooted, Rescued, Comment: B-W-14KLRPI rack# E-06 machine# 12 Rebo…" at bounding box center [1032, 413] width 649 height 63
copy td "B-W-14KLRPI"
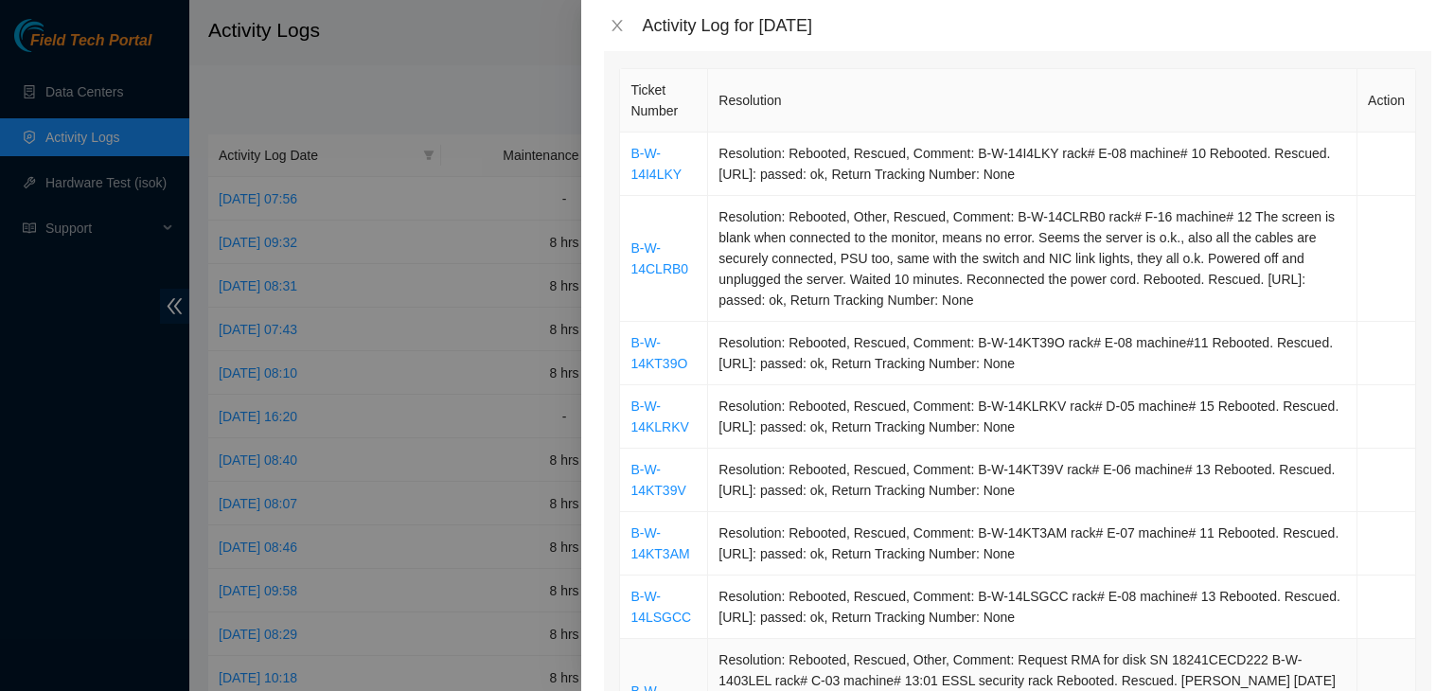
scroll to position [189, 0]
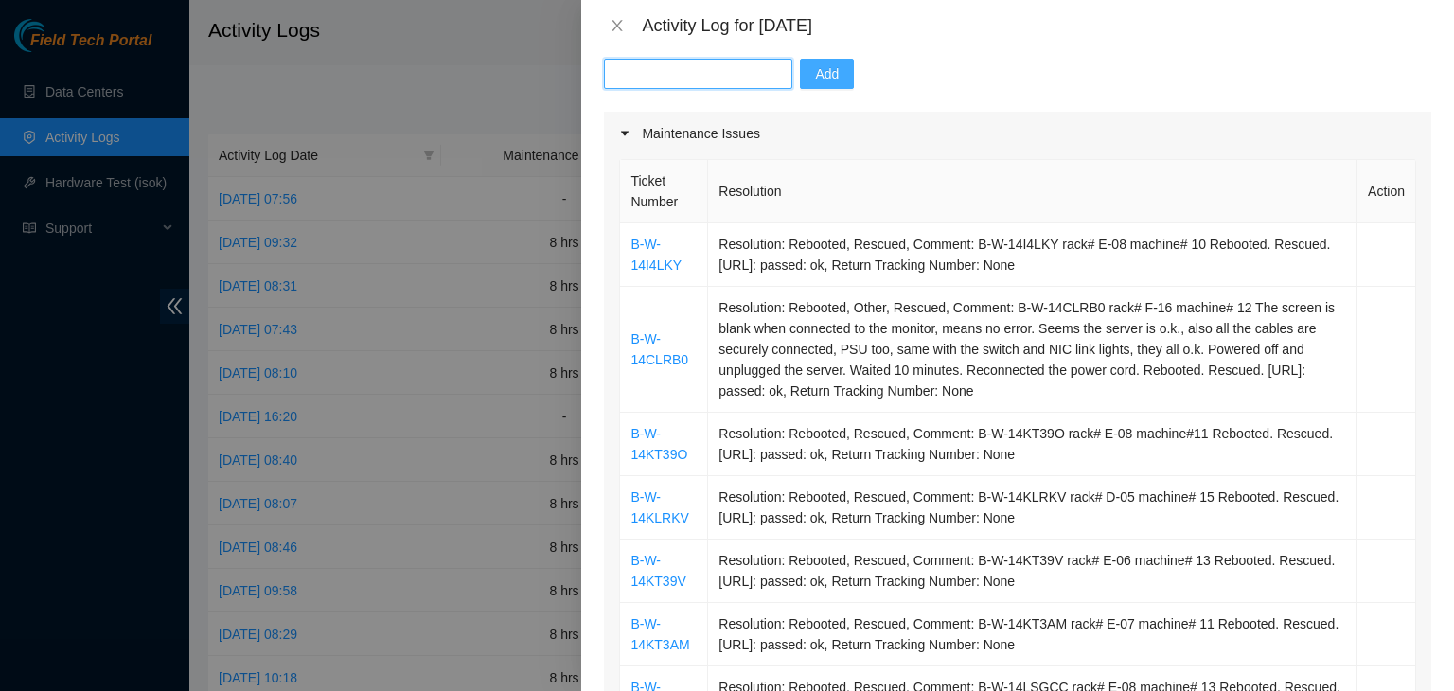
click at [649, 78] on input "text" at bounding box center [698, 74] width 188 height 30
paste input "B-W-14KLRPI"
type input "B-W-14KLRPI"
click at [818, 76] on span "Add" at bounding box center [827, 73] width 24 height 21
click at [818, 76] on button "Add" at bounding box center [827, 74] width 54 height 30
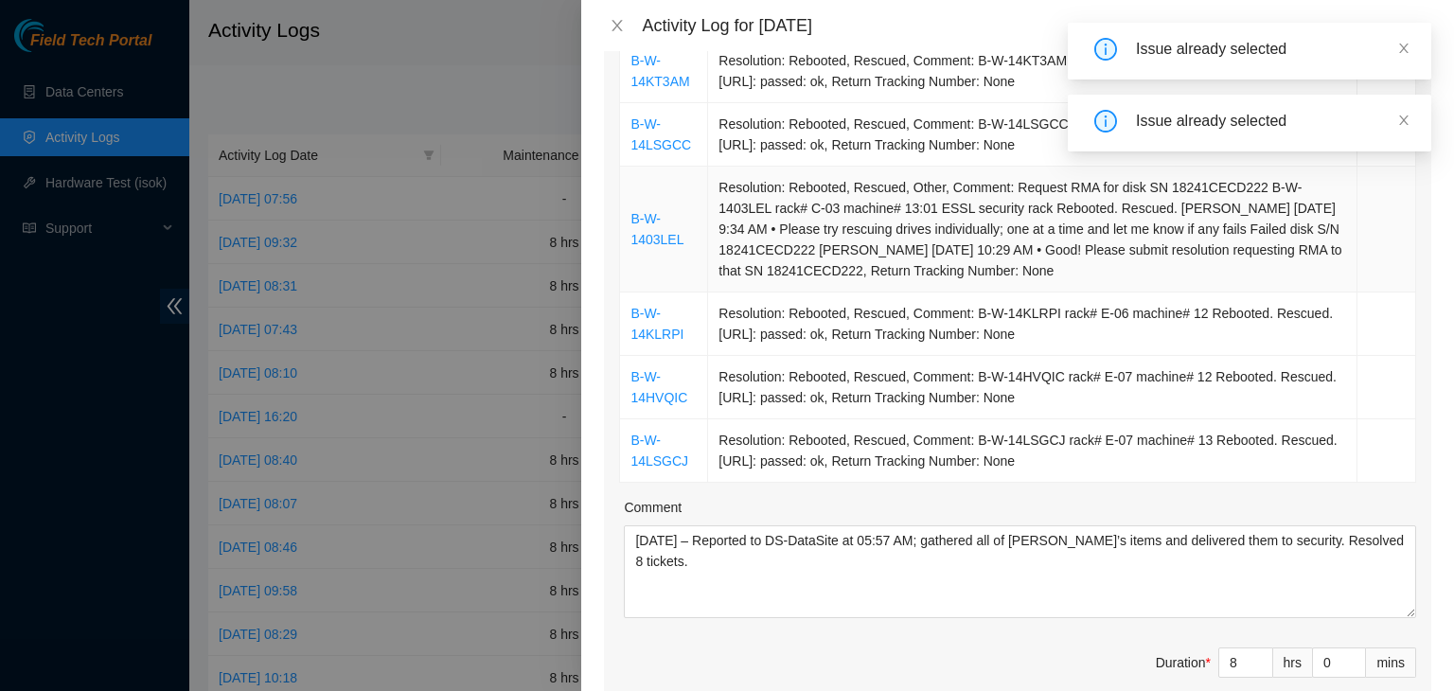
scroll to position [757, 0]
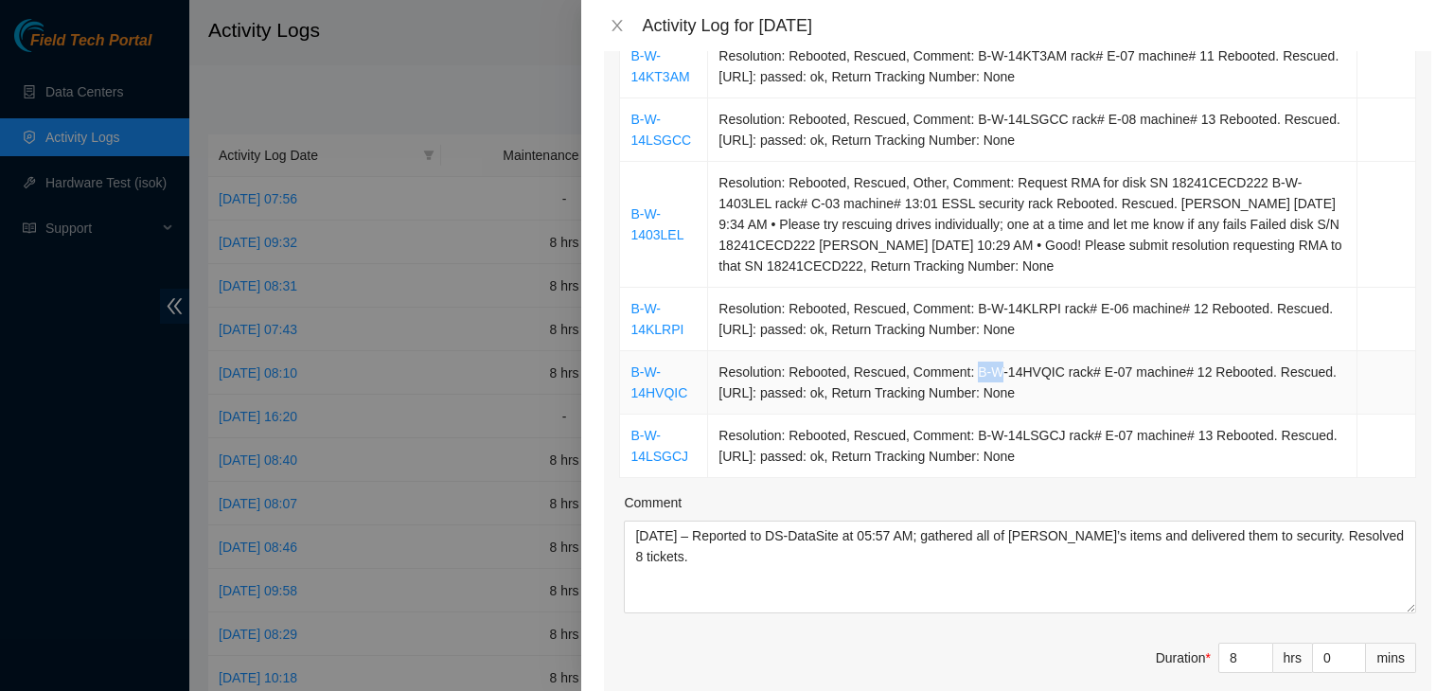
drag, startPoint x: 966, startPoint y: 369, endPoint x: 1002, endPoint y: 364, distance: 36.4
click at [997, 364] on td "Resolution: Rebooted, Rescued, Comment: B-W-14HVQIC rack# E-07 machine# 12 Rebo…" at bounding box center [1032, 382] width 649 height 63
drag, startPoint x: 1002, startPoint y: 364, endPoint x: 1013, endPoint y: 363, distance: 11.4
click at [1010, 363] on td "Resolution: Rebooted, Rescued, Comment: B-W-14HVQIC rack# E-07 machine# 12 Rebo…" at bounding box center [1032, 382] width 649 height 63
click at [1049, 369] on td "Resolution: Rebooted, Rescued, Comment: B-W-14HVQIC rack# E-07 machine# 12 Rebo…" at bounding box center [1032, 382] width 649 height 63
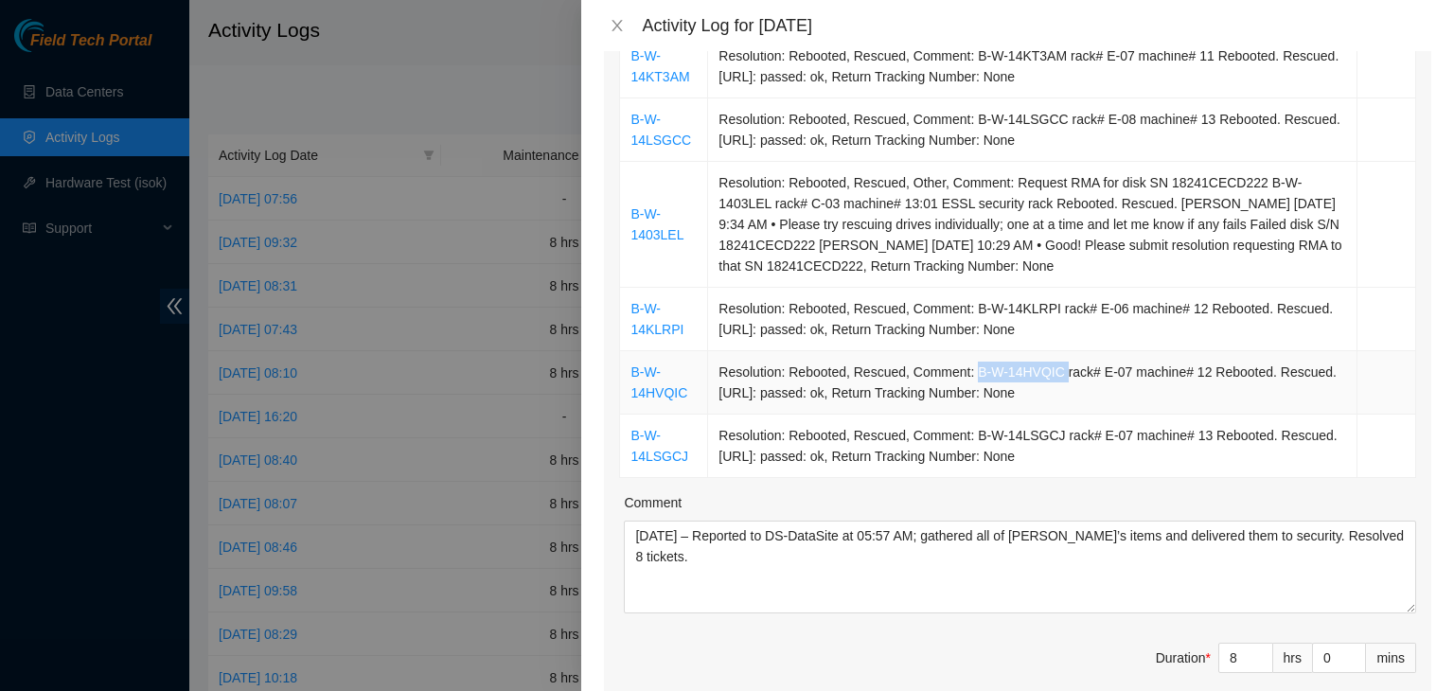
drag, startPoint x: 1049, startPoint y: 369, endPoint x: 965, endPoint y: 378, distance: 84.7
click at [965, 378] on td "Resolution: Rebooted, Rescued, Comment: B-W-14HVQIC rack# E-07 machine# 12 Rebo…" at bounding box center [1032, 382] width 649 height 63
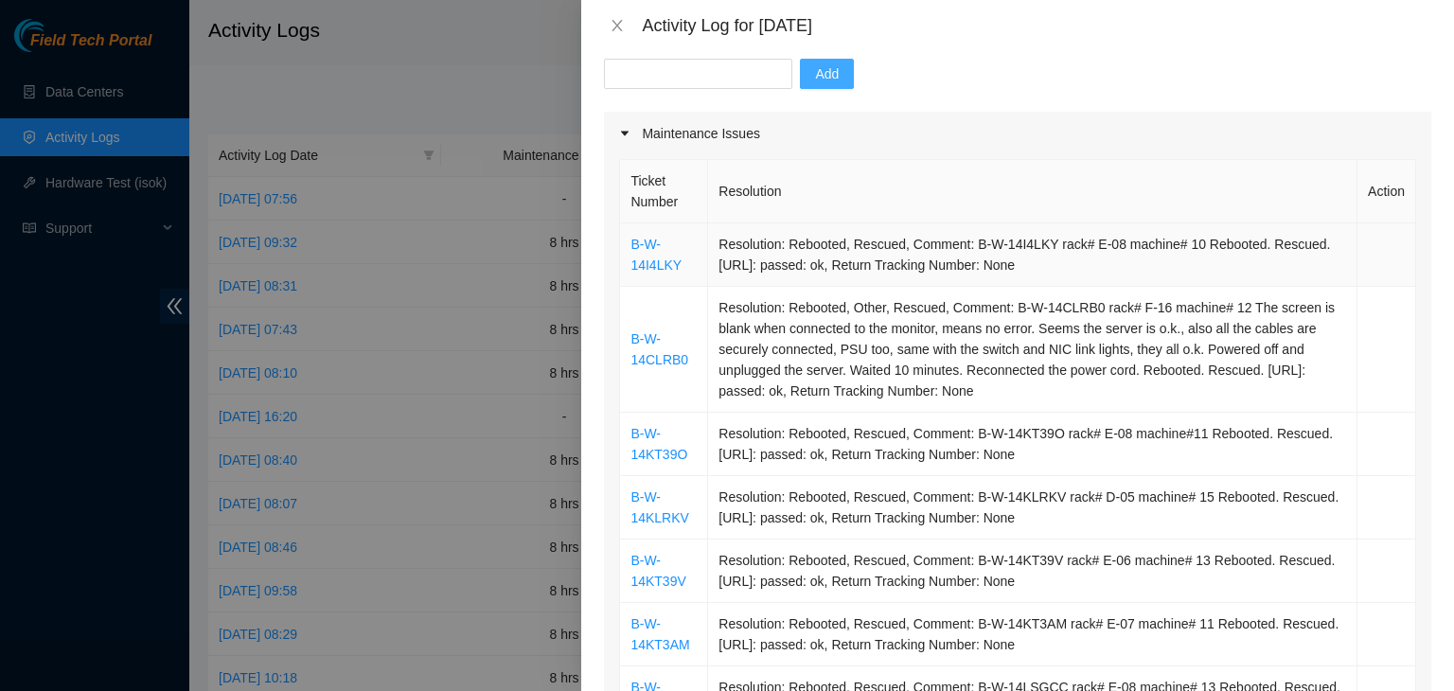
scroll to position [95, 0]
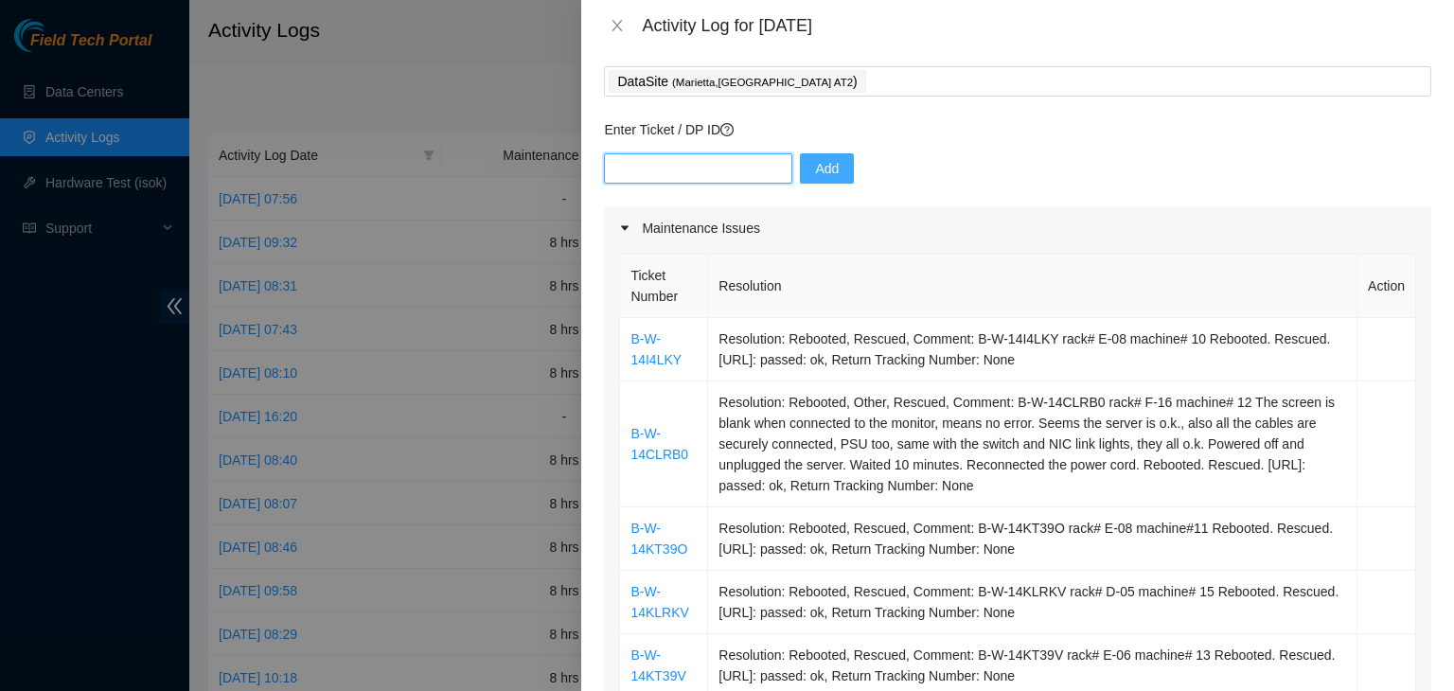
click at [666, 167] on input "text" at bounding box center [698, 168] width 188 height 30
paste input "B-W-14HVQIC"
type input "B-W-14HVQIC"
click at [815, 173] on span "Add" at bounding box center [827, 168] width 24 height 21
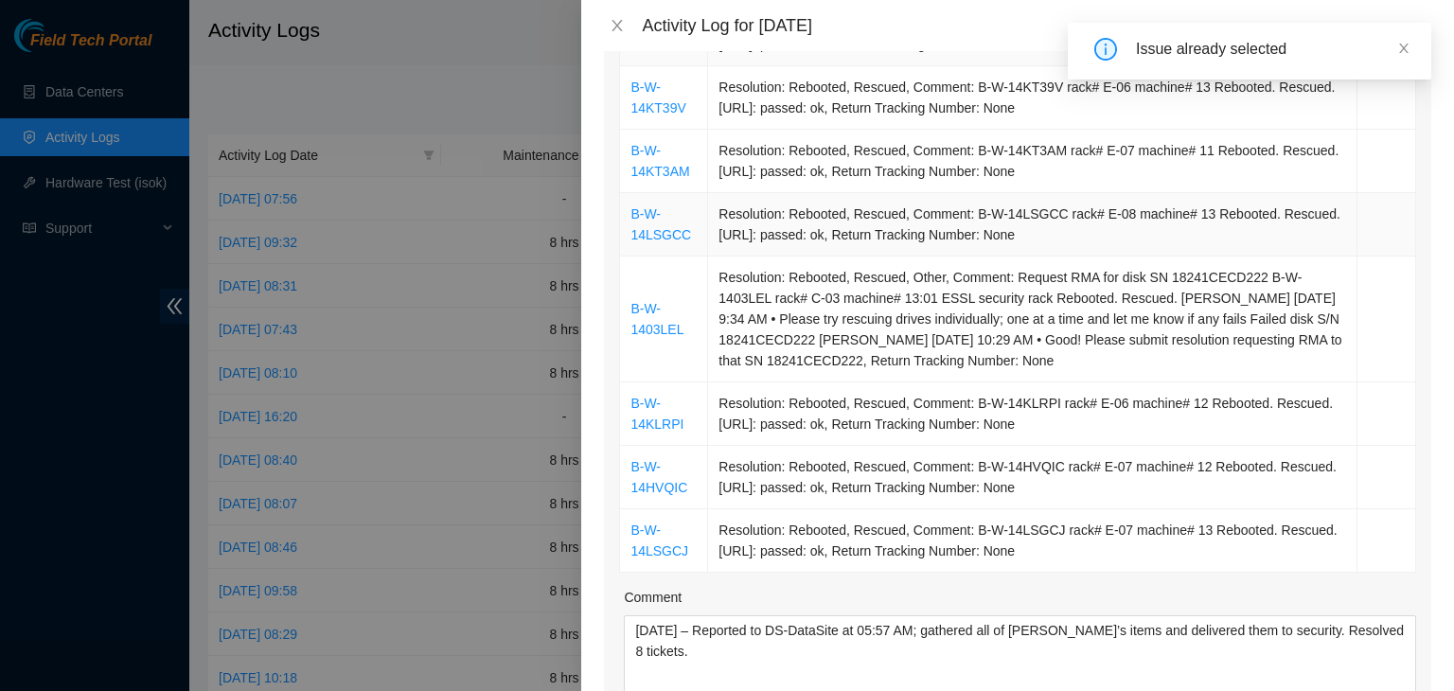
scroll to position [757, 0]
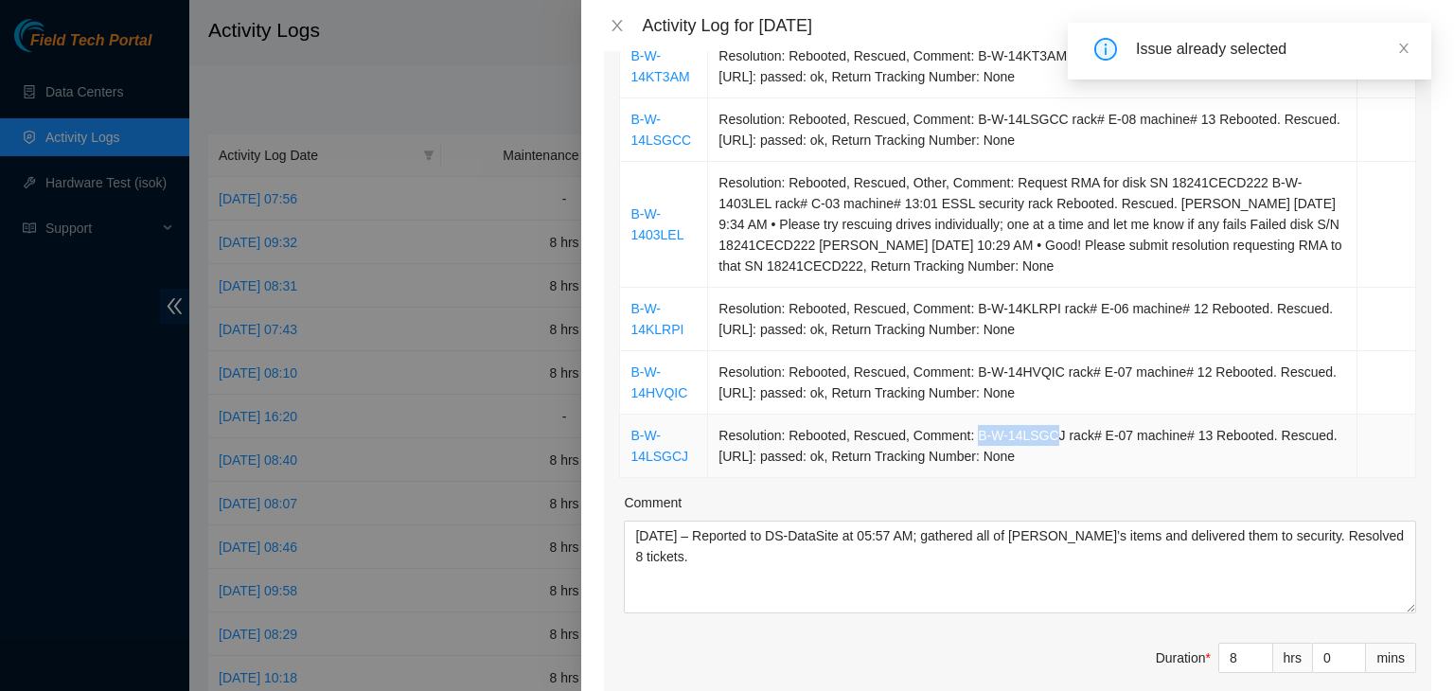
drag, startPoint x: 966, startPoint y: 435, endPoint x: 1043, endPoint y: 433, distance: 77.7
click at [1043, 433] on td "Resolution: Rebooted, Rescued, Comment: B-W-14LSGCJ rack# E-07 machine# 13 Rebo…" at bounding box center [1032, 446] width 649 height 63
drag, startPoint x: 1045, startPoint y: 432, endPoint x: 964, endPoint y: 440, distance: 81.9
click at [964, 440] on td "Resolution: Rebooted, Rescued, Comment: B-W-14LSGCJ rack# E-07 machine# 13 Rebo…" at bounding box center [1032, 446] width 649 height 63
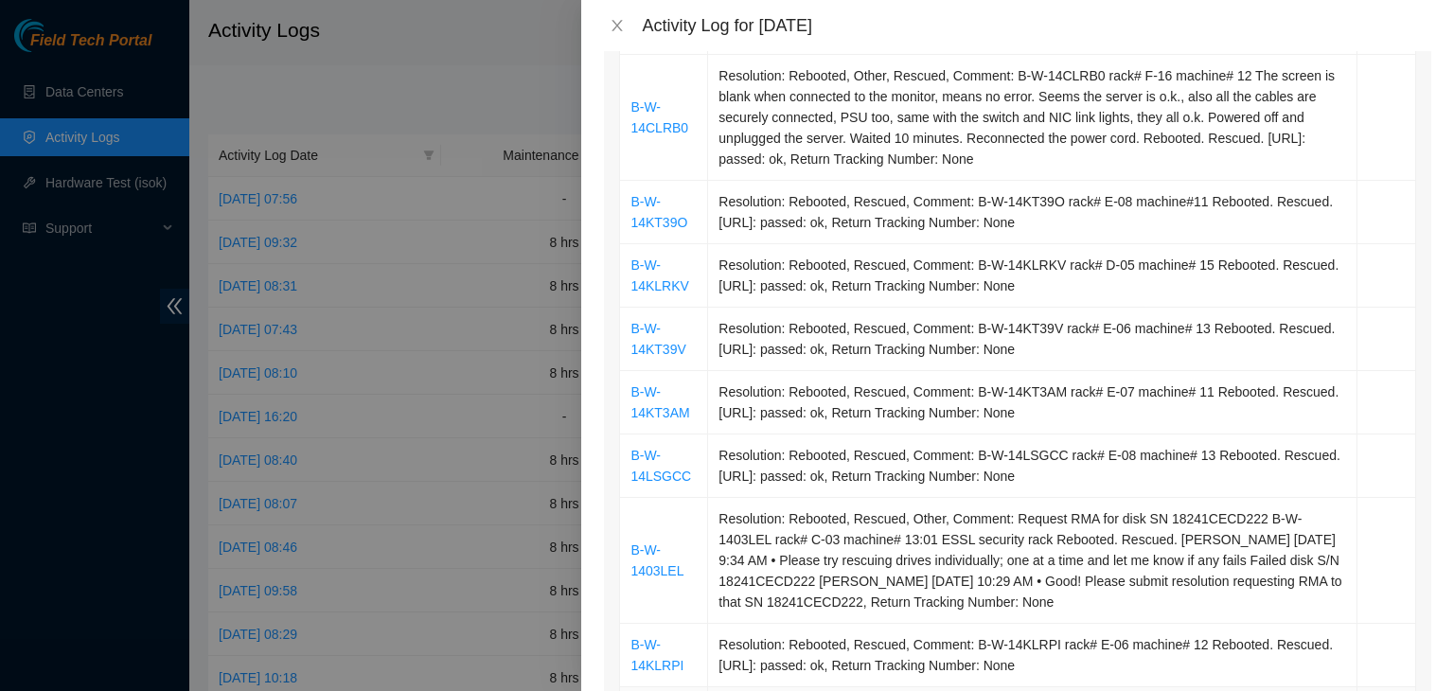
scroll to position [95, 0]
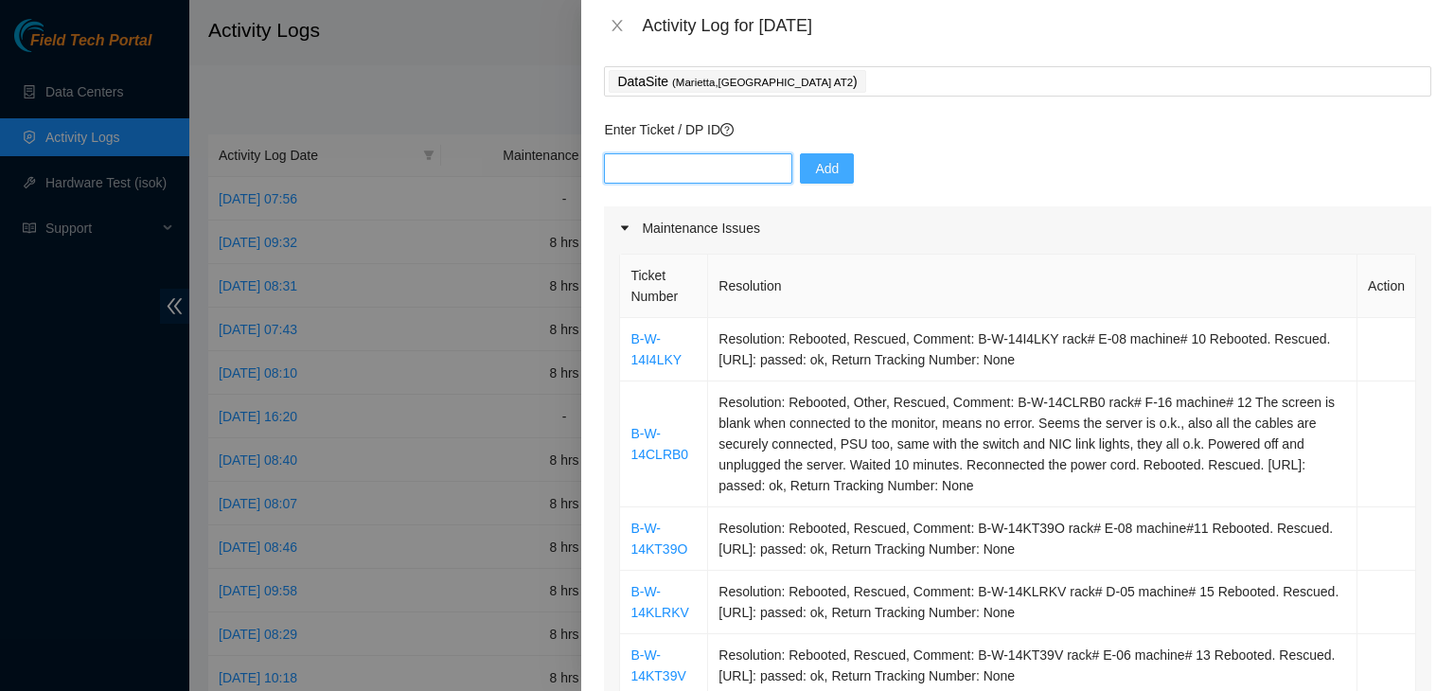
click at [666, 169] on input "text" at bounding box center [698, 168] width 188 height 30
paste input "B-W-14LSGCJ"
type input "B-W-14LSGCJ"
click at [815, 168] on span "Add" at bounding box center [827, 168] width 24 height 21
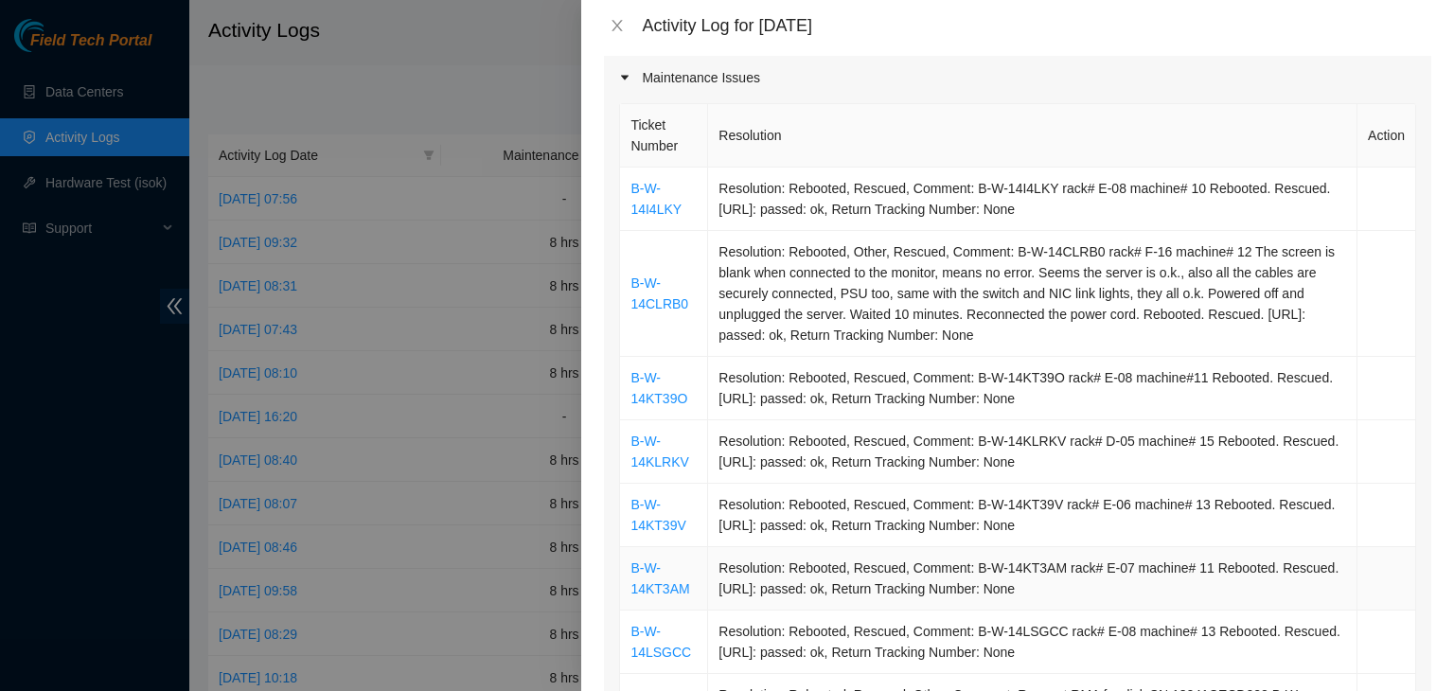
scroll to position [189, 0]
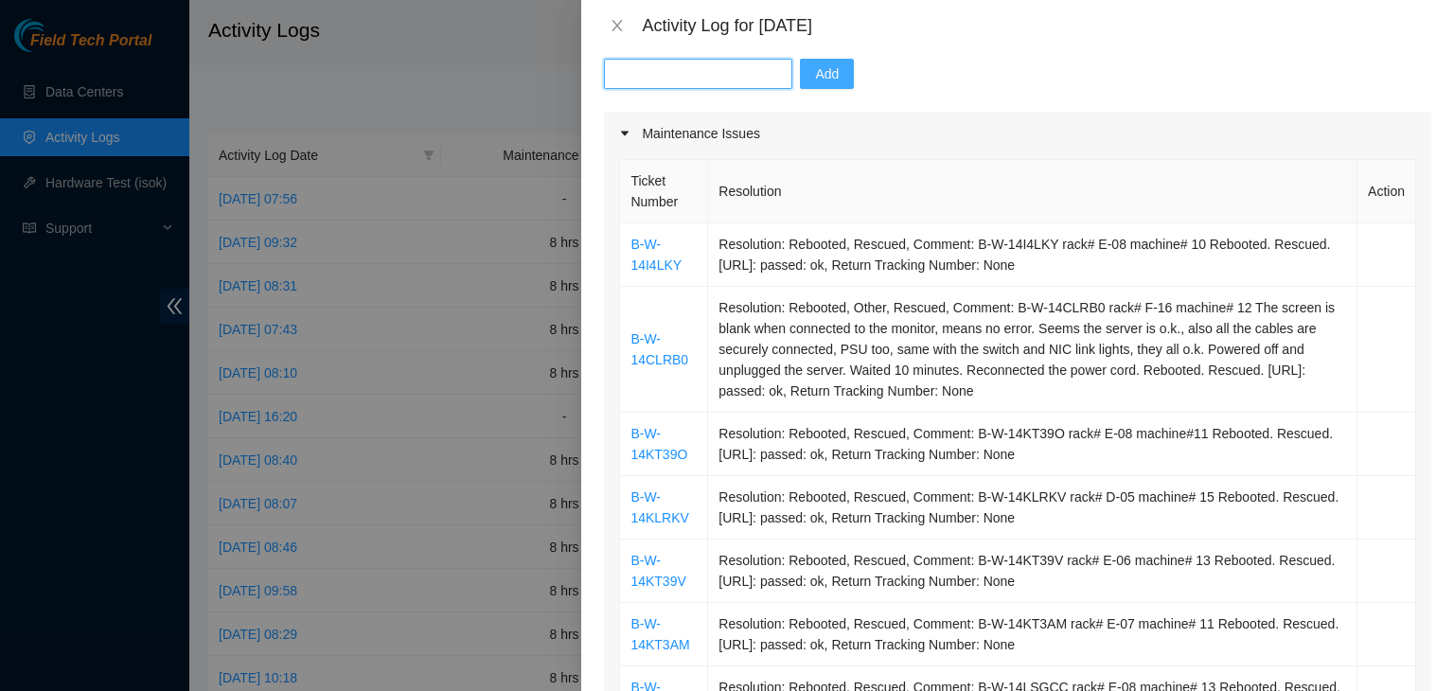
click at [735, 78] on input "text" at bounding box center [698, 74] width 188 height 30
paste input "B-W-14LSGCJ"
type input "B-W-14LSGCJ"
click at [815, 79] on span "Add" at bounding box center [827, 73] width 24 height 21
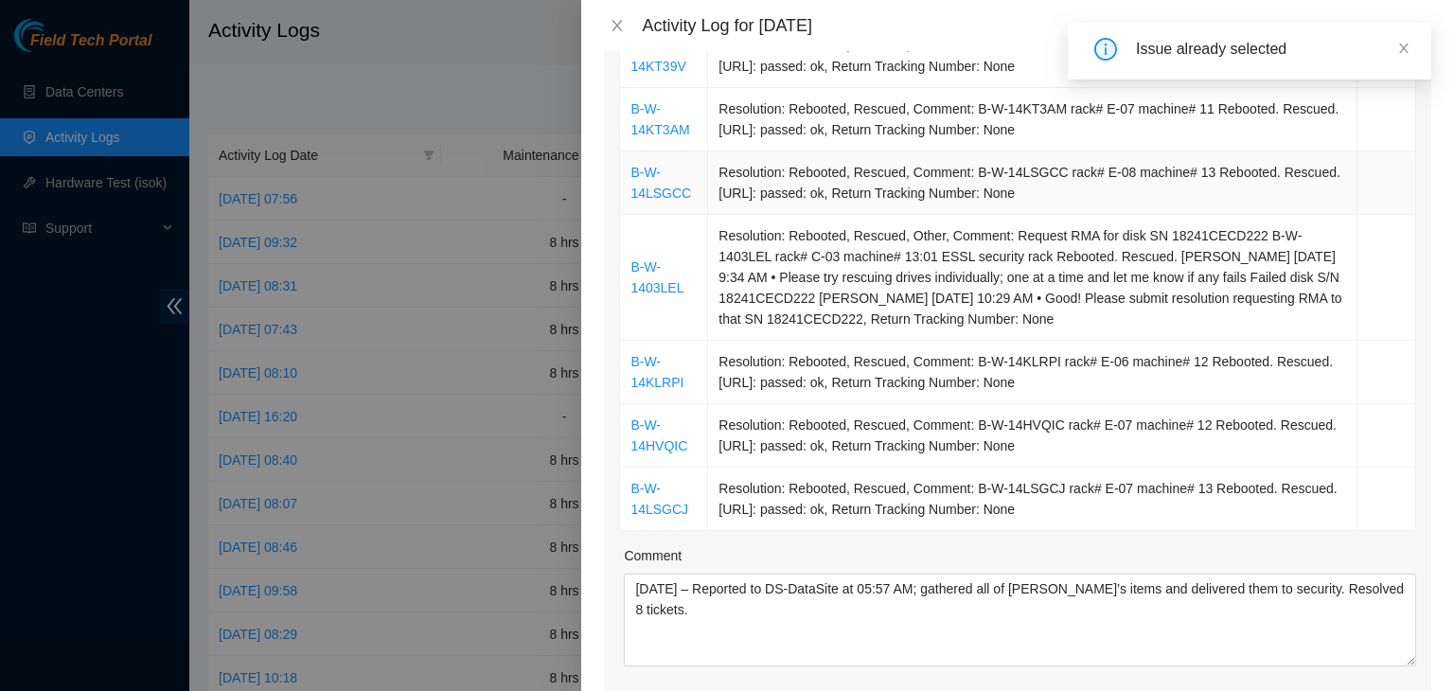
scroll to position [757, 0]
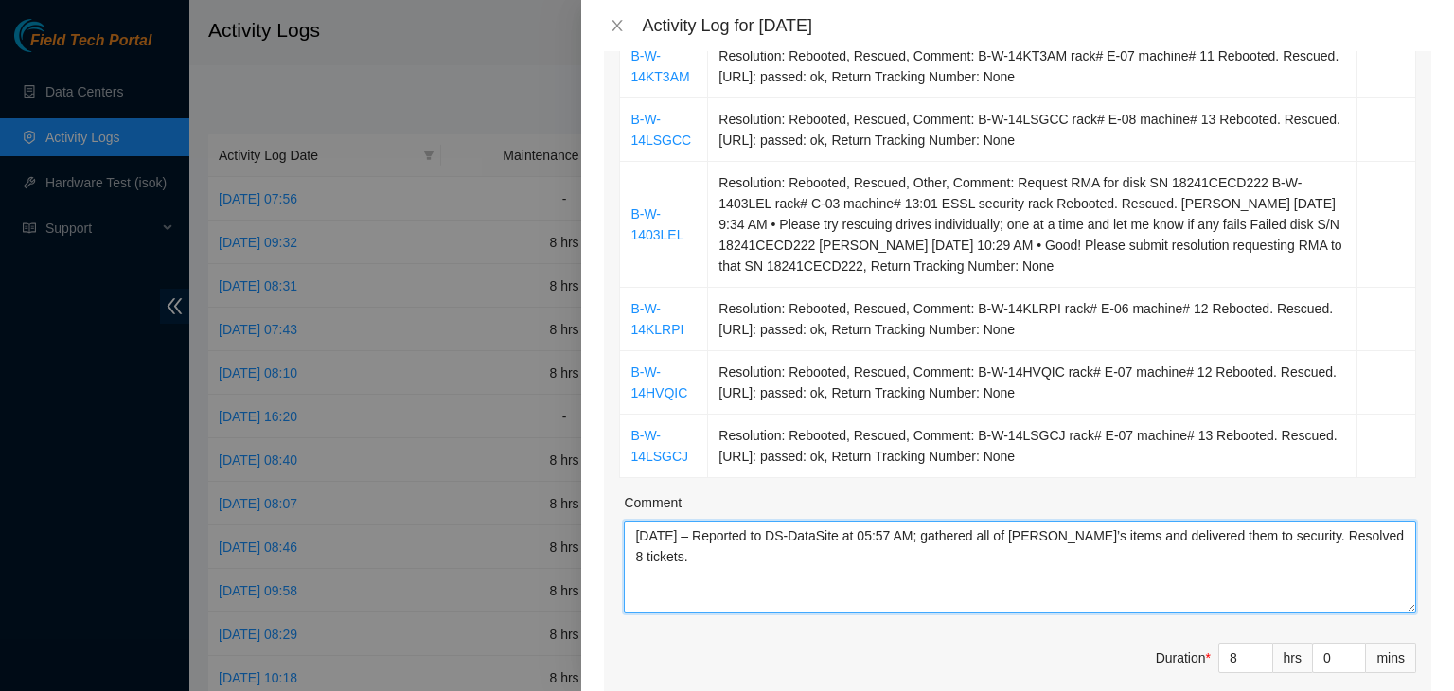
click at [669, 535] on textarea "08/26/2025 – Reported to DS-DataSite at 05:57 AM; gathered all of Duane B’s ite…" at bounding box center [1020, 567] width 792 height 93
click at [891, 533] on textarea "08/28/2025 – Reported to DS-DataSite at 05:57 AM; gathered all of Duane B’s ite…" at bounding box center [1020, 567] width 792 height 93
click at [698, 548] on textarea "08/28/2025 – Reported to DS-DataSite at 06:22 AM; gathered all remaining of Dua…" at bounding box center [1020, 567] width 792 height 93
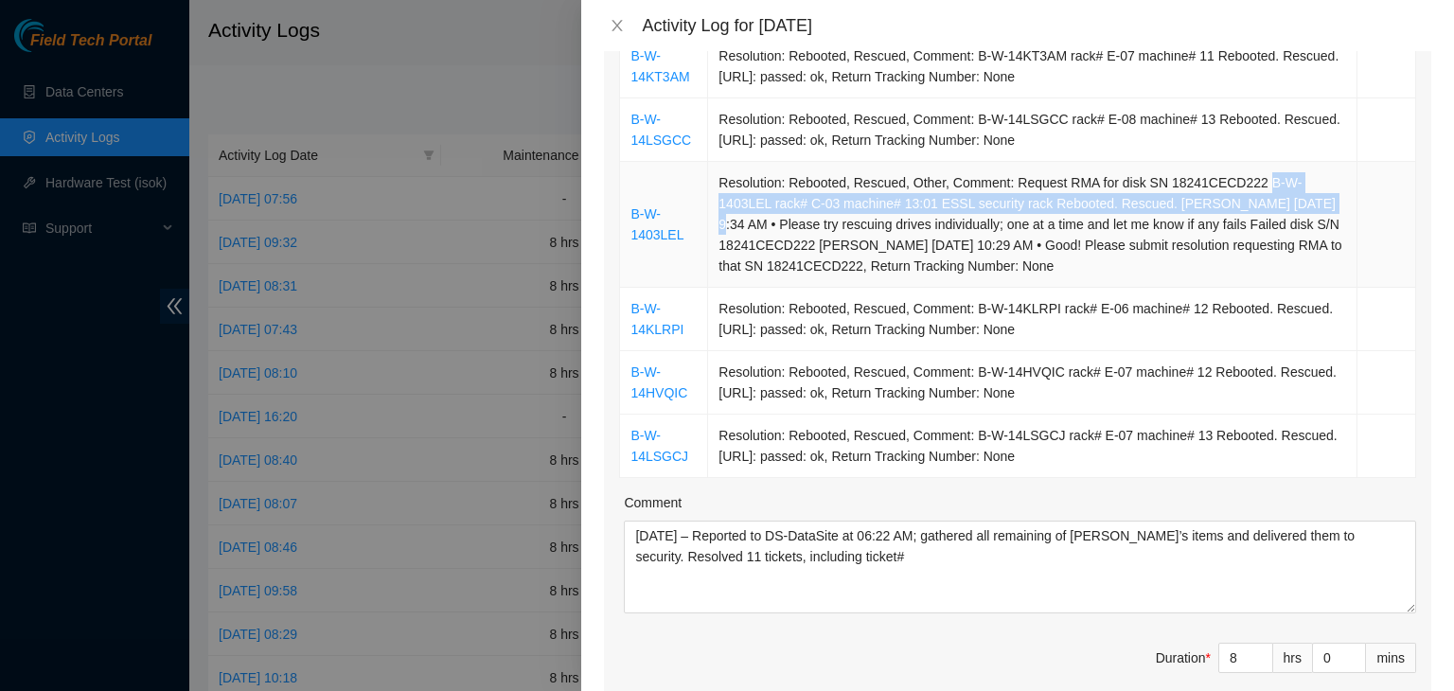
drag, startPoint x: 1251, startPoint y: 183, endPoint x: 1223, endPoint y: 198, distance: 31.4
click at [1231, 196] on td "Resolution: Rebooted, Rescued, Other, Comment: Request RMA for disk SN 18241CEC…" at bounding box center [1032, 225] width 649 height 126
click at [982, 205] on td "Resolution: Rebooted, Rescued, Other, Comment: Request RMA for disk SN 18241CEC…" at bounding box center [1032, 225] width 649 height 126
drag, startPoint x: 982, startPoint y: 205, endPoint x: 1248, endPoint y: 183, distance: 267.0
click at [1248, 183] on td "Resolution: Rebooted, Rescued, Other, Comment: Request RMA for disk SN 18241CEC…" at bounding box center [1032, 225] width 649 height 126
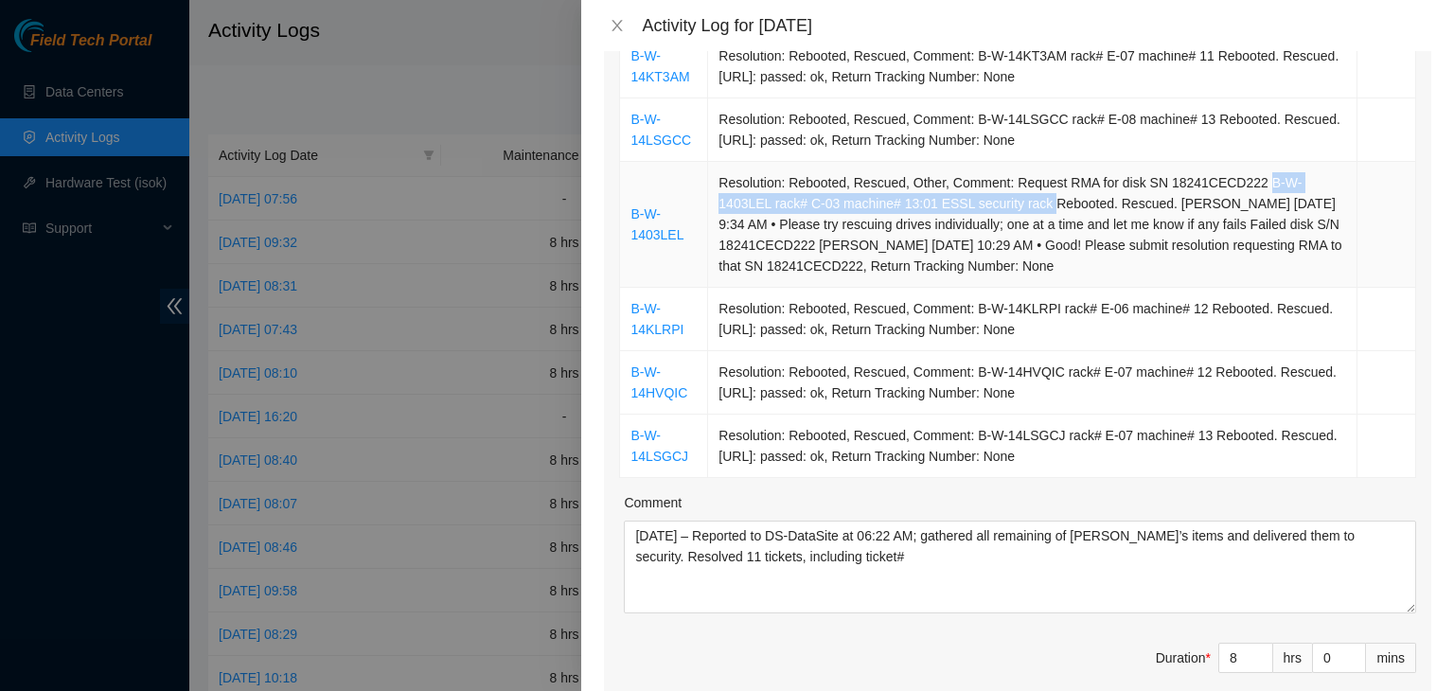
click at [1248, 183] on td "Resolution: Rebooted, Rescued, Other, Comment: Request RMA for disk SN 18241CEC…" at bounding box center [1032, 225] width 649 height 126
drag, startPoint x: 982, startPoint y: 204, endPoint x: 1003, endPoint y: 192, distance: 24.6
click at [981, 194] on td "Resolution: Rebooted, Rescued, Other, Comment: Request RMA for disk SN 18241CEC…" at bounding box center [1032, 225] width 649 height 126
click at [1053, 190] on td "Resolution: Rebooted, Rescued, Other, Comment: Request RMA for disk SN 18241CEC…" at bounding box center [1032, 225] width 649 height 126
click at [1202, 175] on td "Resolution: Rebooted, Rescued, Other, Comment: Request RMA for disk SN 18241CEC…" at bounding box center [1032, 225] width 649 height 126
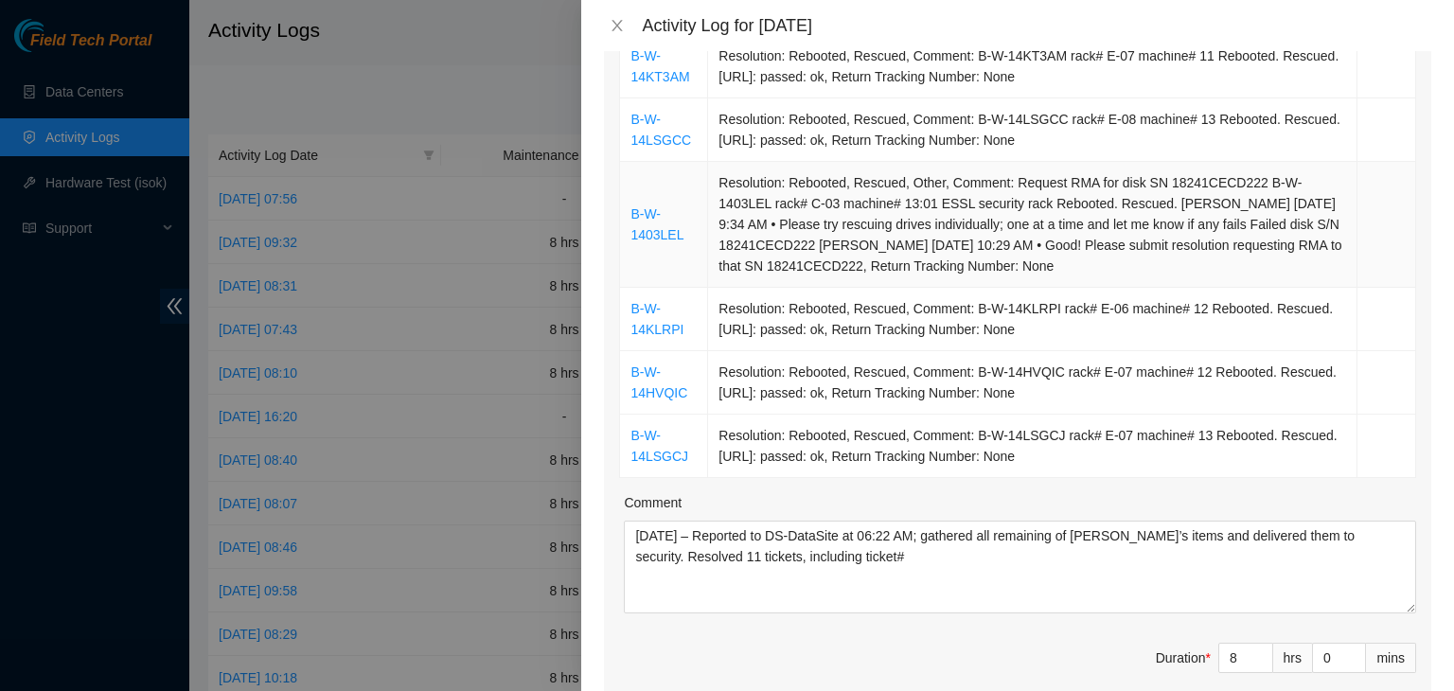
click at [1250, 183] on td "Resolution: Rebooted, Rescued, Other, Comment: Request RMA for disk SN 18241CEC…" at bounding box center [1032, 225] width 649 height 126
click at [1247, 187] on td "Resolution: Rebooted, Rescued, Other, Comment: Request RMA for disk SN 18241CEC…" at bounding box center [1032, 225] width 649 height 126
click at [1246, 188] on td "Resolution: Rebooted, Rescued, Other, Comment: Request RMA for disk SN 18241CEC…" at bounding box center [1032, 225] width 649 height 126
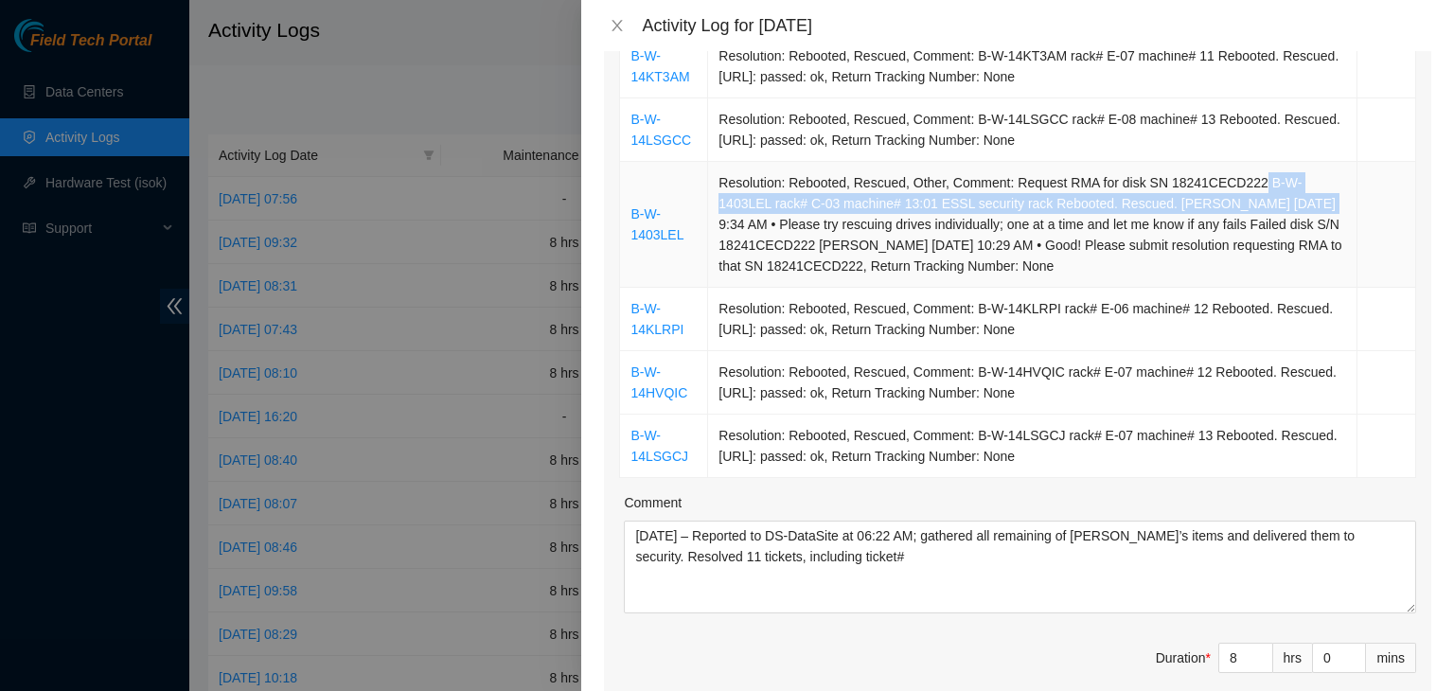
click at [1238, 197] on td "Resolution: Rebooted, Rescued, Other, Comment: Request RMA for disk SN 18241CEC…" at bounding box center [1032, 225] width 649 height 126
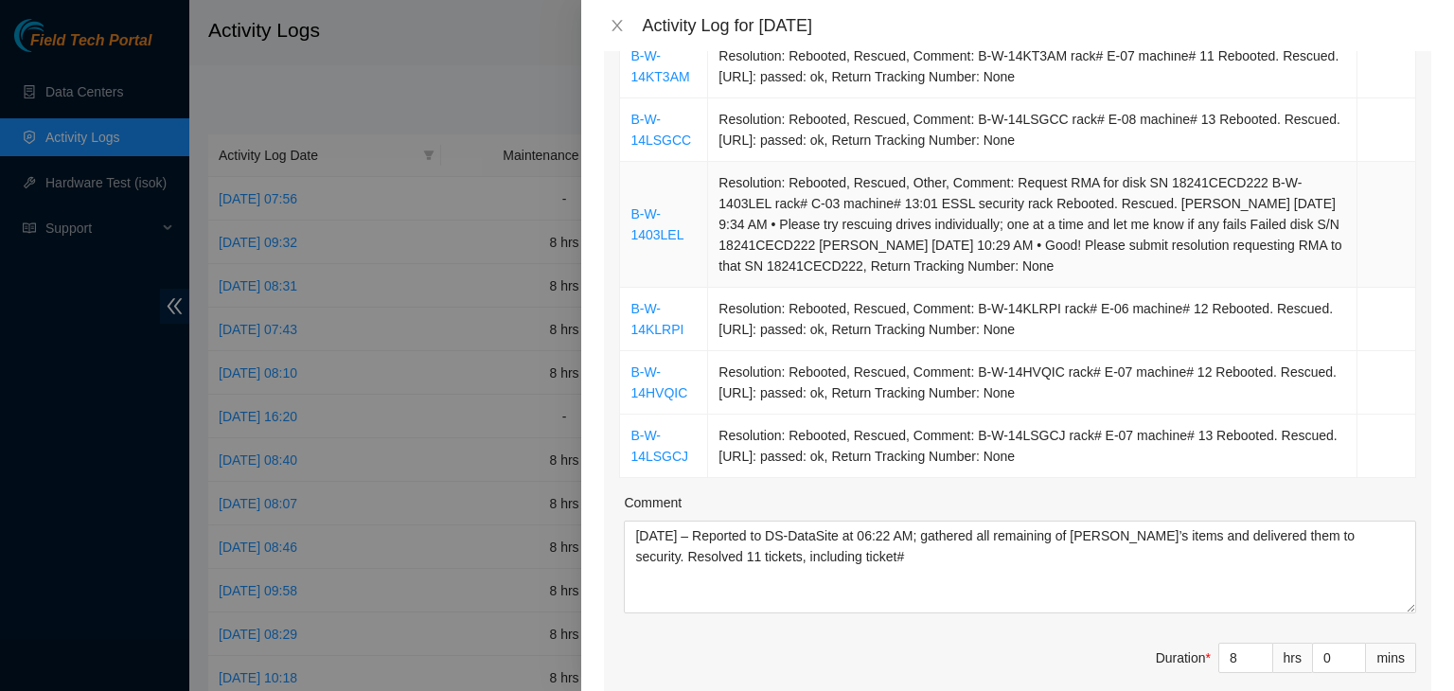
click at [1141, 218] on td "Resolution: Rebooted, Rescued, Other, Comment: Request RMA for disk SN 18241CEC…" at bounding box center [1032, 225] width 649 height 126
drag, startPoint x: 1126, startPoint y: 222, endPoint x: 1032, endPoint y: 219, distance: 93.8
click at [1032, 219] on td "Resolution: Rebooted, Rescued, Other, Comment: Request RMA for disk SN 18241CEC…" at bounding box center [1032, 225] width 649 height 126
drag, startPoint x: 1127, startPoint y: 198, endPoint x: 1099, endPoint y: 194, distance: 27.7
click at [1099, 194] on td "Resolution: Rebooted, Rescued, Other, Comment: Request RMA for disk SN 18241CEC…" at bounding box center [1032, 225] width 649 height 126
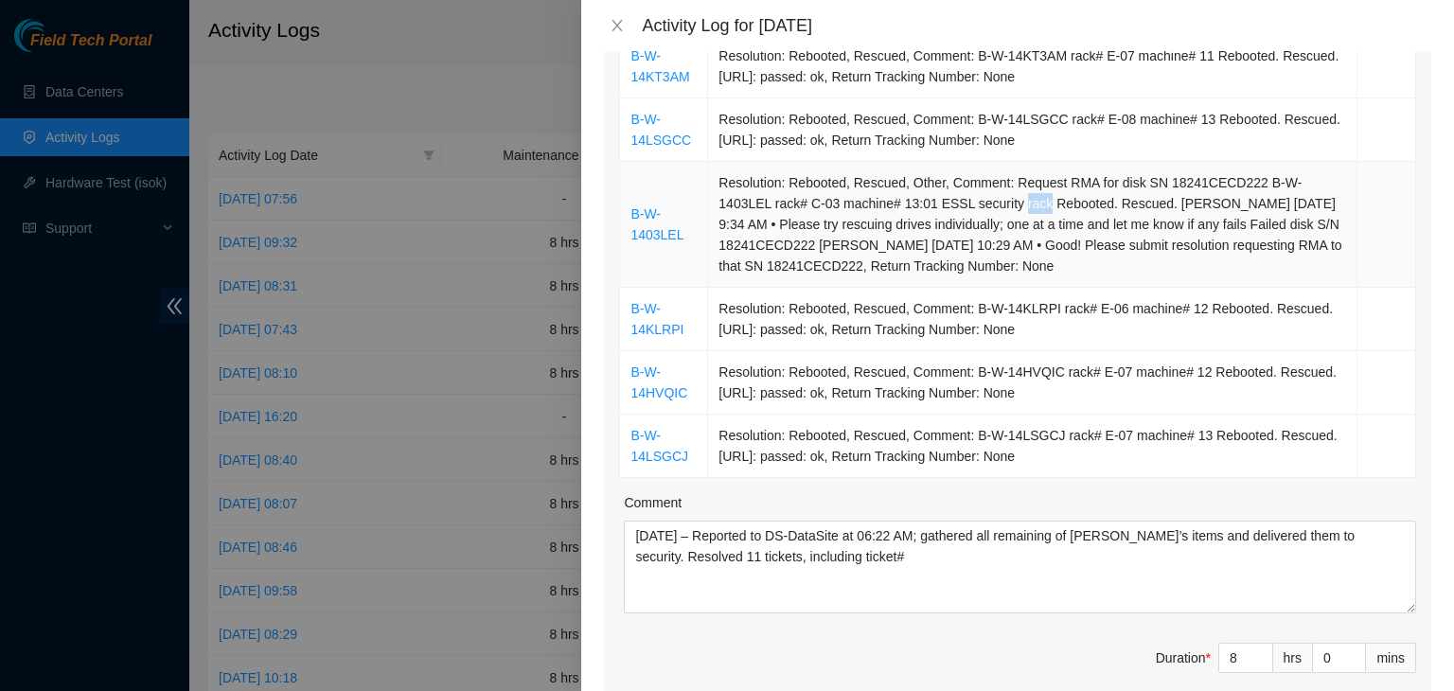
drag, startPoint x: 980, startPoint y: 203, endPoint x: 871, endPoint y: 208, distance: 109.0
click at [943, 202] on td "Resolution: Rebooted, Rescued, Other, Comment: Request RMA for disk SN 18241CEC…" at bounding box center [1032, 225] width 649 height 126
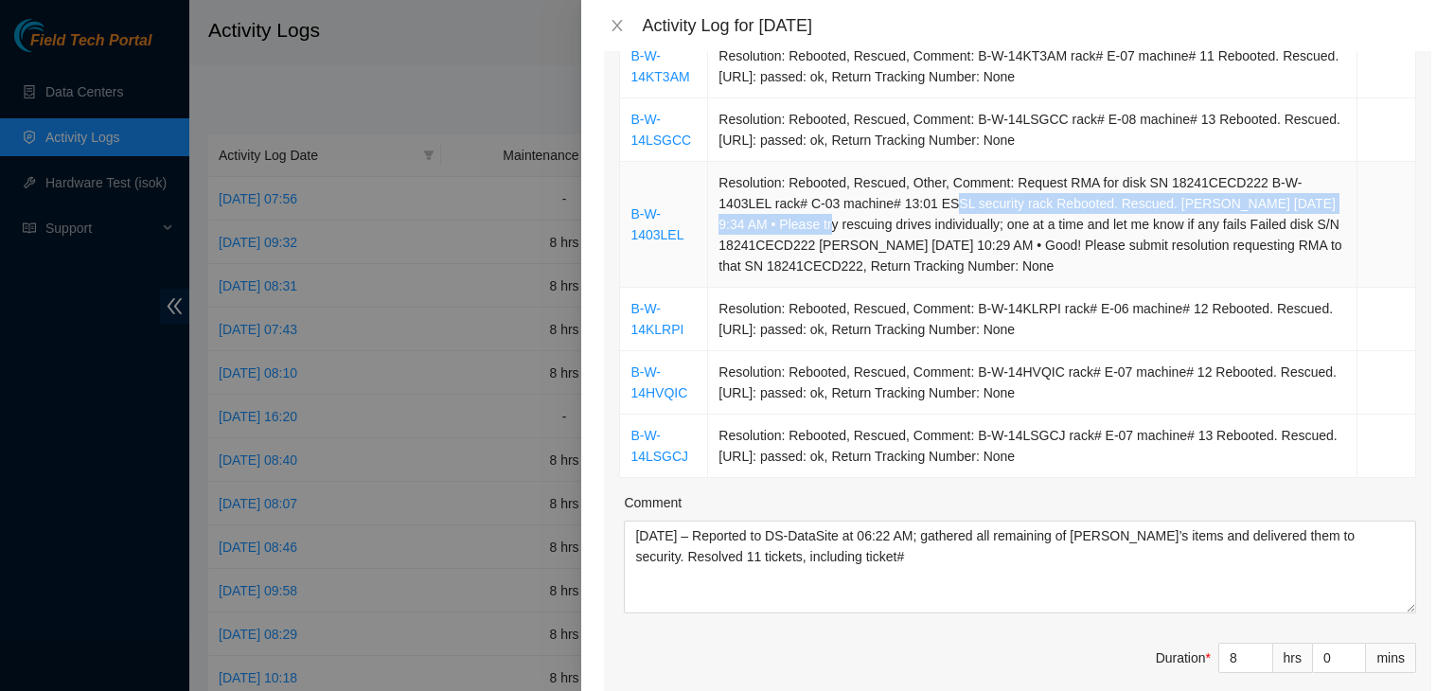
drag, startPoint x: 871, startPoint y: 208, endPoint x: 738, endPoint y: 223, distance: 133.4
click at [738, 223] on td "Resolution: Rebooted, Rescued, Other, Comment: Request RMA for disk SN 18241CEC…" at bounding box center [1032, 225] width 649 height 126
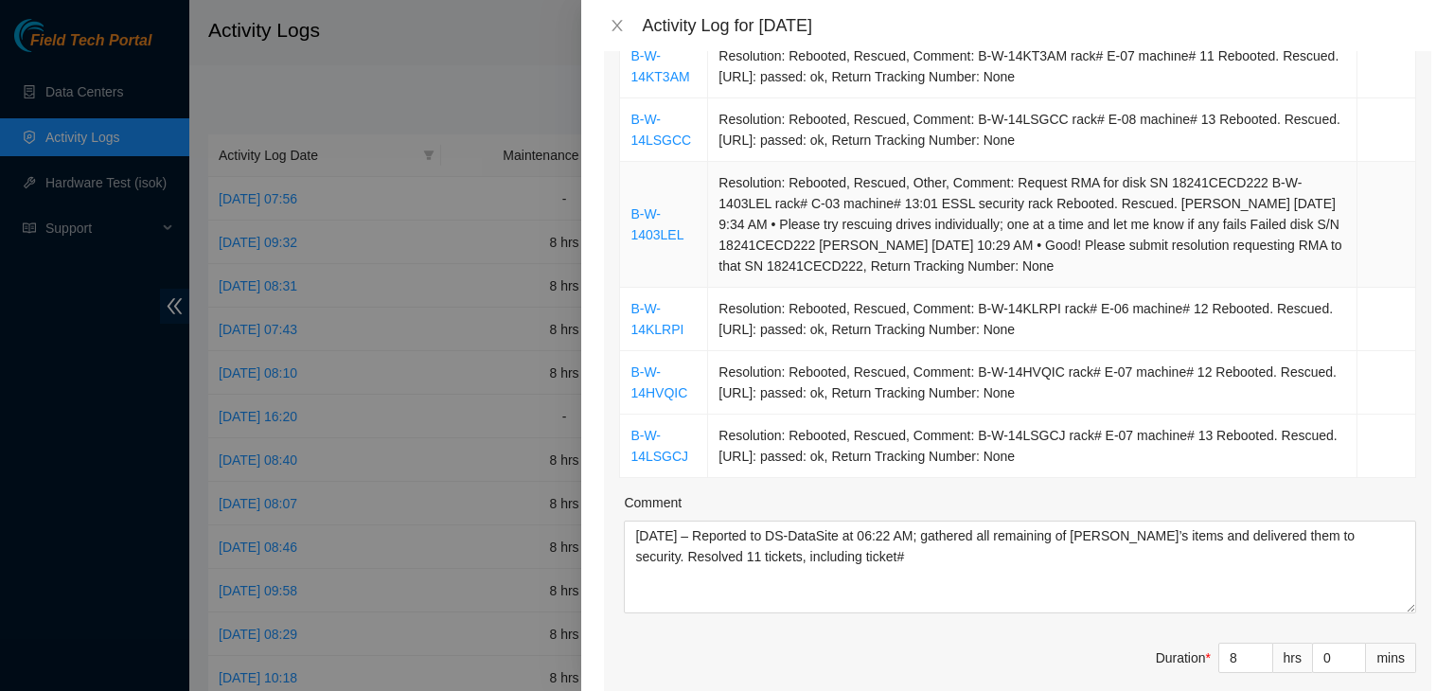
click at [716, 202] on td "Resolution: Rebooted, Rescued, Other, Comment: Request RMA for disk SN 18241CEC…" at bounding box center [1032, 225] width 649 height 126
click at [1248, 177] on td "Resolution: Rebooted, Rescued, Other, Comment: Request RMA for disk SN 18241CEC…" at bounding box center [1032, 225] width 649 height 126
click at [1251, 181] on td "Resolution: Rebooted, Rescued, Other, Comment: Request RMA for disk SN 18241CEC…" at bounding box center [1032, 225] width 649 height 126
click at [1303, 186] on td "Resolution: Rebooted, Rescued, Other, Comment: Request RMA for disk SN 18241CEC…" at bounding box center [1032, 225] width 649 height 126
click at [1250, 181] on td "Resolution: Rebooted, Rescued, Other, Comment: Request RMA for disk SN 18241CEC…" at bounding box center [1032, 225] width 649 height 126
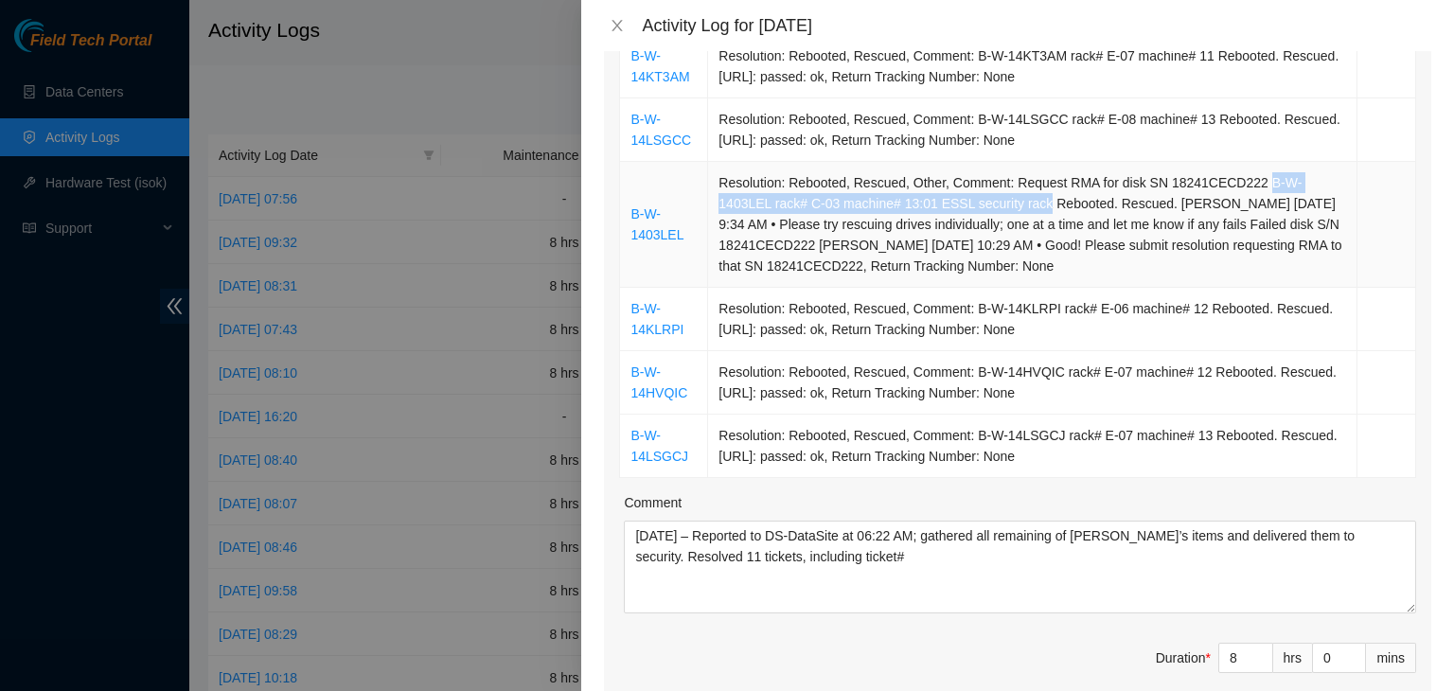
drag, startPoint x: 1250, startPoint y: 181, endPoint x: 975, endPoint y: 204, distance: 275.5
click at [975, 204] on td "Resolution: Rebooted, Rescued, Other, Comment: Request RMA for disk SN 18241CEC…" at bounding box center [1032, 225] width 649 height 126
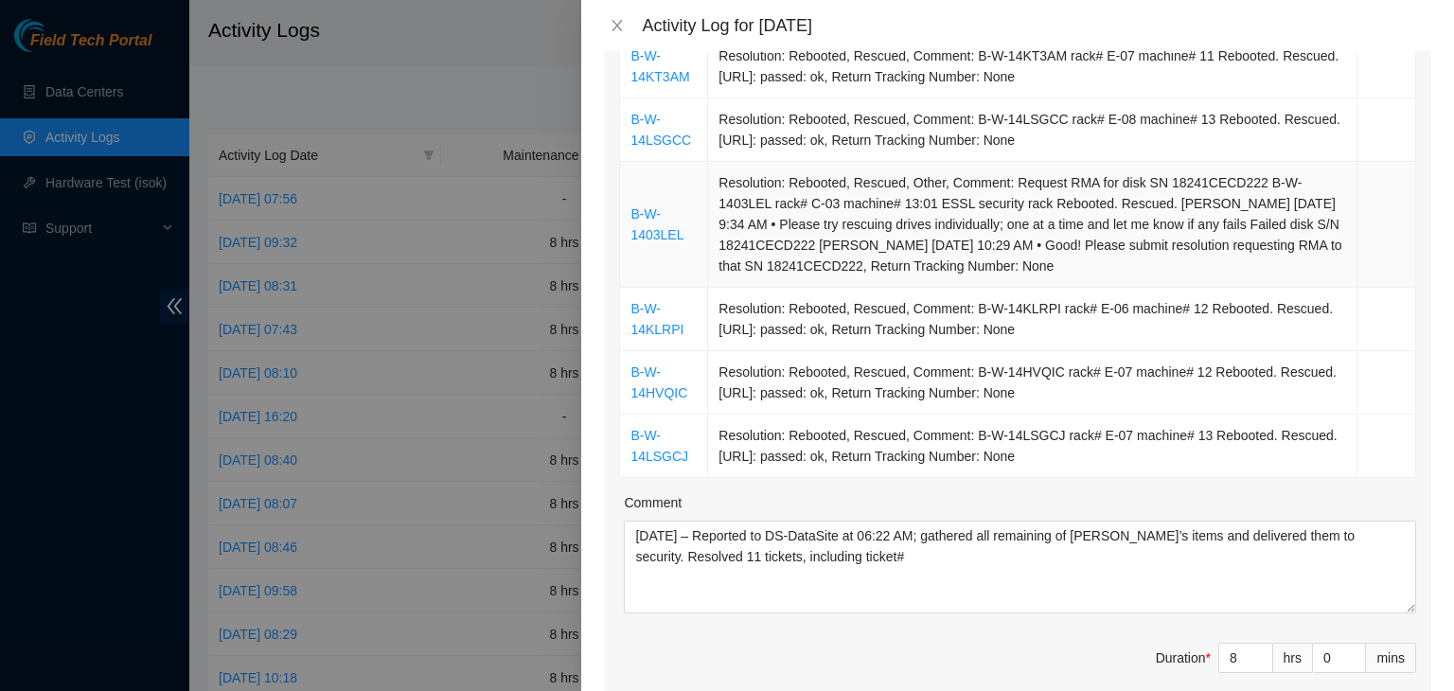
drag, startPoint x: 981, startPoint y: 202, endPoint x: 837, endPoint y: 206, distance: 144.0
click at [957, 203] on td "Resolution: Rebooted, Rescued, Other, Comment: Request RMA for disk SN 18241CEC…" at bounding box center [1032, 225] width 649 height 126
drag, startPoint x: 837, startPoint y: 206, endPoint x: 775, endPoint y: 208, distance: 61.6
click at [790, 208] on td "Resolution: Rebooted, Rescued, Other, Comment: Request RMA for disk SN 18241CEC…" at bounding box center [1032, 225] width 649 height 126
drag, startPoint x: 740, startPoint y: 210, endPoint x: 729, endPoint y: 210, distance: 11.4
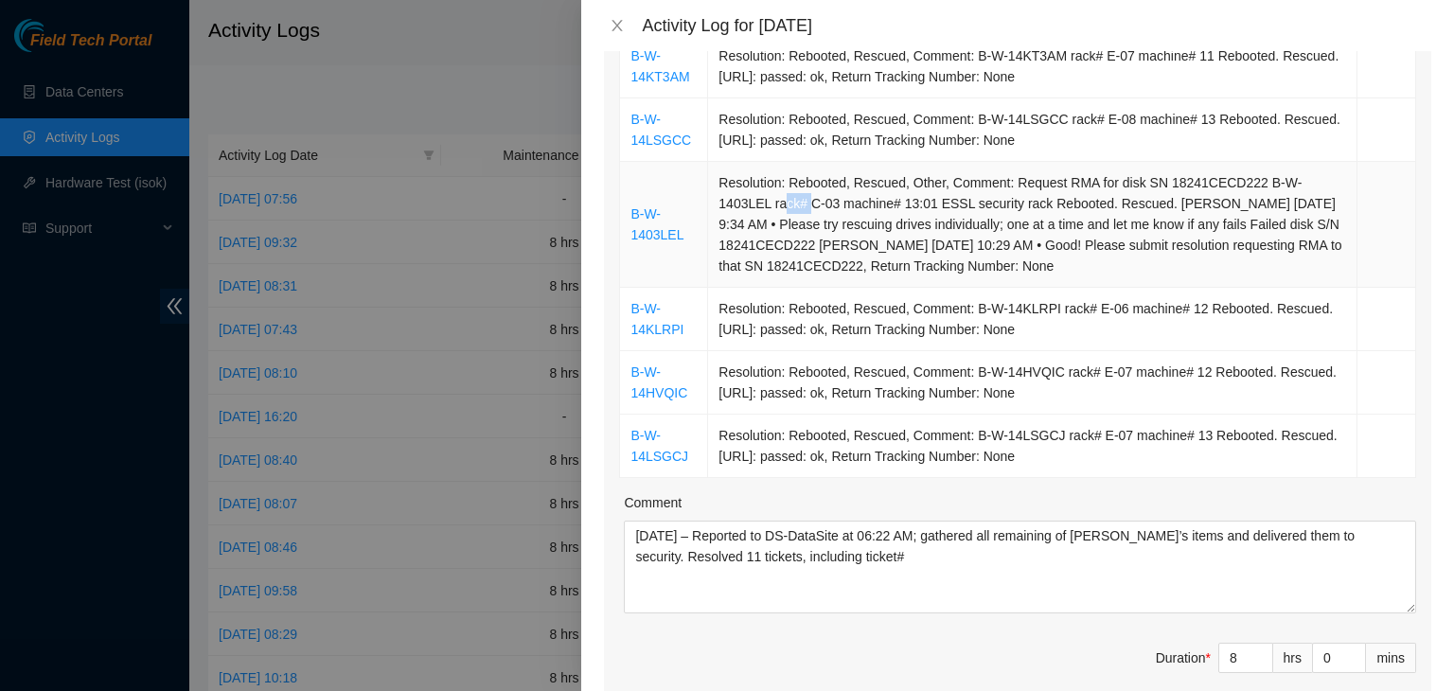
click at [729, 210] on td "Resolution: Rebooted, Rescued, Other, Comment: Request RMA for disk SN 18241CEC…" at bounding box center [1032, 225] width 649 height 126
click at [985, 200] on td "Resolution: Rebooted, Rescued, Other, Comment: Request RMA for disk SN 18241CEC…" at bounding box center [1032, 225] width 649 height 126
drag, startPoint x: 985, startPoint y: 201, endPoint x: 1248, endPoint y: 178, distance: 264.1
click at [1248, 178] on td "Resolution: Rebooted, Rescued, Other, Comment: Request RMA for disk SN 18241CEC…" at bounding box center [1032, 225] width 649 height 126
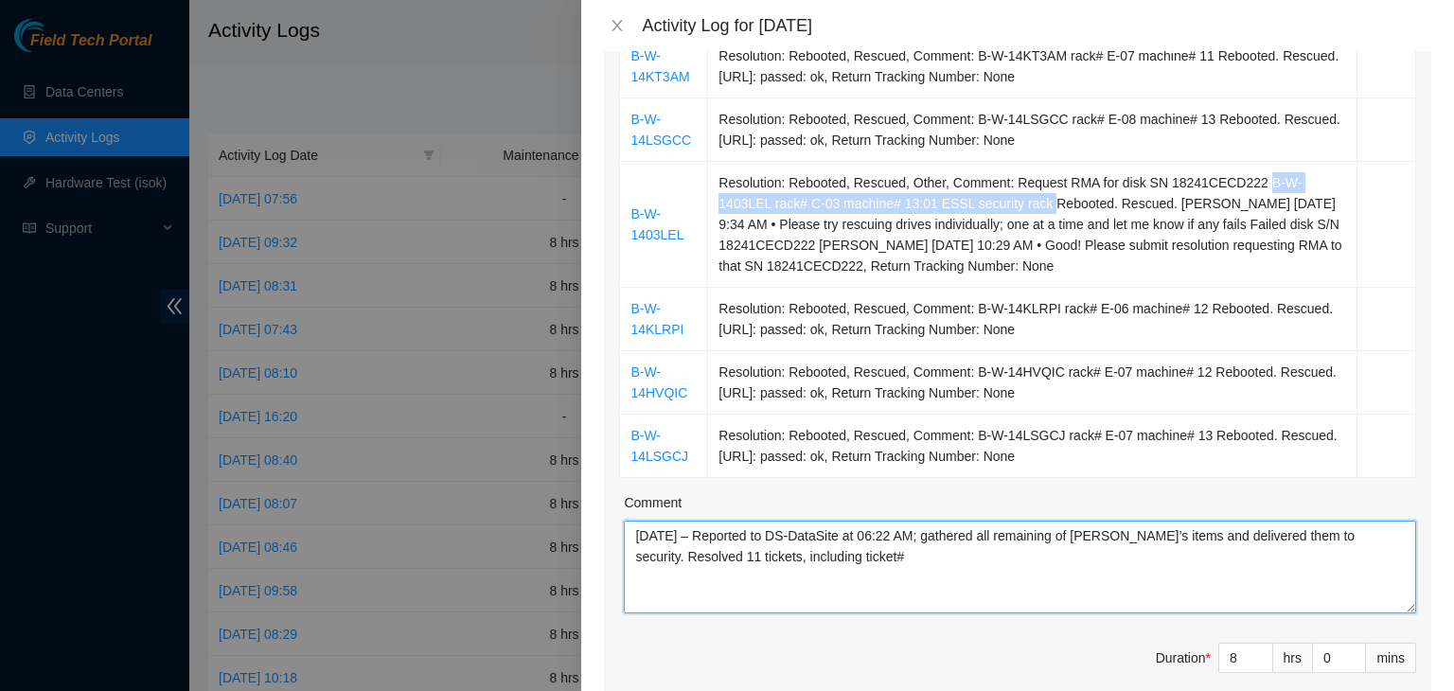
click at [959, 569] on textarea "08/28/2025 – Reported to DS-DataSite at 06:22 AM; gathered all remaining of Dua…" at bounding box center [1020, 567] width 792 height 93
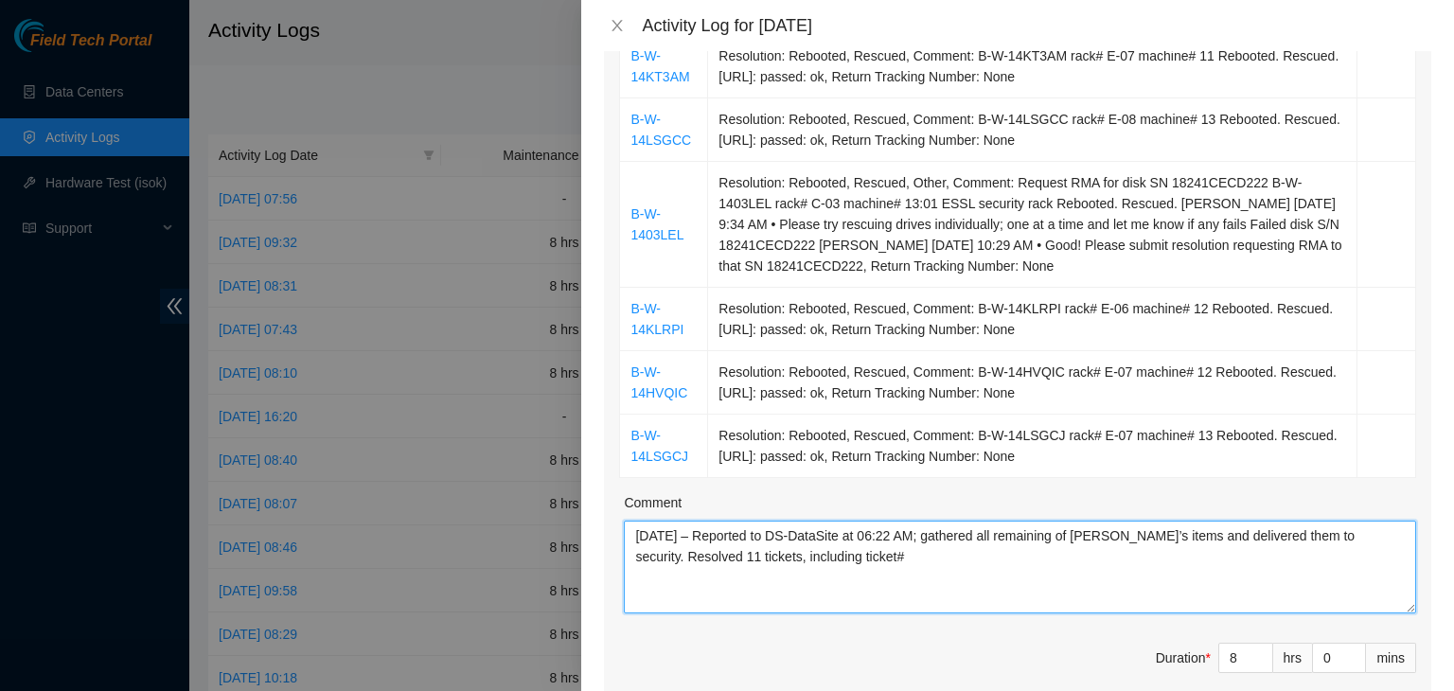
click at [959, 569] on textarea "08/28/2025 – Reported to DS-DataSite at 06:22 AM; gathered all remaining of Dua…" at bounding box center [1020, 567] width 792 height 93
click at [956, 558] on textarea "08/28/2025 – Reported to DS-DataSite at 06:22 AM; gathered all remaining of Dua…" at bounding box center [1020, 567] width 792 height 93
paste textarea "B-W-1403LEL rack# C-03 machine# 13:01 ESSL security rack"
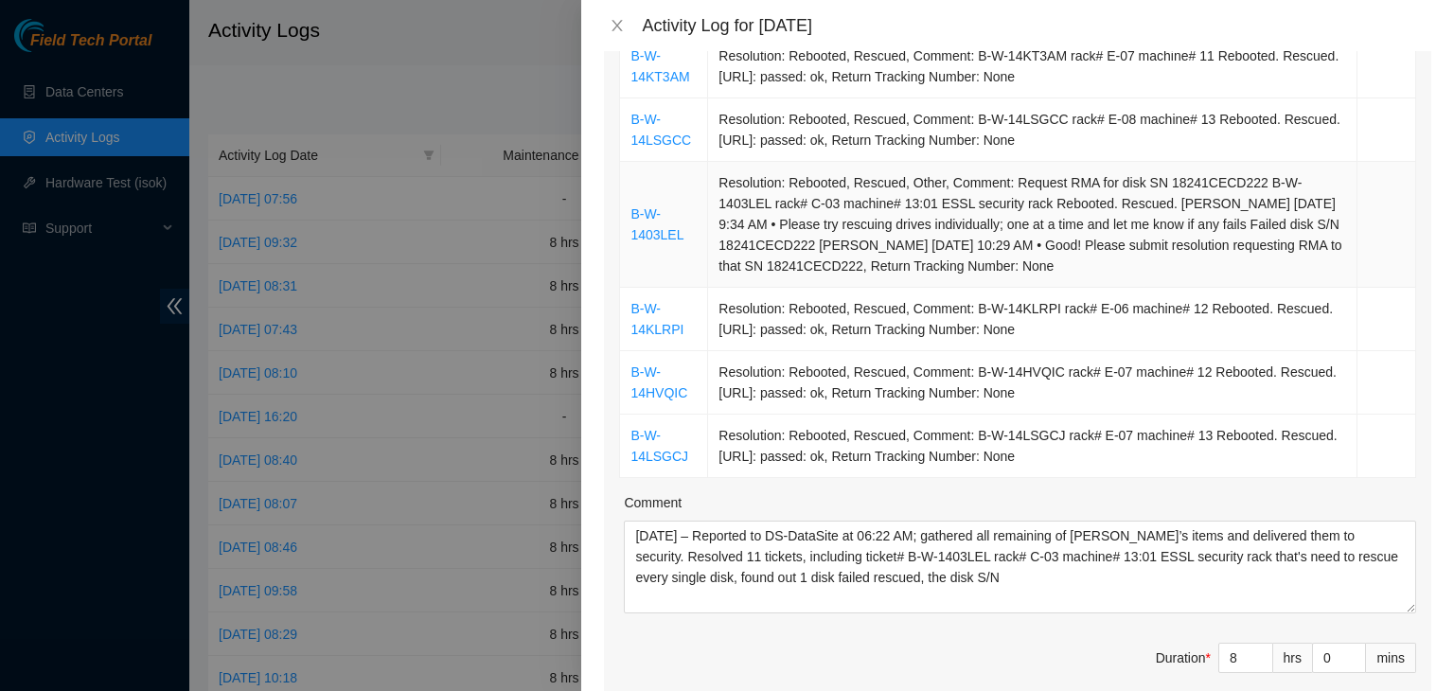
click at [716, 244] on td "Resolution: Rebooted, Rescued, Other, Comment: Request RMA for disk SN 18241CEC…" at bounding box center [1032, 225] width 649 height 126
drag, startPoint x: 716, startPoint y: 244, endPoint x: 740, endPoint y: 248, distance: 24.9
click at [740, 248] on td "Resolution: Rebooted, Rescued, Other, Comment: Request RMA for disk SN 18241CEC…" at bounding box center [1032, 225] width 649 height 126
click at [718, 243] on td "Resolution: Rebooted, Rescued, Other, Comment: Request RMA for disk SN 18241CEC…" at bounding box center [1032, 225] width 649 height 126
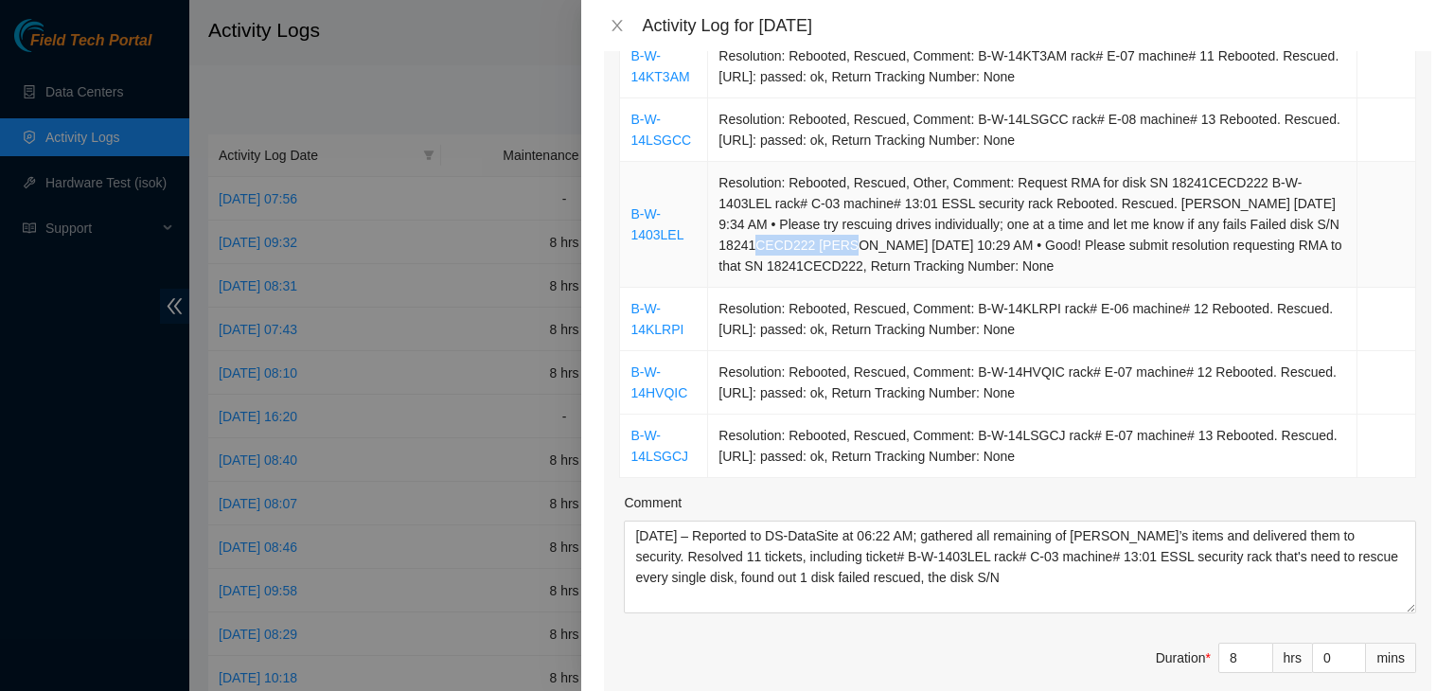
click at [718, 243] on td "Resolution: Rebooted, Rescued, Other, Comment: Request RMA for disk SN 18241CEC…" at bounding box center [1032, 225] width 649 height 126
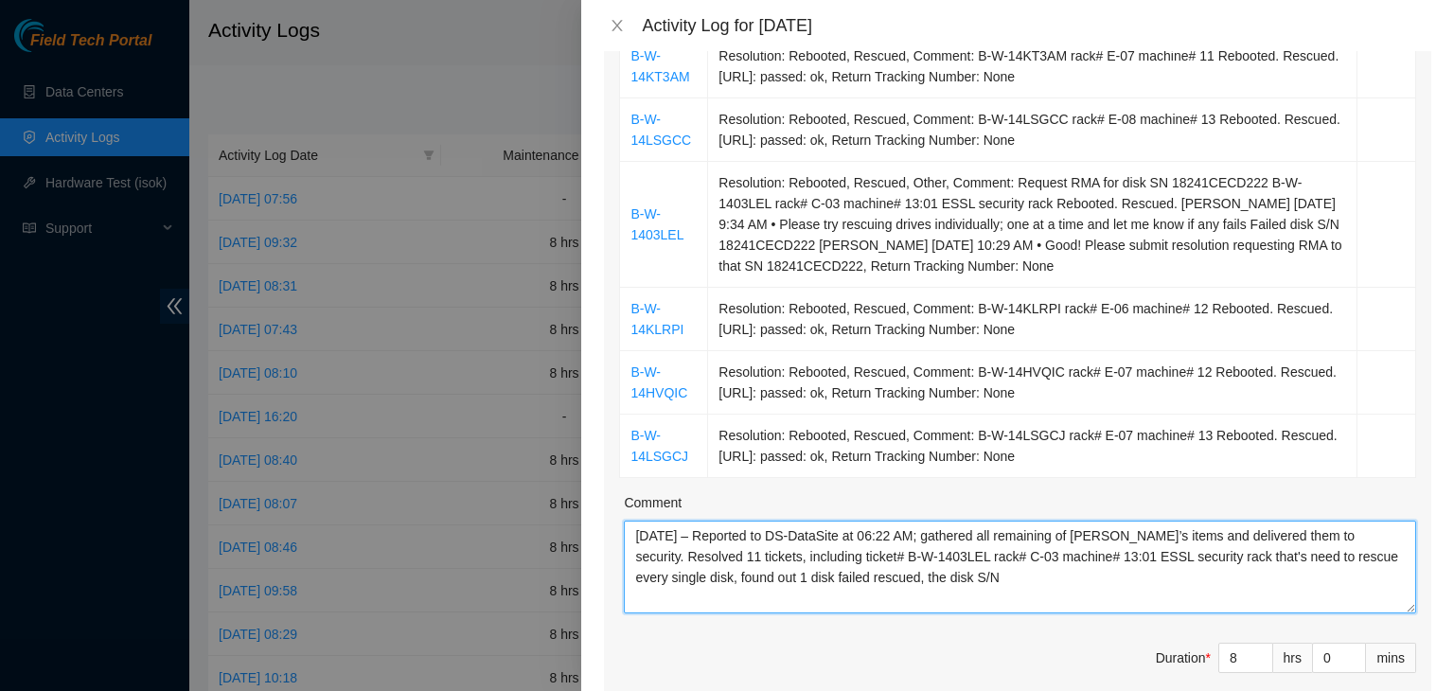
click at [1002, 580] on textarea "08/28/2025 – Reported to DS-DataSite at 06:22 AM; gathered all remaining of Dua…" at bounding box center [1020, 567] width 792 height 93
paste textarea "18241CECD222"
click at [1325, 595] on textarea "08/28/2025 – Reported to DS-DataSite at 06:22 AM; gathered all remaining of Dua…" at bounding box center [1020, 567] width 792 height 93
paste textarea "items belonging to Duane B. and delivered them to security. Resolved 11 tickets…"
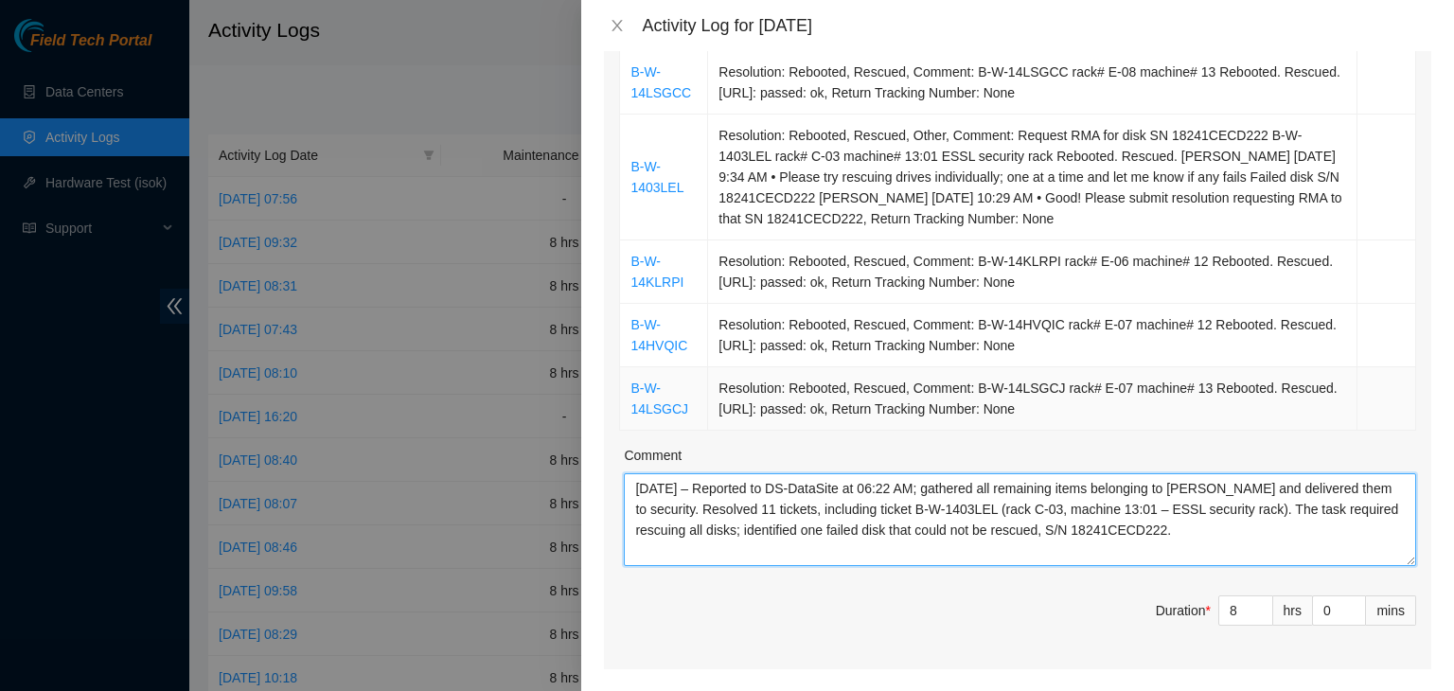
scroll to position [852, 0]
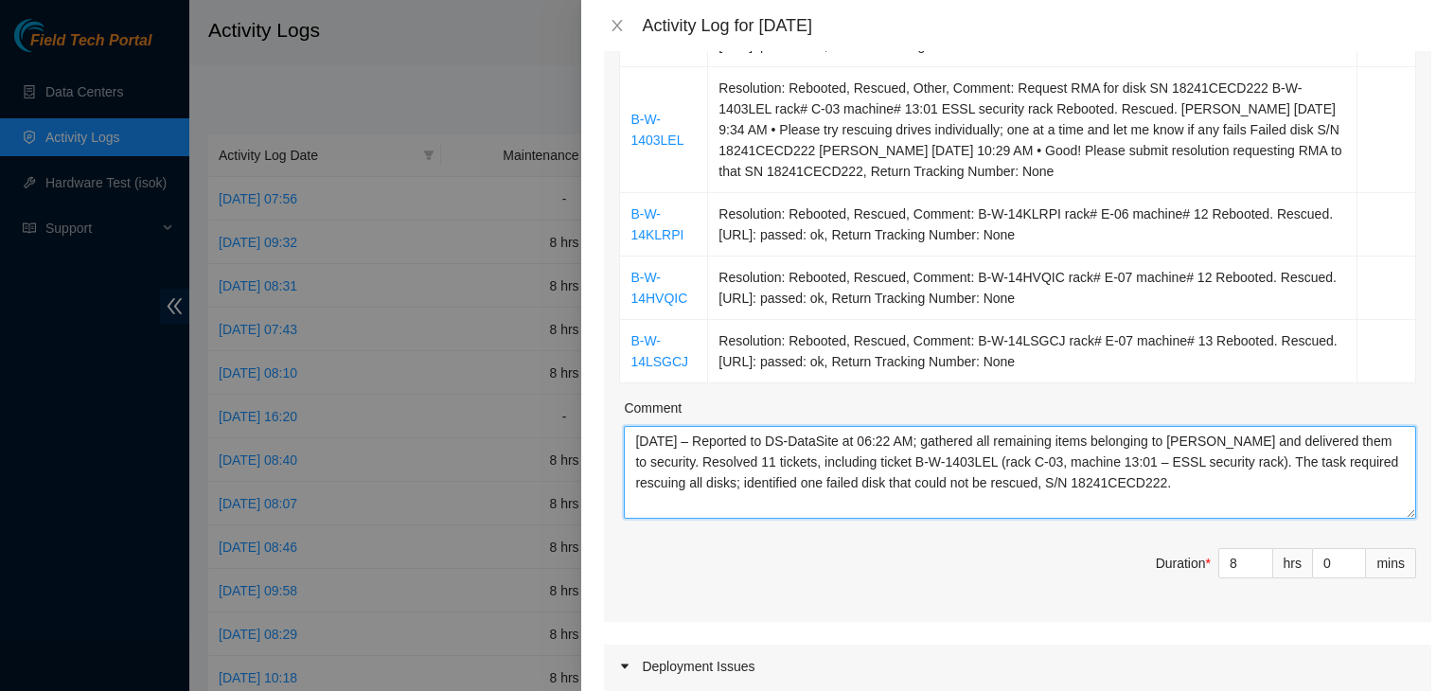
type textarea "08/28/2025 – Reported to DS-DataSite at 06:22 AM; gathered all remaining items …"
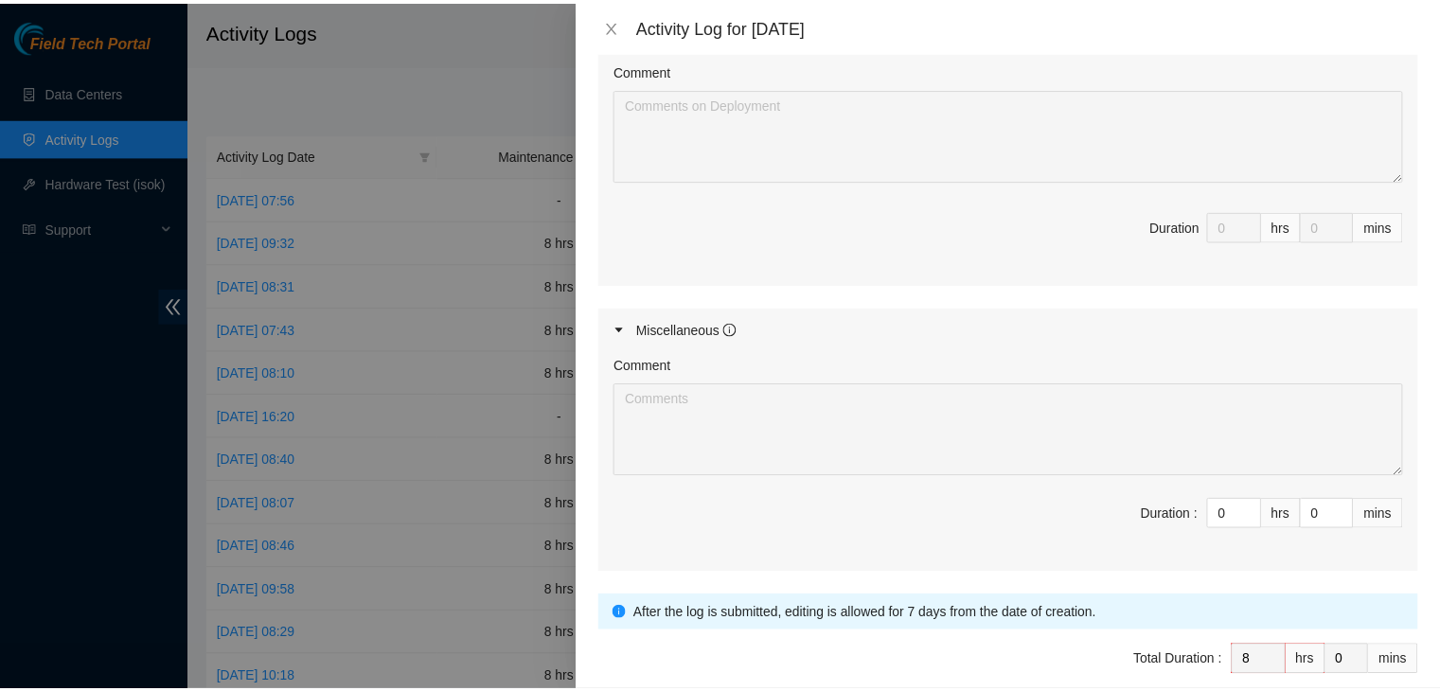
scroll to position [1665, 0]
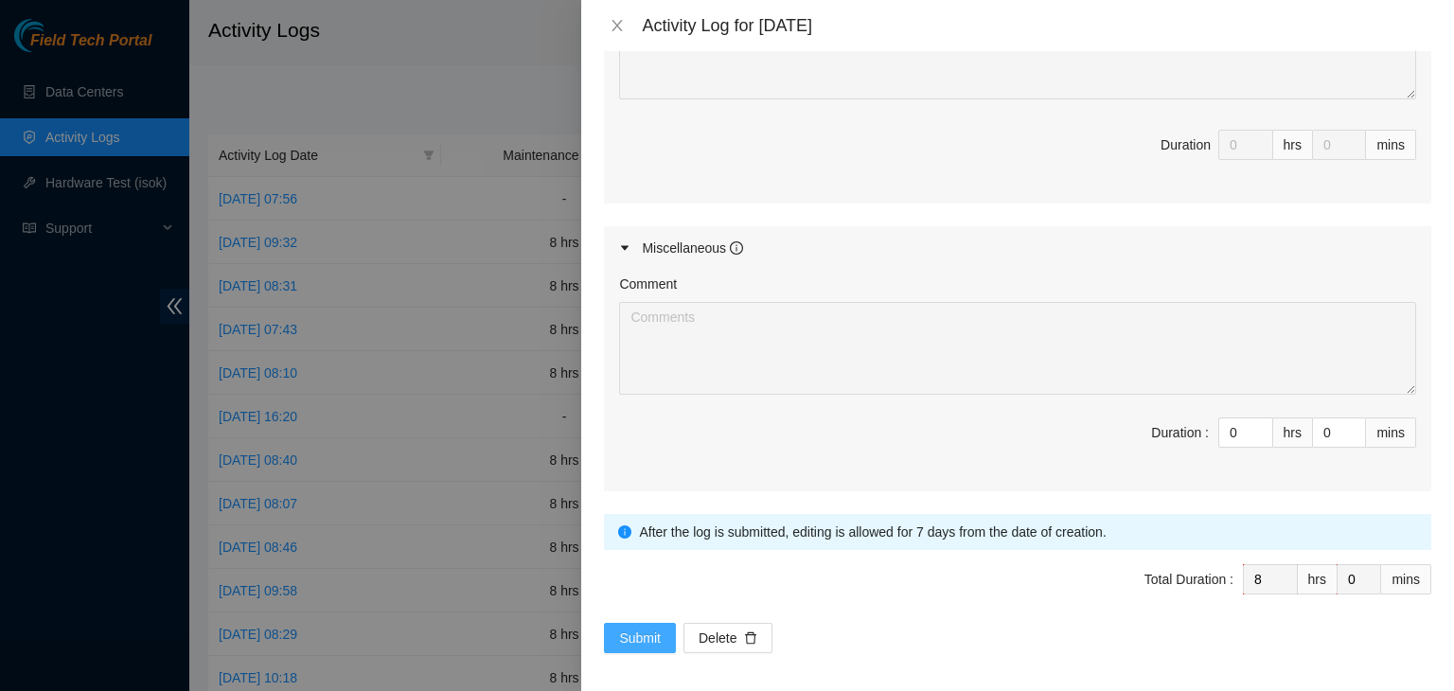
click at [644, 637] on span "Submit" at bounding box center [640, 638] width 42 height 21
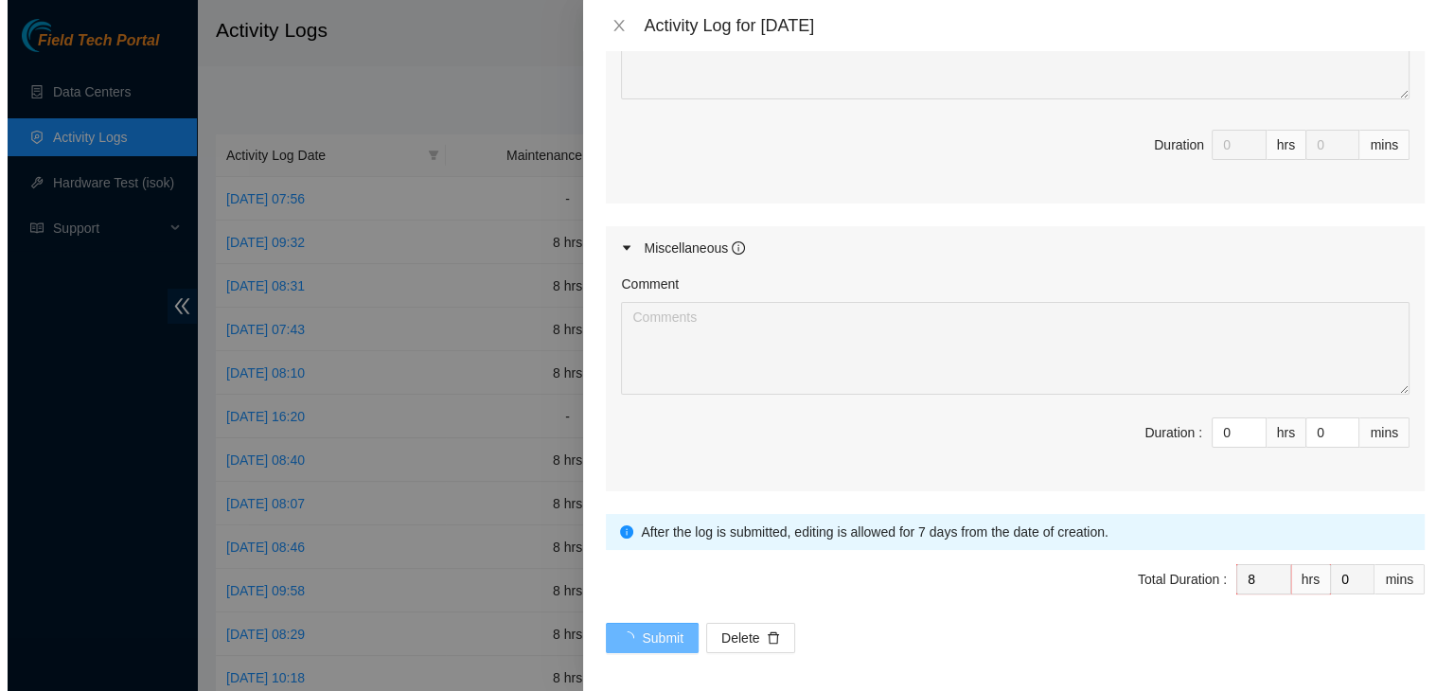
scroll to position [0, 0]
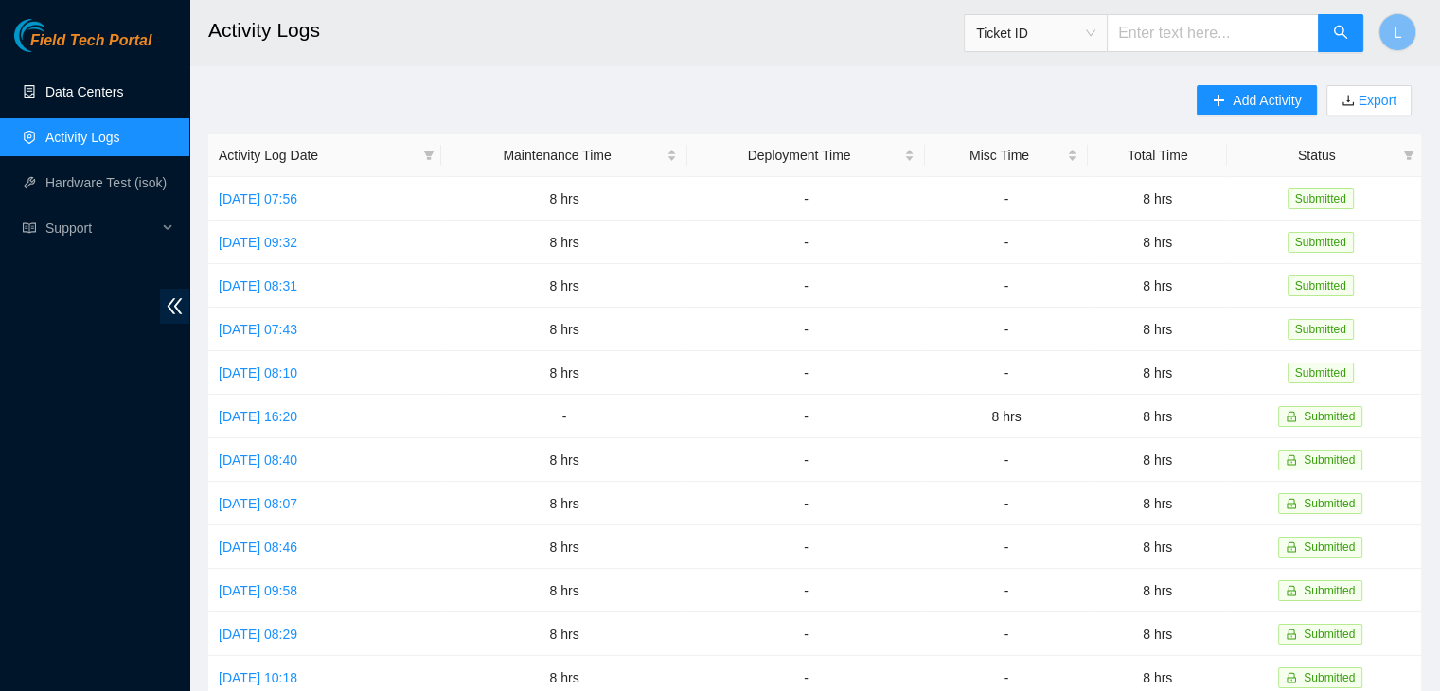
click at [123, 84] on link "Data Centers" at bounding box center [84, 91] width 78 height 15
